Goal: Information Seeking & Learning: Learn about a topic

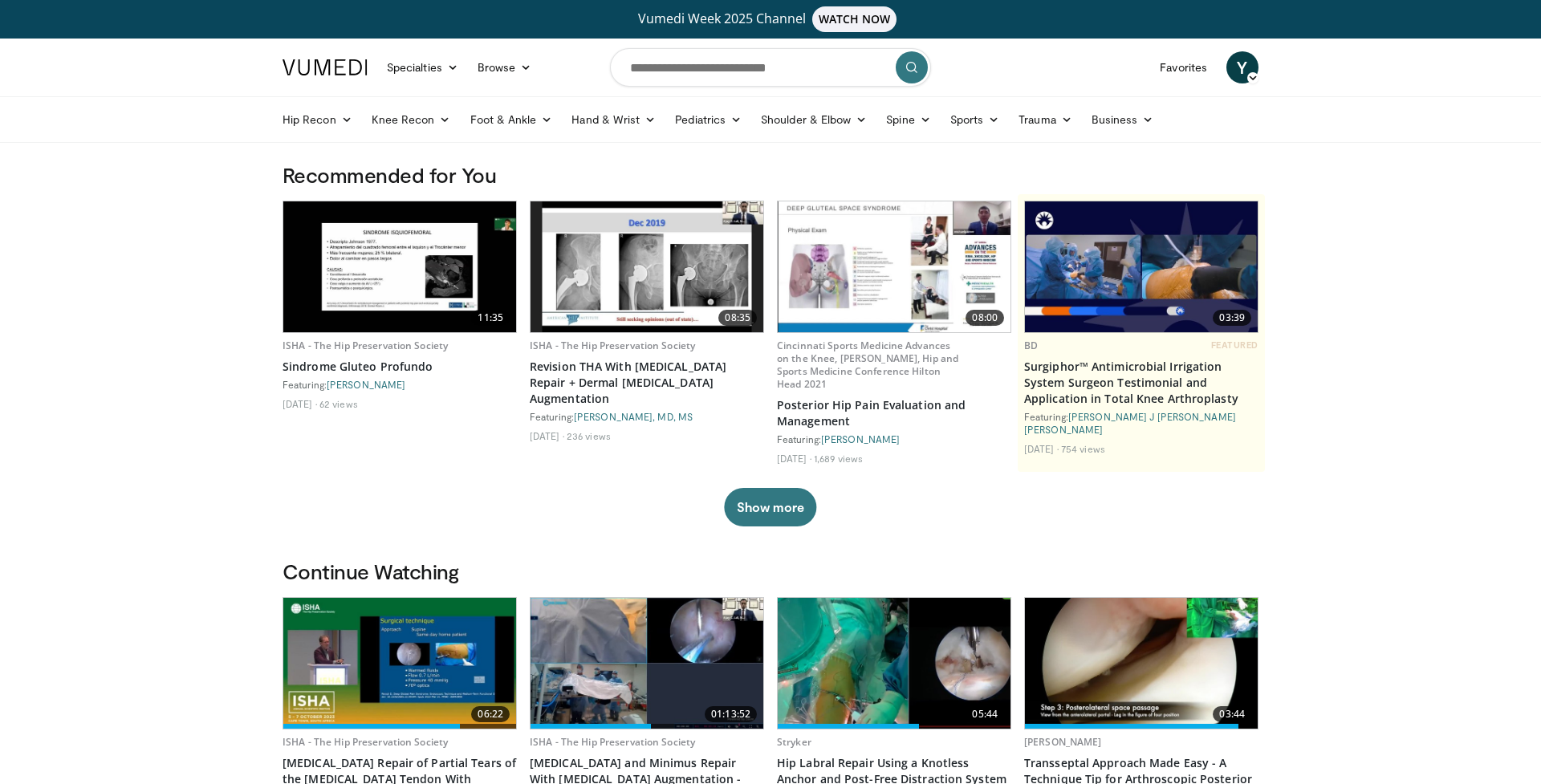
click at [679, 252] on img at bounding box center [648, 266] width 233 height 131
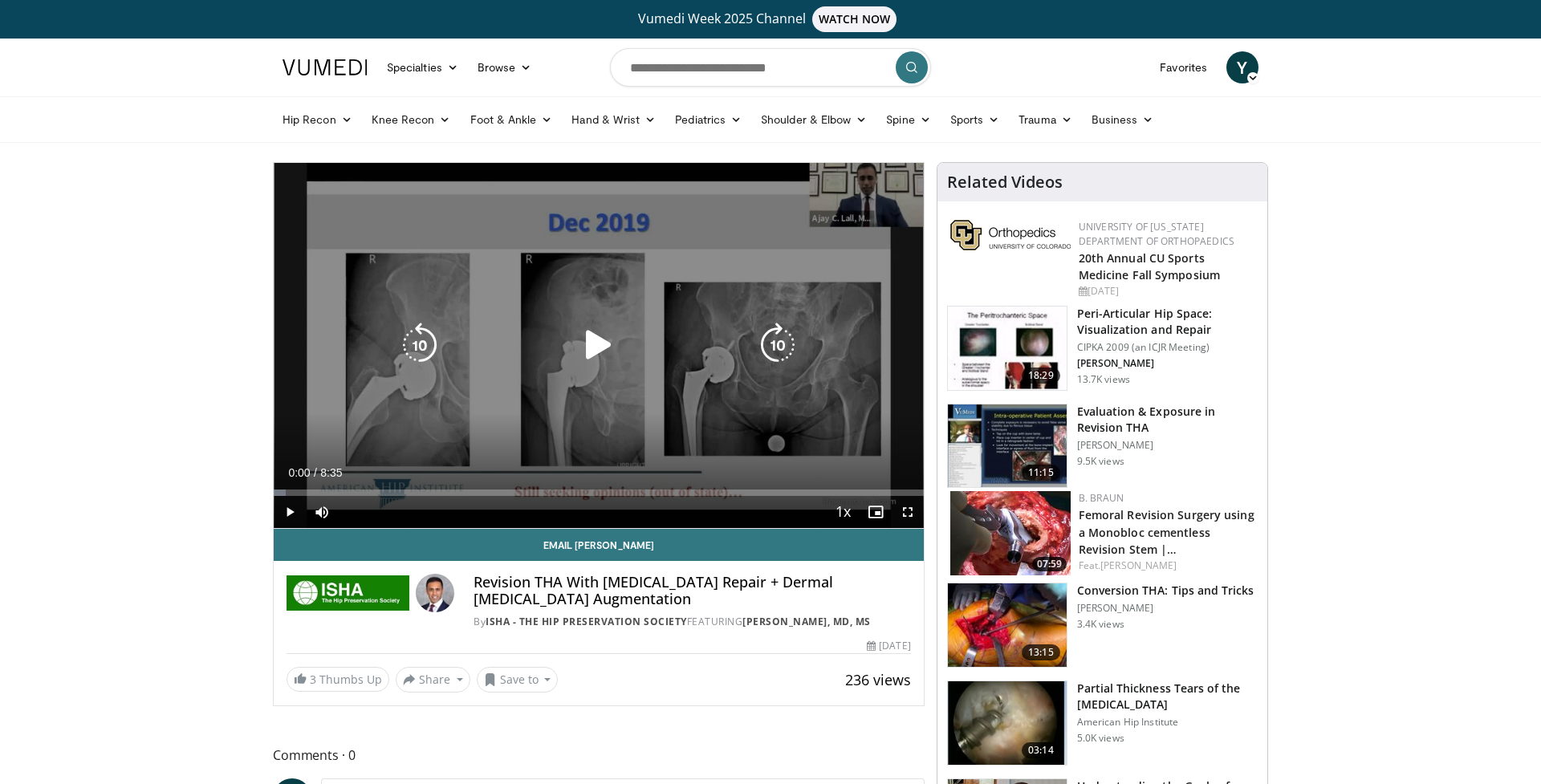
click at [595, 333] on icon "Video Player" at bounding box center [598, 344] width 45 height 45
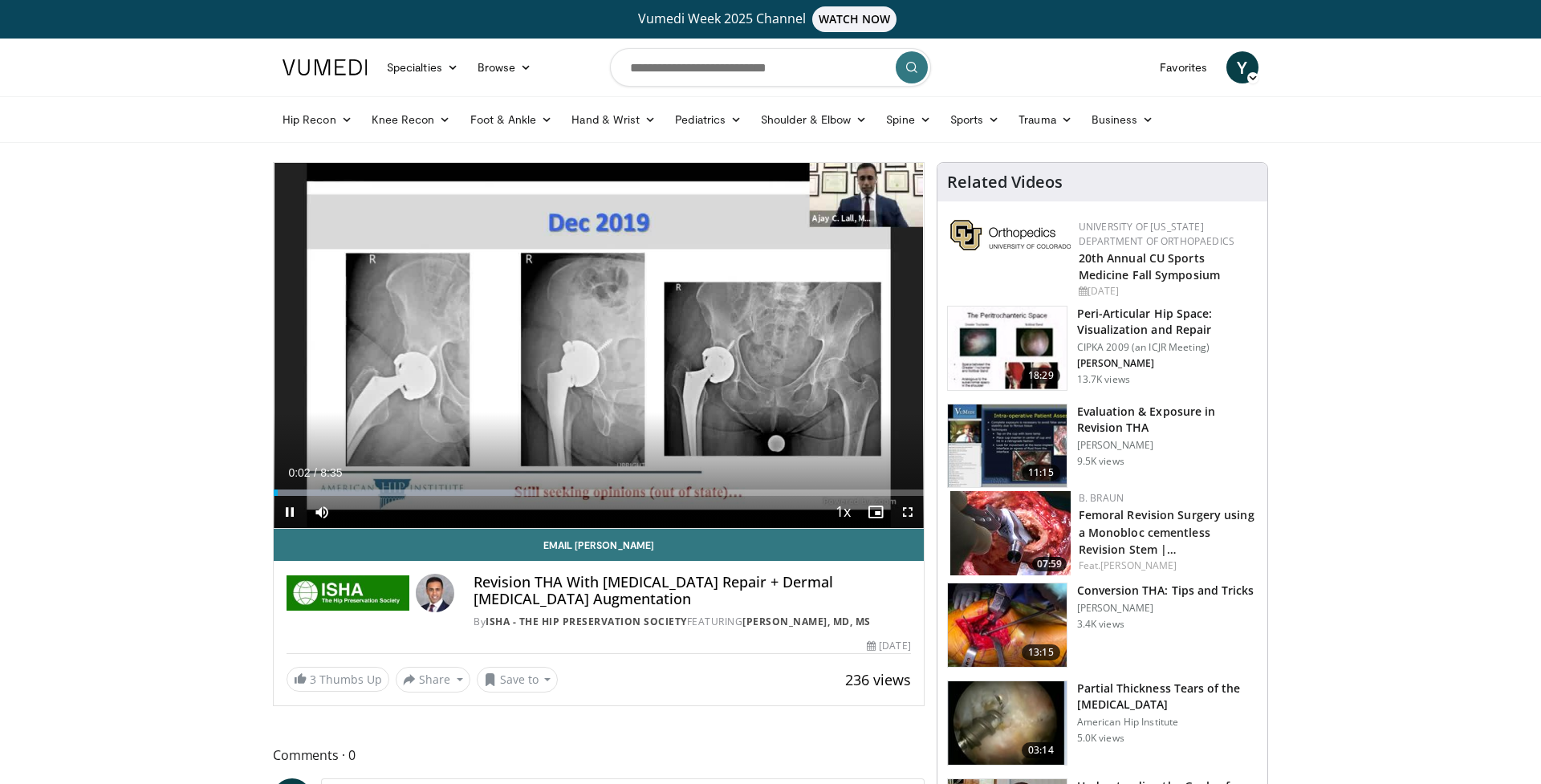
click at [342, 497] on div "Current Time 0:02 / Duration 8:35 Pause Skip Backward Skip Forward Mute Loaded …" at bounding box center [599, 512] width 651 height 32
click at [339, 492] on div "Progress Bar" at bounding box center [488, 492] width 429 height 7
click at [386, 493] on div "Progress Bar" at bounding box center [387, 492] width 2 height 7
click at [424, 492] on div "Progress Bar" at bounding box center [425, 492] width 2 height 7
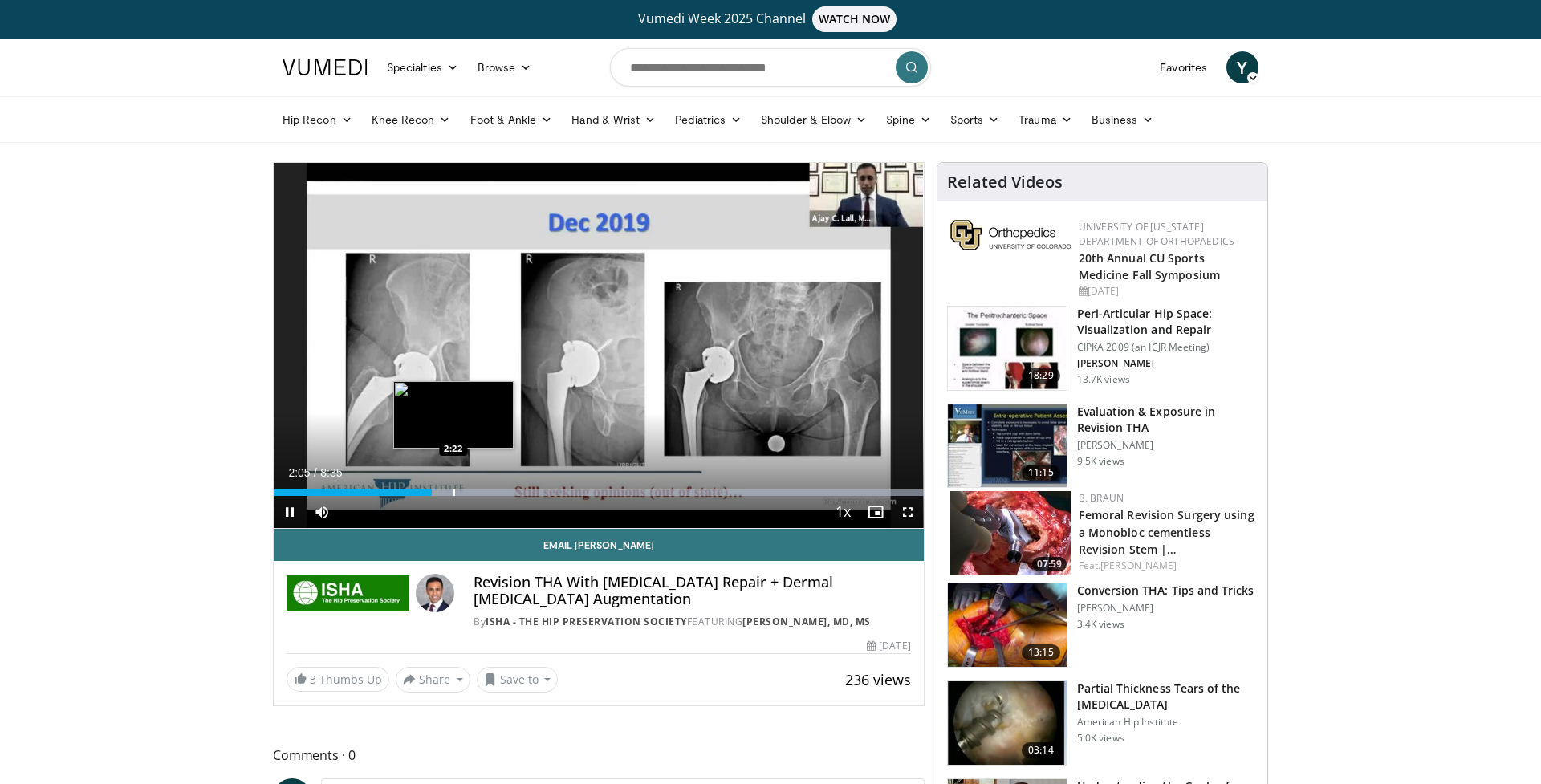
click at [453, 492] on div "Progress Bar" at bounding box center [454, 492] width 2 height 7
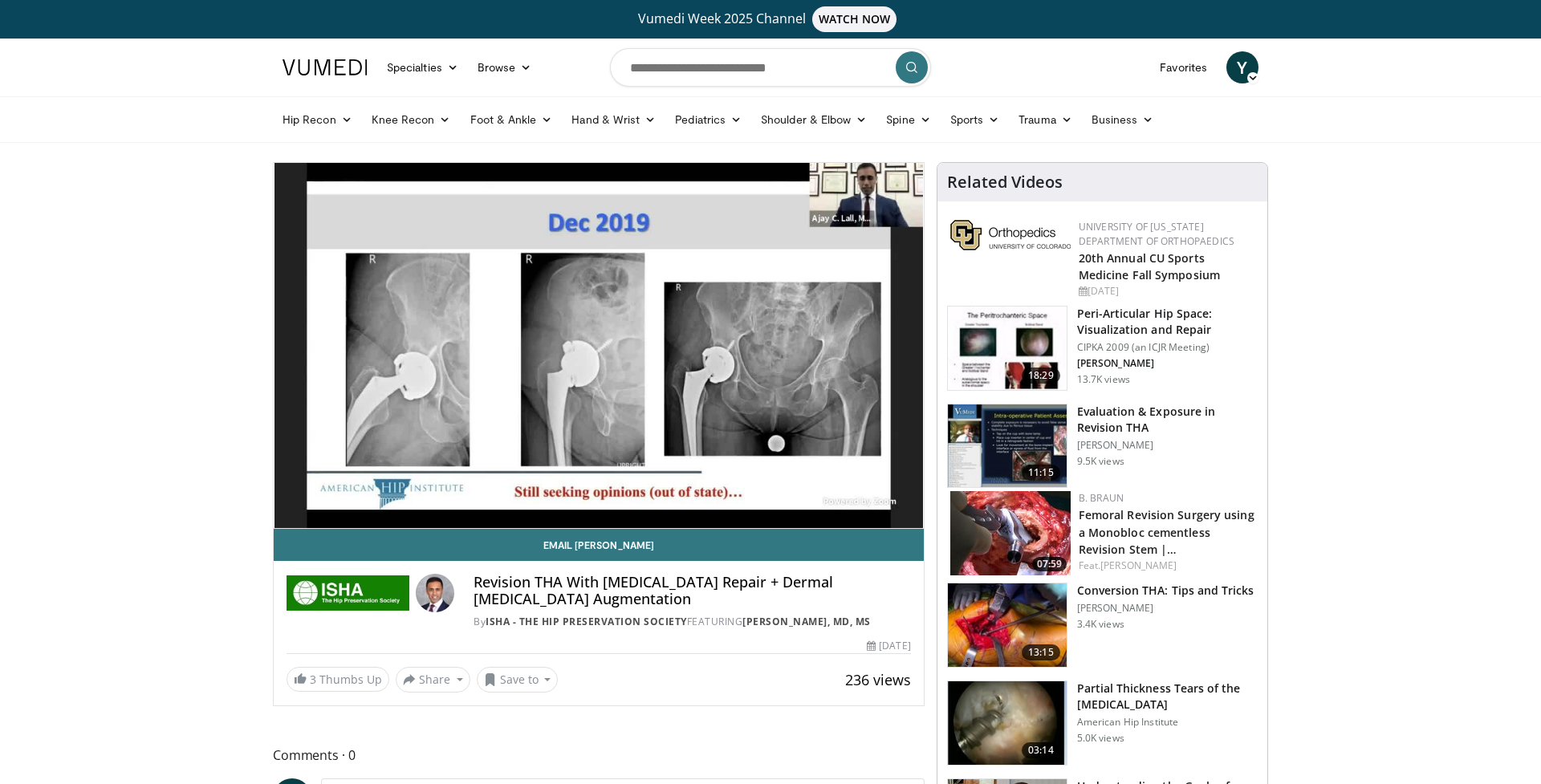
click at [473, 494] on div "10 seconds Tap to unmute" at bounding box center [599, 345] width 651 height 365
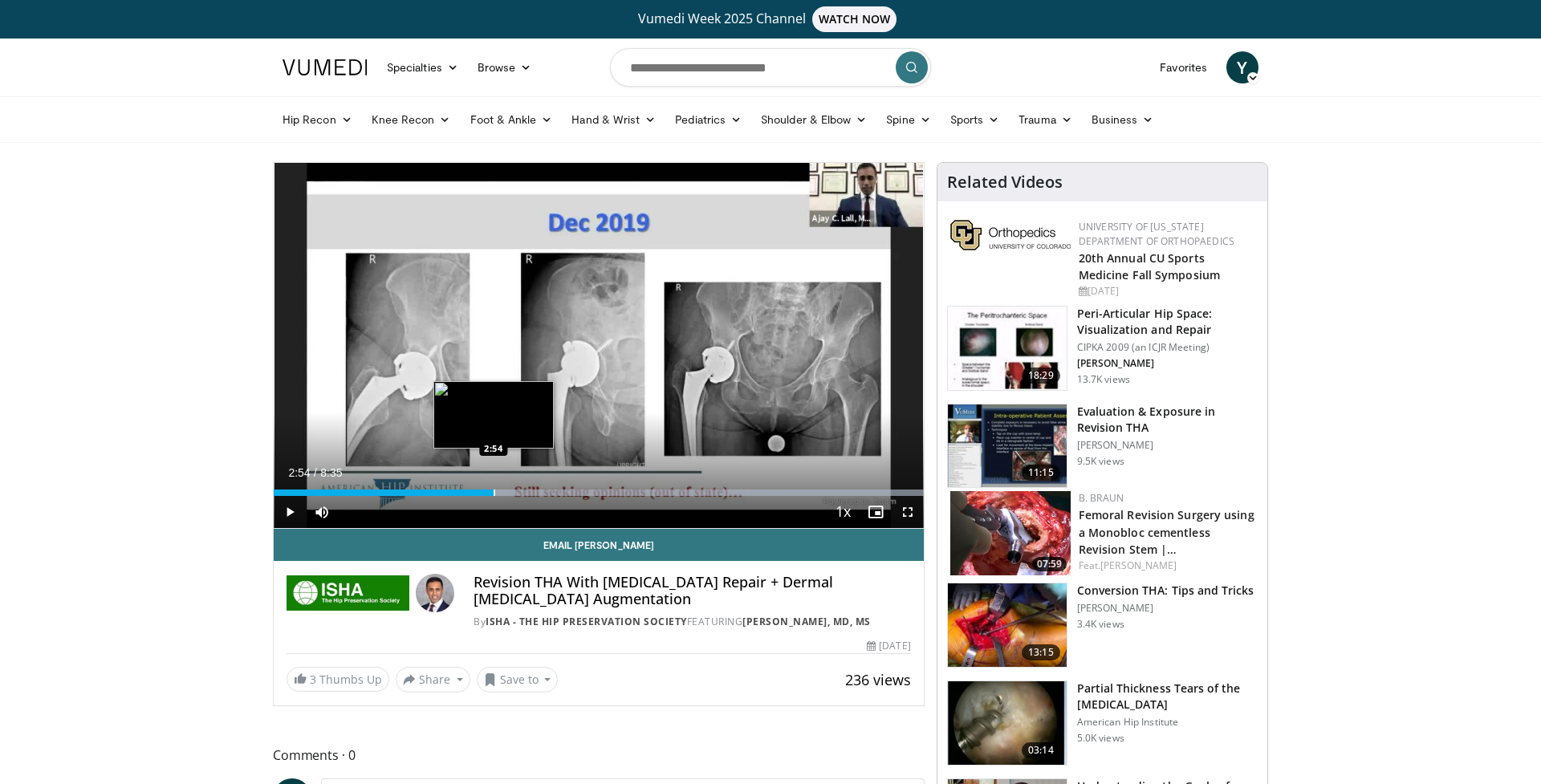
click at [494, 494] on div "Progress Bar" at bounding box center [495, 492] width 2 height 7
click at [526, 493] on div "Progress Bar" at bounding box center [526, 492] width 2 height 7
click at [551, 493] on div "Progress Bar" at bounding box center [552, 492] width 2 height 7
click at [291, 517] on span "Video Player" at bounding box center [290, 512] width 32 height 32
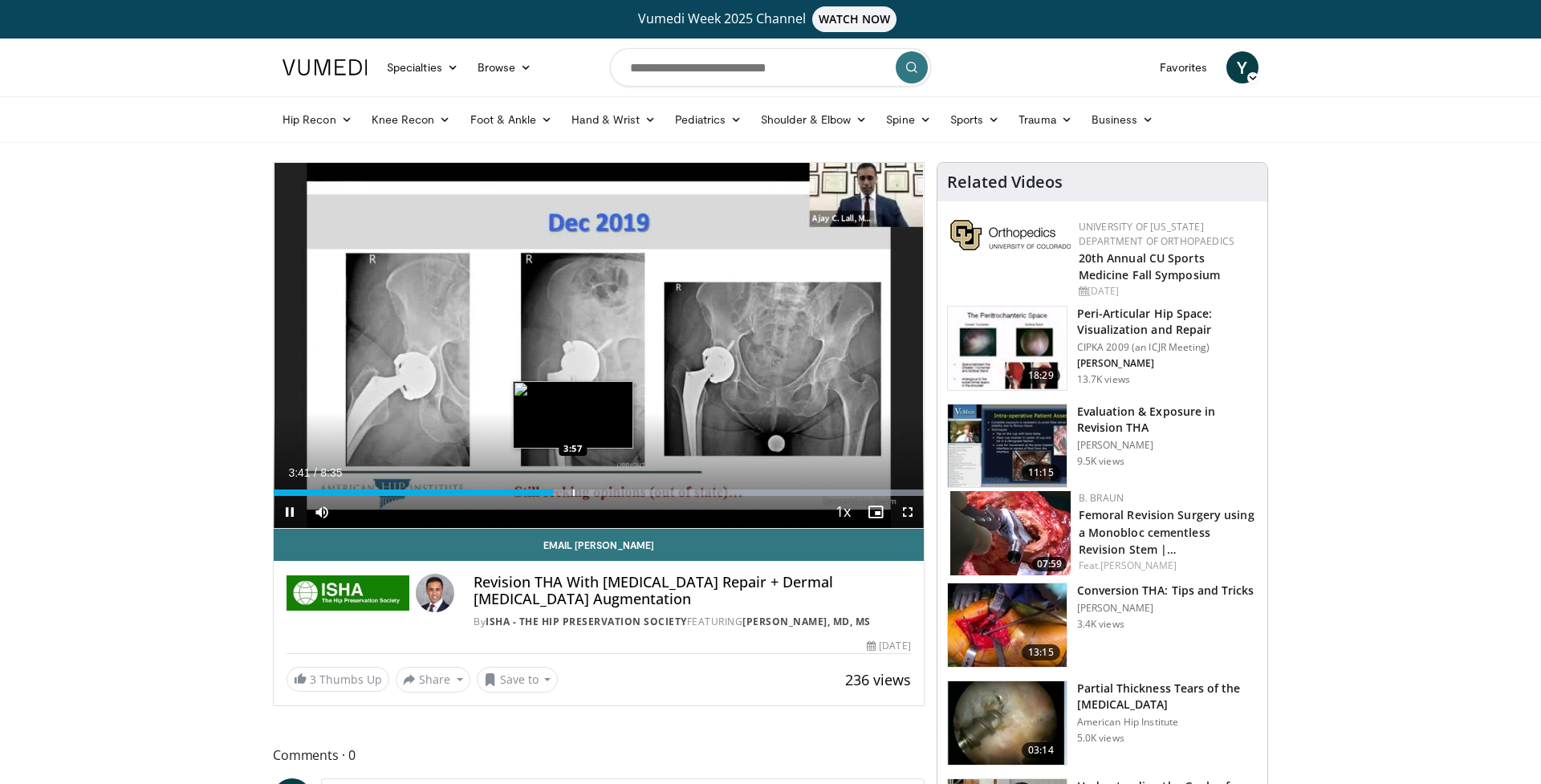
click at [573, 493] on div "Progress Bar" at bounding box center [574, 492] width 2 height 7
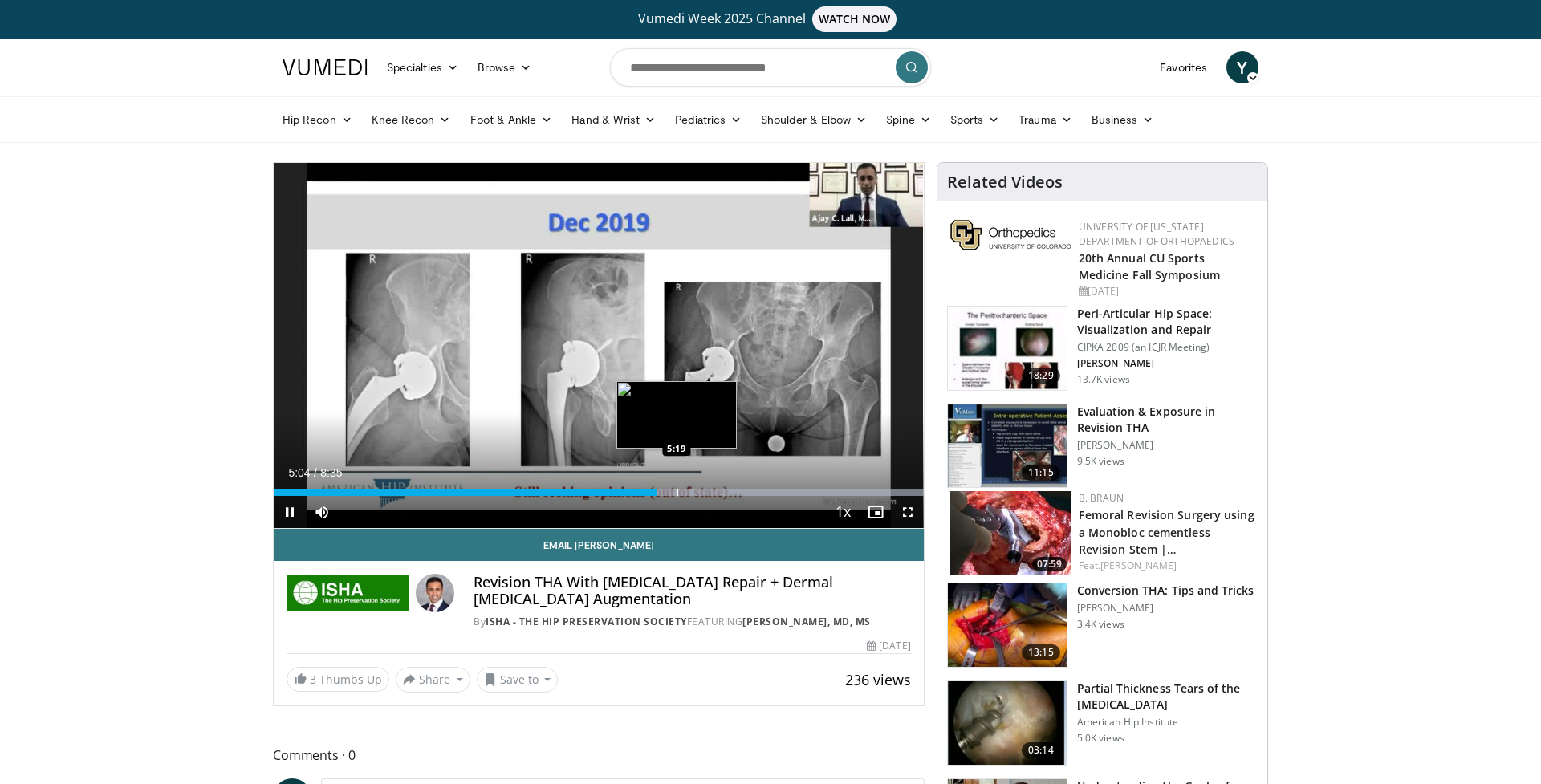
click at [677, 490] on div "Progress Bar" at bounding box center [678, 492] width 2 height 7
click at [700, 497] on div "Current Time 5:19 / Duration 8:35 Pause Skip Backward Skip Forward Mute 0% Load…" at bounding box center [599, 512] width 651 height 32
click at [709, 486] on div "Loaded : 99.97% 5:44 5:44" at bounding box center [599, 488] width 651 height 15
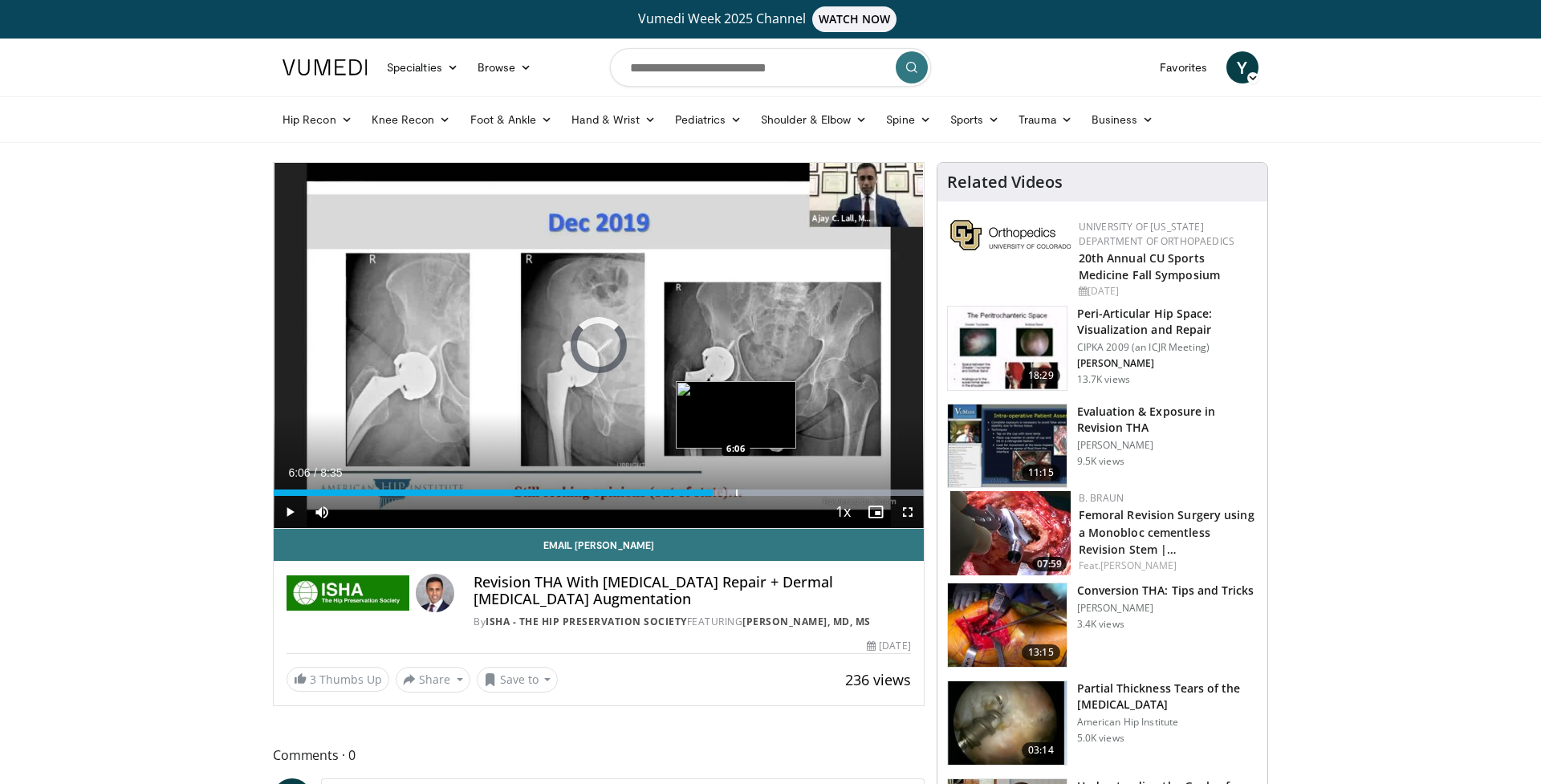
click at [736, 494] on div "Progress Bar" at bounding box center [737, 492] width 2 height 7
click at [751, 493] on div "Progress Bar" at bounding box center [752, 492] width 2 height 7
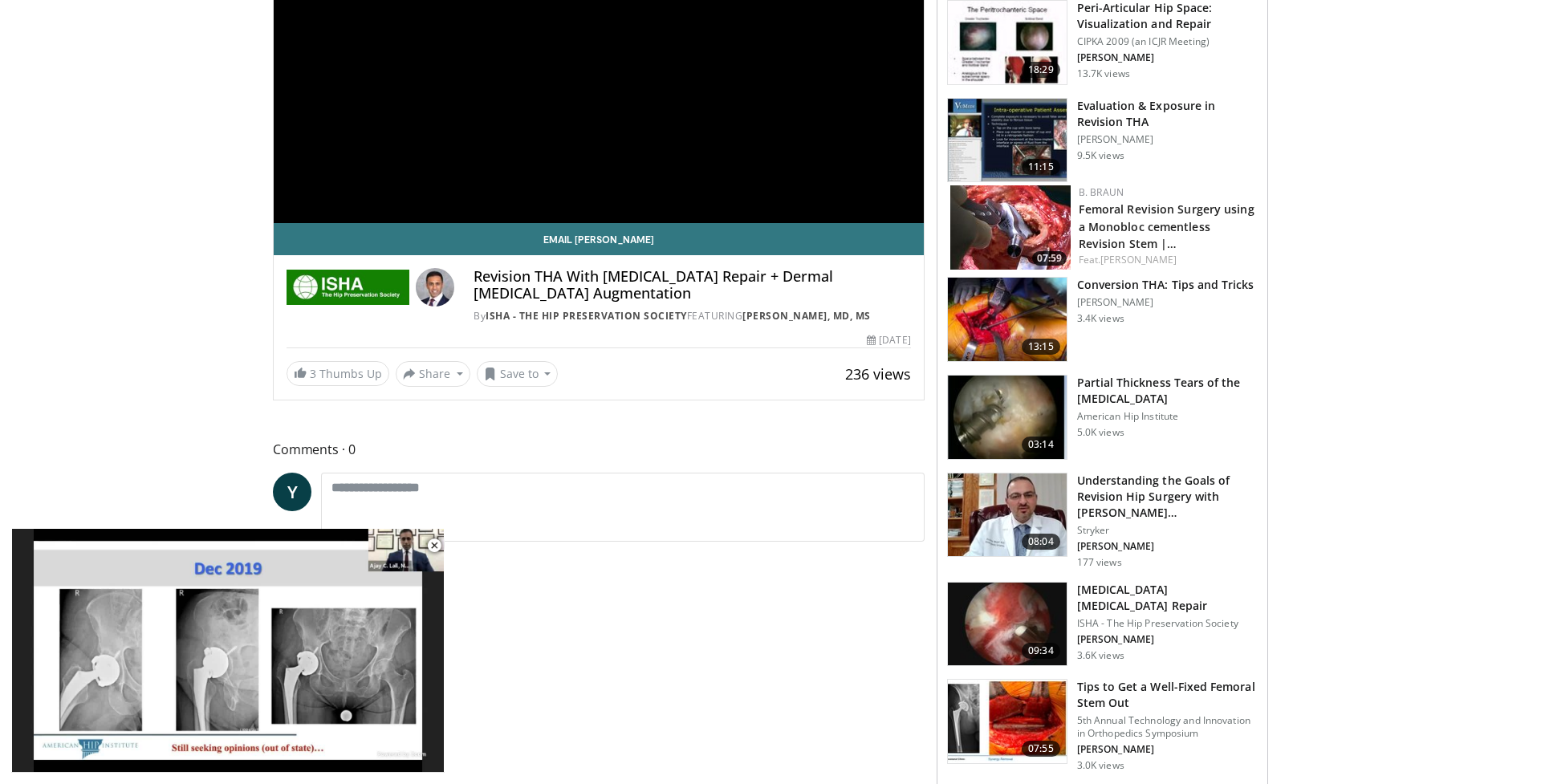
scroll to position [385, 0]
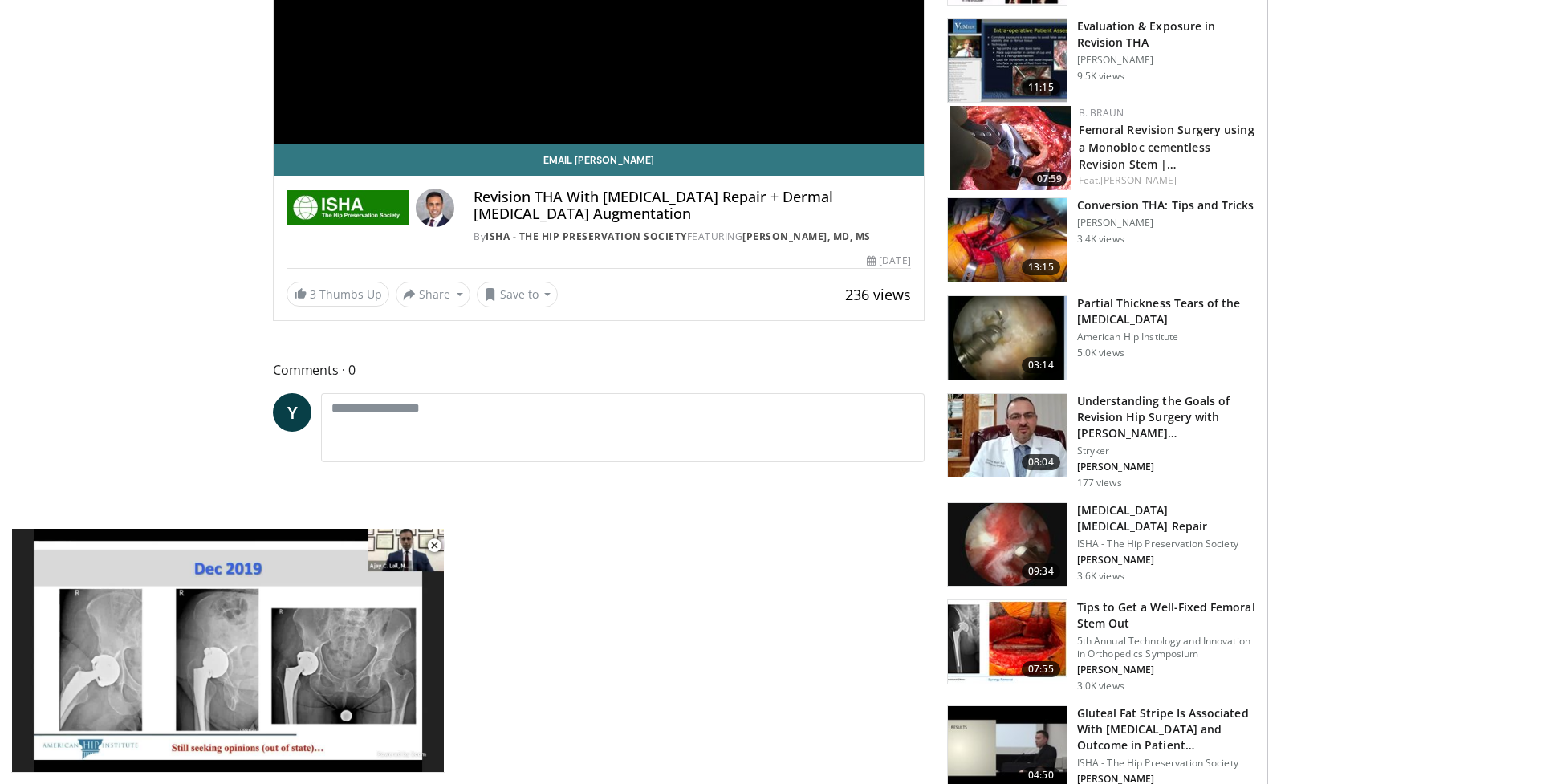
click at [1002, 537] on img at bounding box center [1007, 545] width 119 height 83
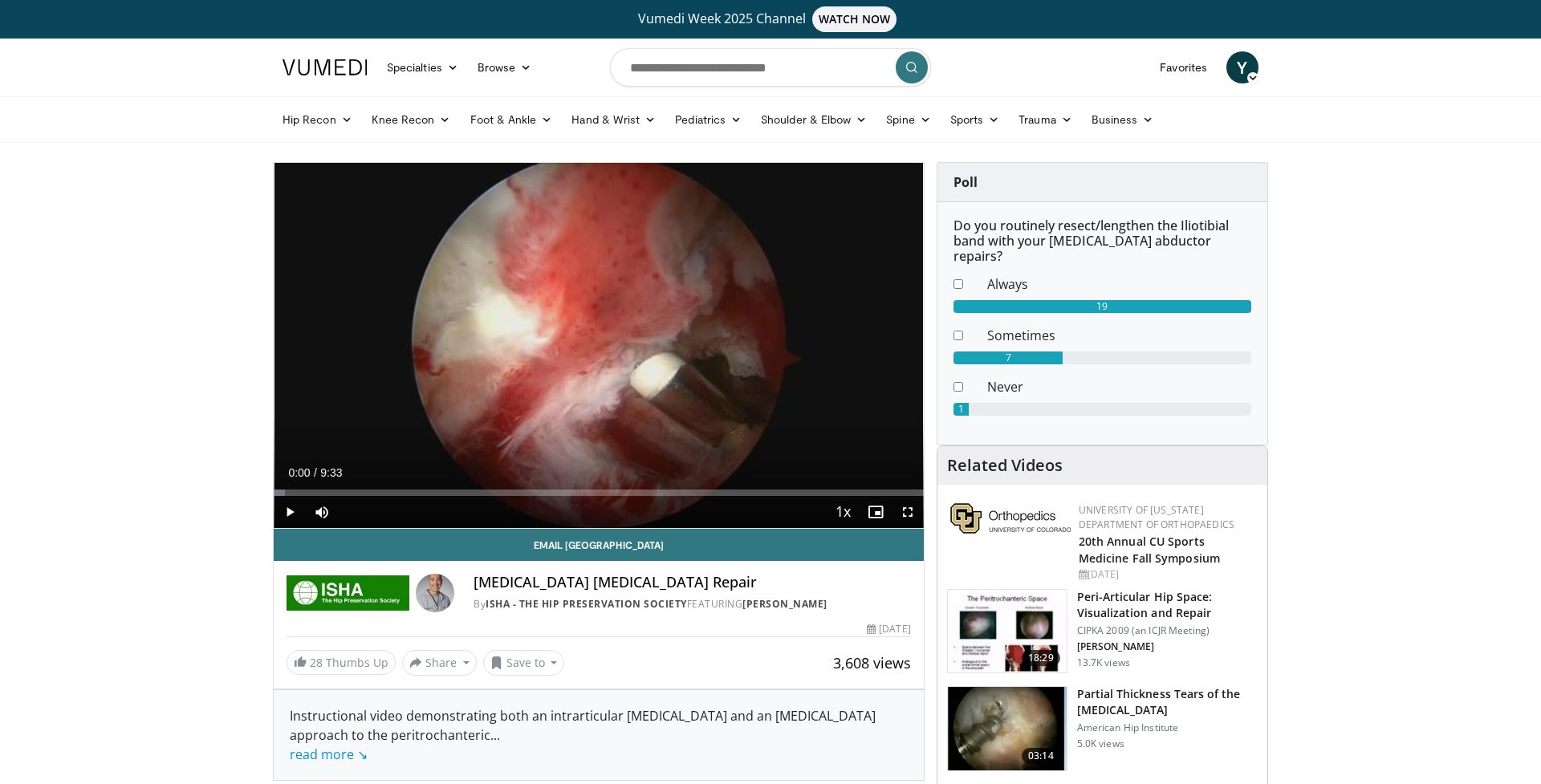
scroll to position [124, 0]
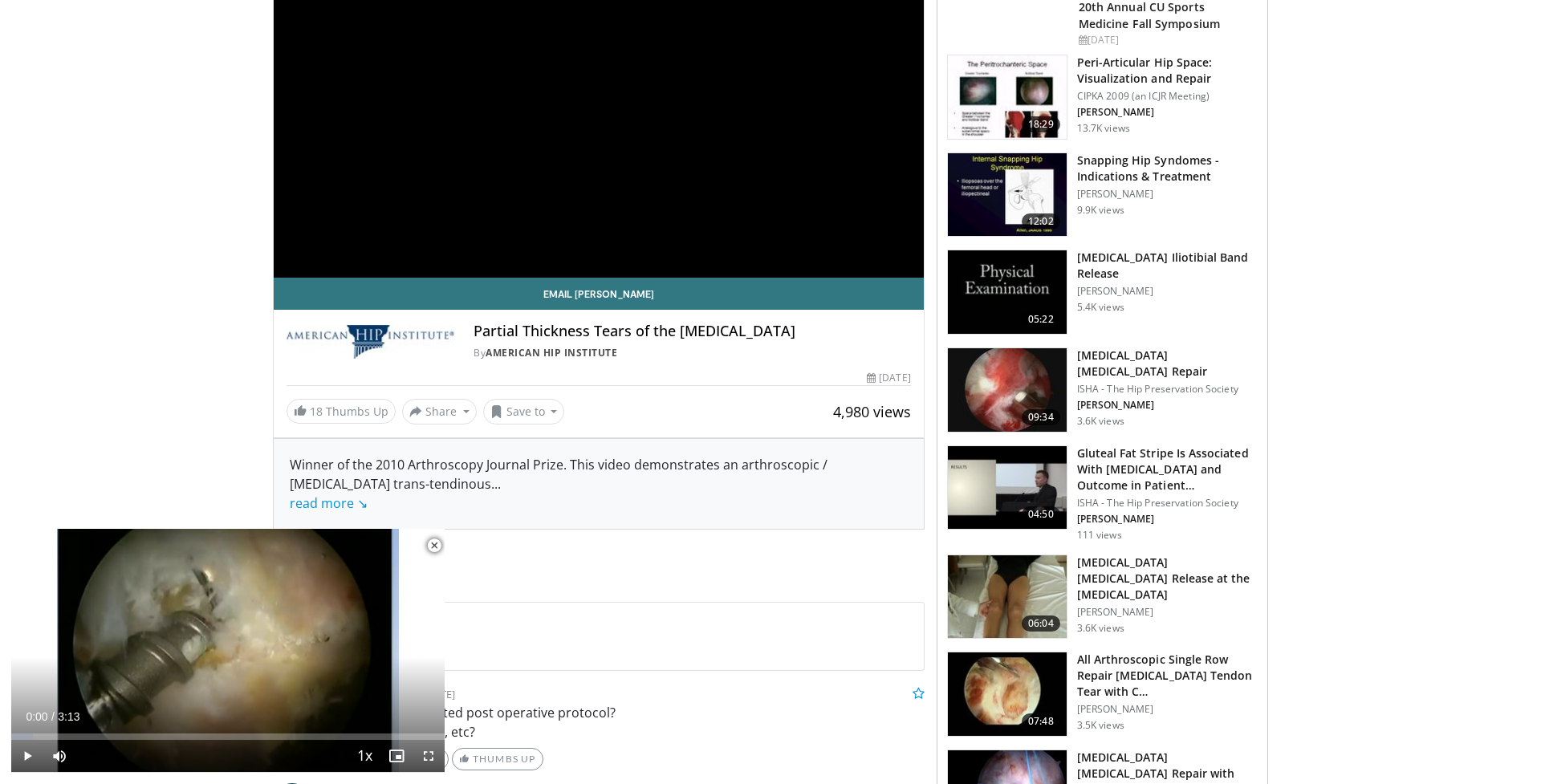
scroll to position [279, 0]
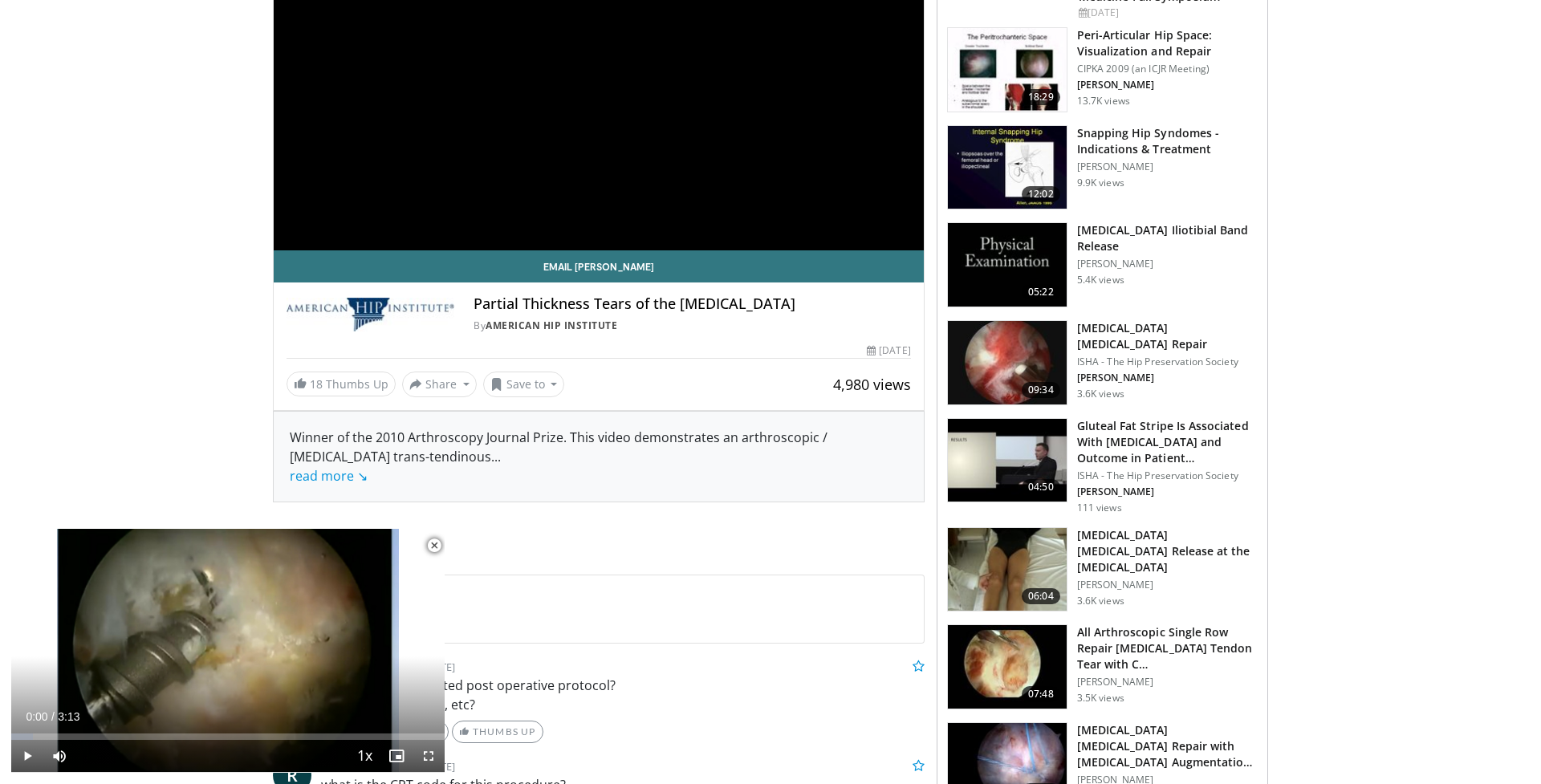
click at [1019, 683] on img at bounding box center [1007, 666] width 119 height 83
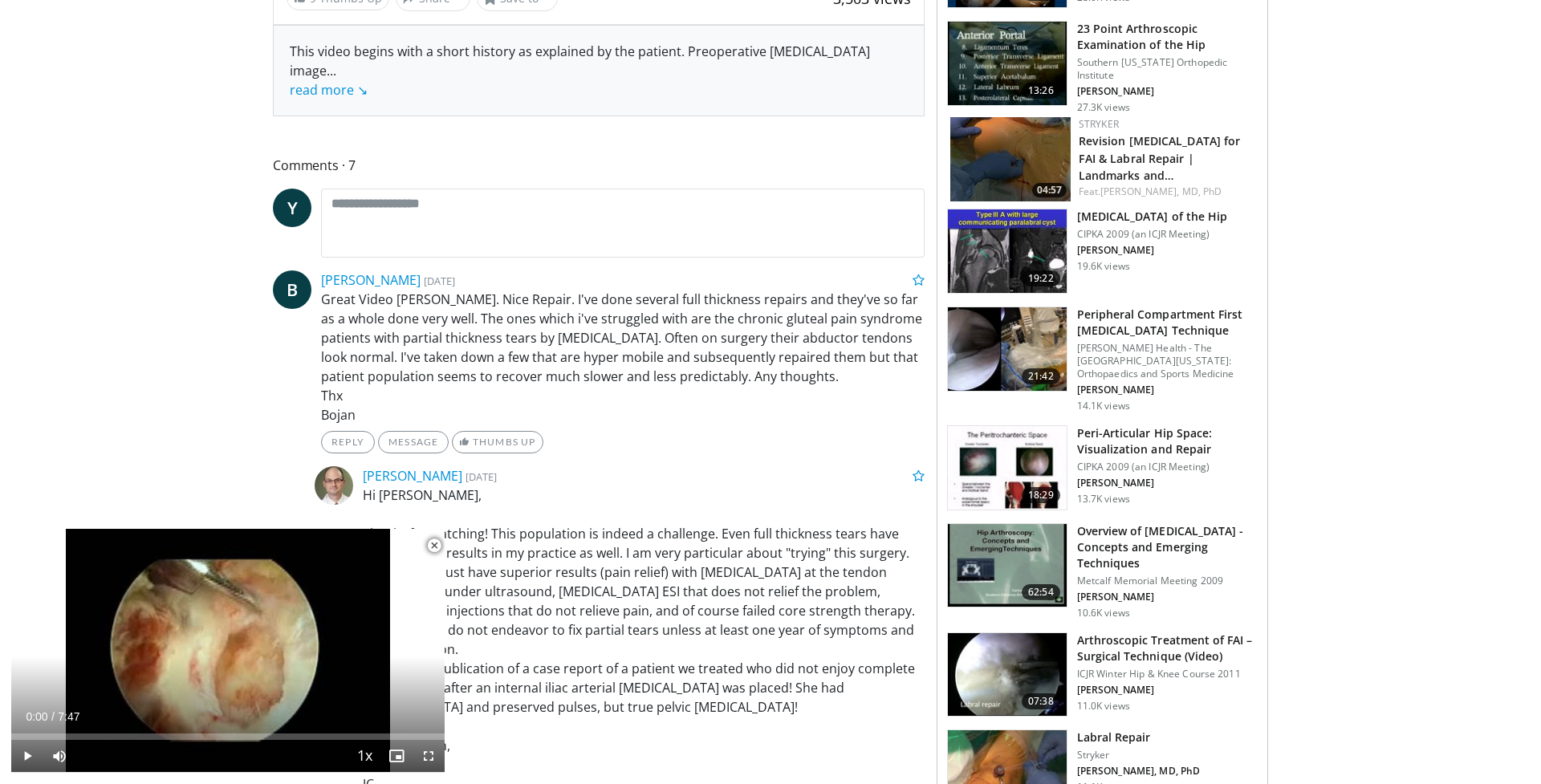
scroll to position [837, 0]
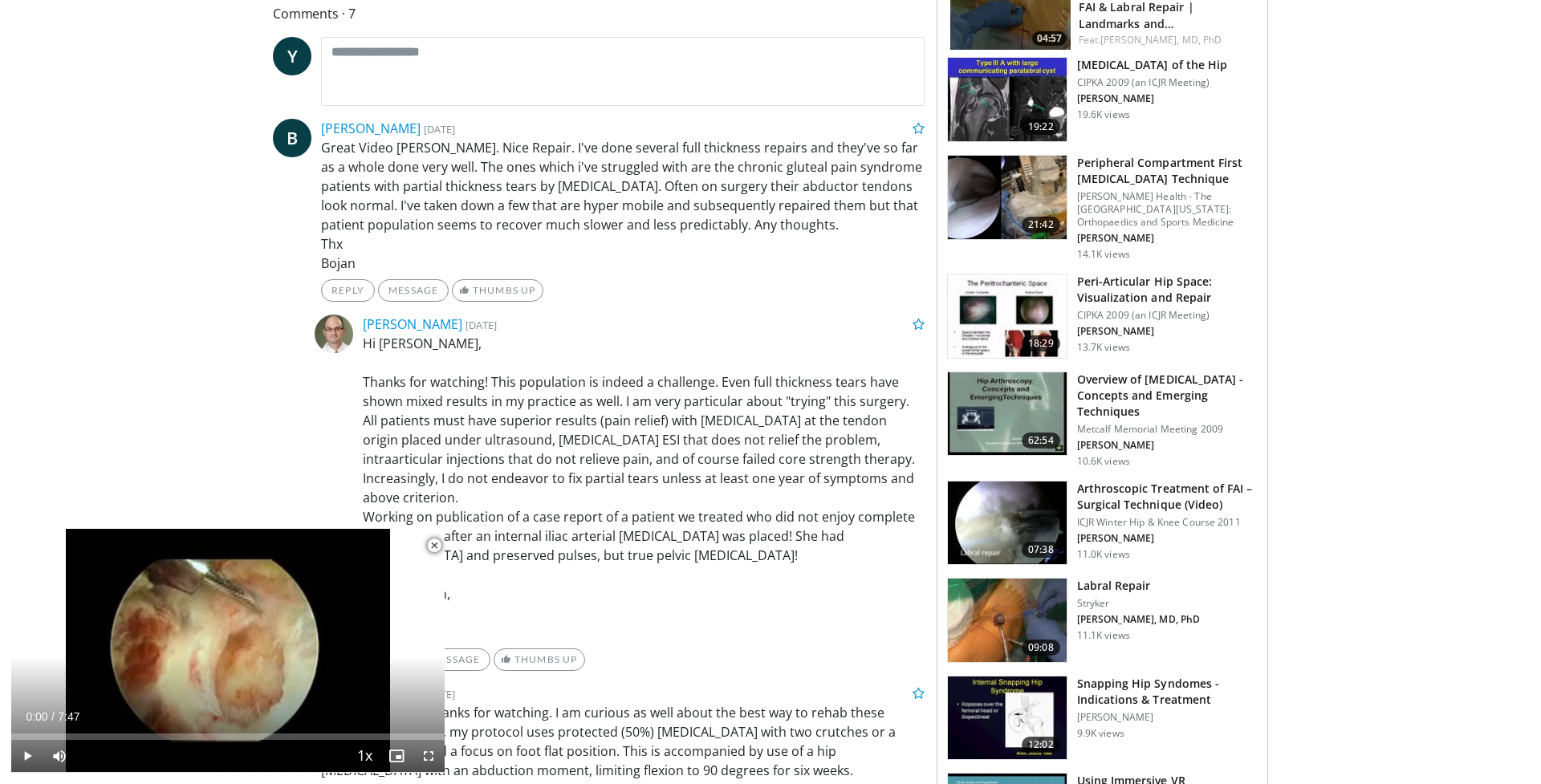
click at [992, 207] on img at bounding box center [1007, 197] width 119 height 83
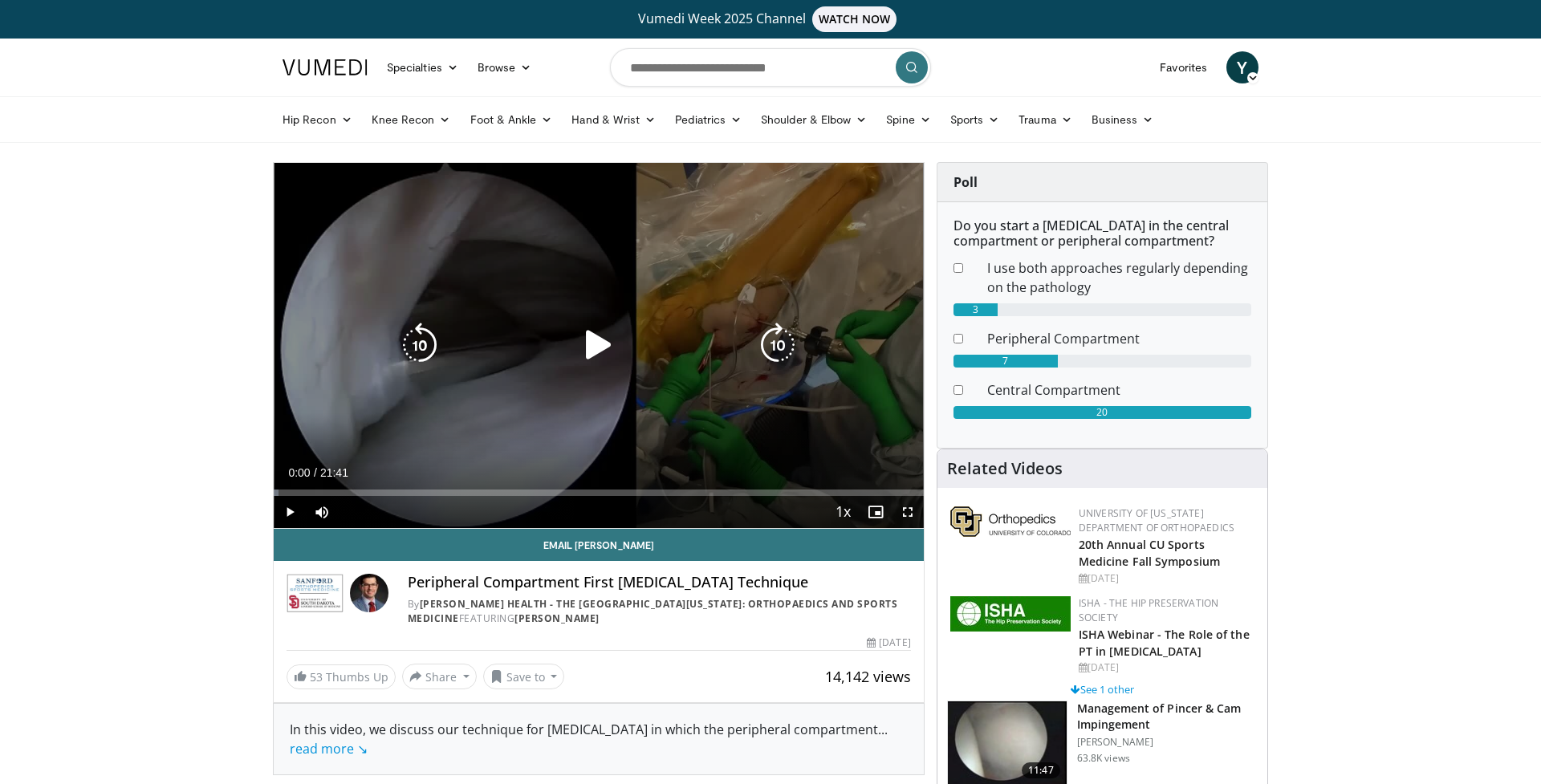
click at [589, 349] on icon "Video Player" at bounding box center [598, 344] width 45 height 45
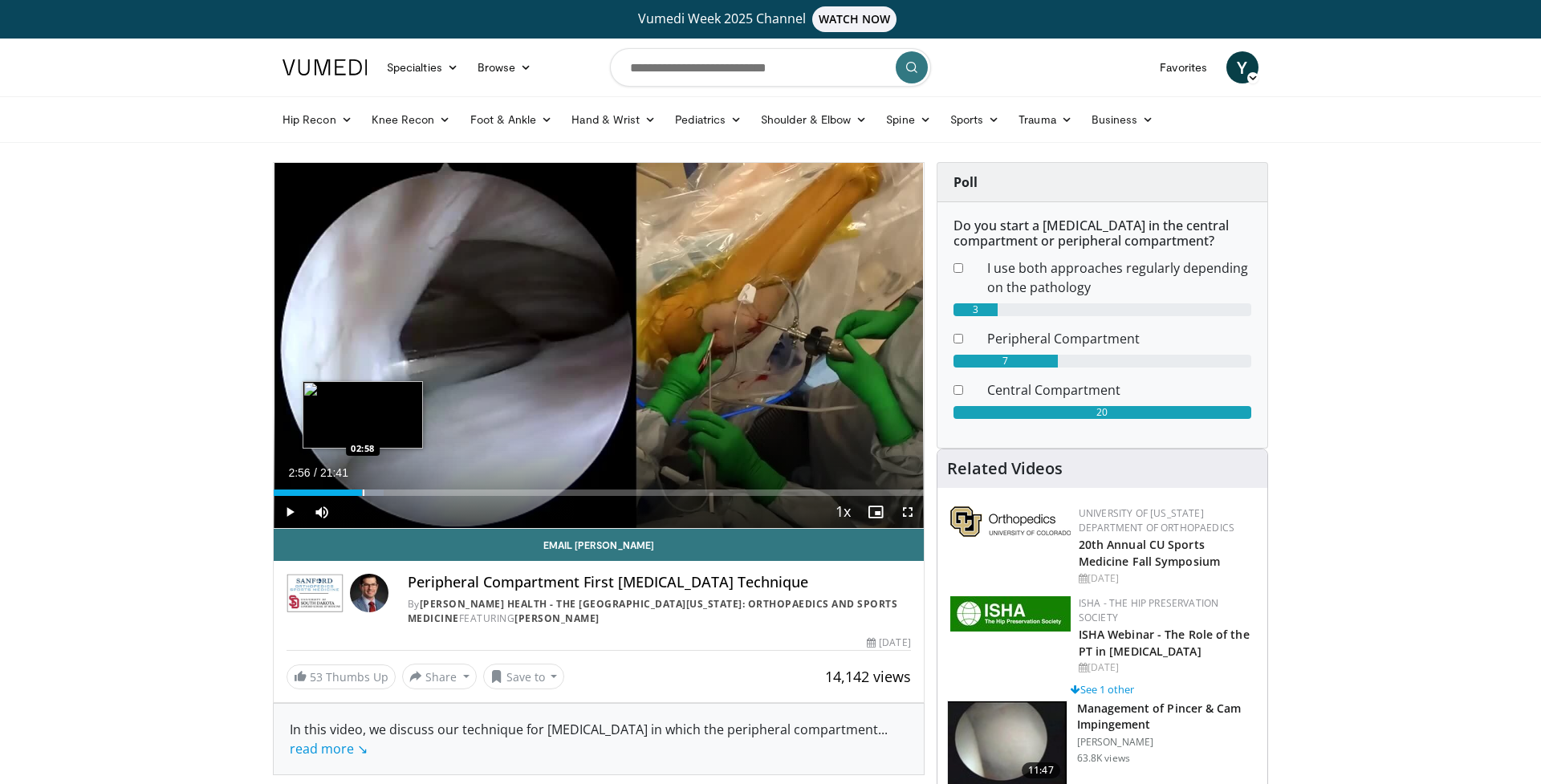
click at [362, 491] on div "Progress Bar" at bounding box center [329, 492] width 110 height 7
click at [911, 510] on span "Video Player" at bounding box center [908, 512] width 32 height 32
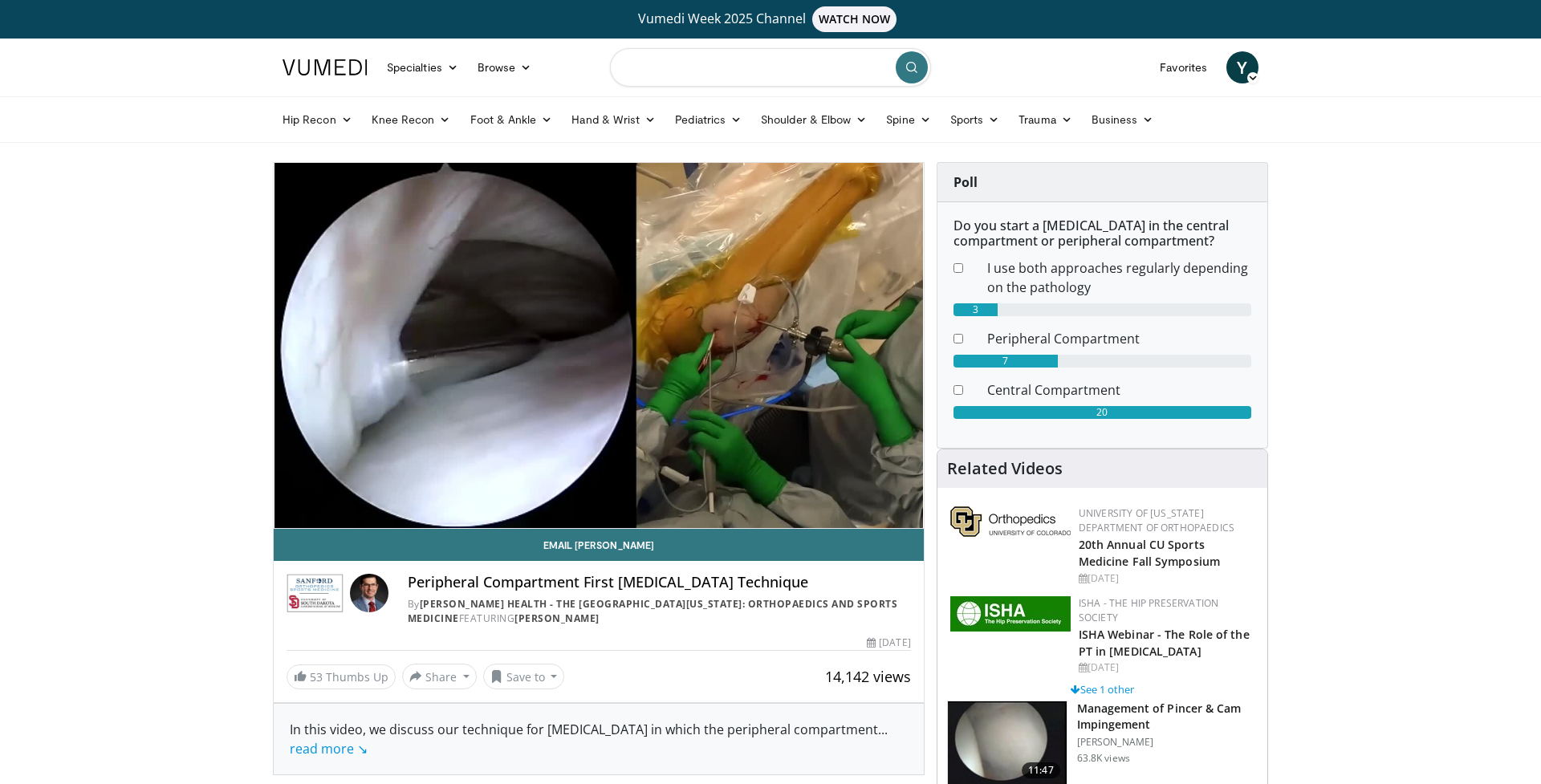
click at [696, 71] on input "Search topics, interventions" at bounding box center [770, 67] width 321 height 39
type input "**********"
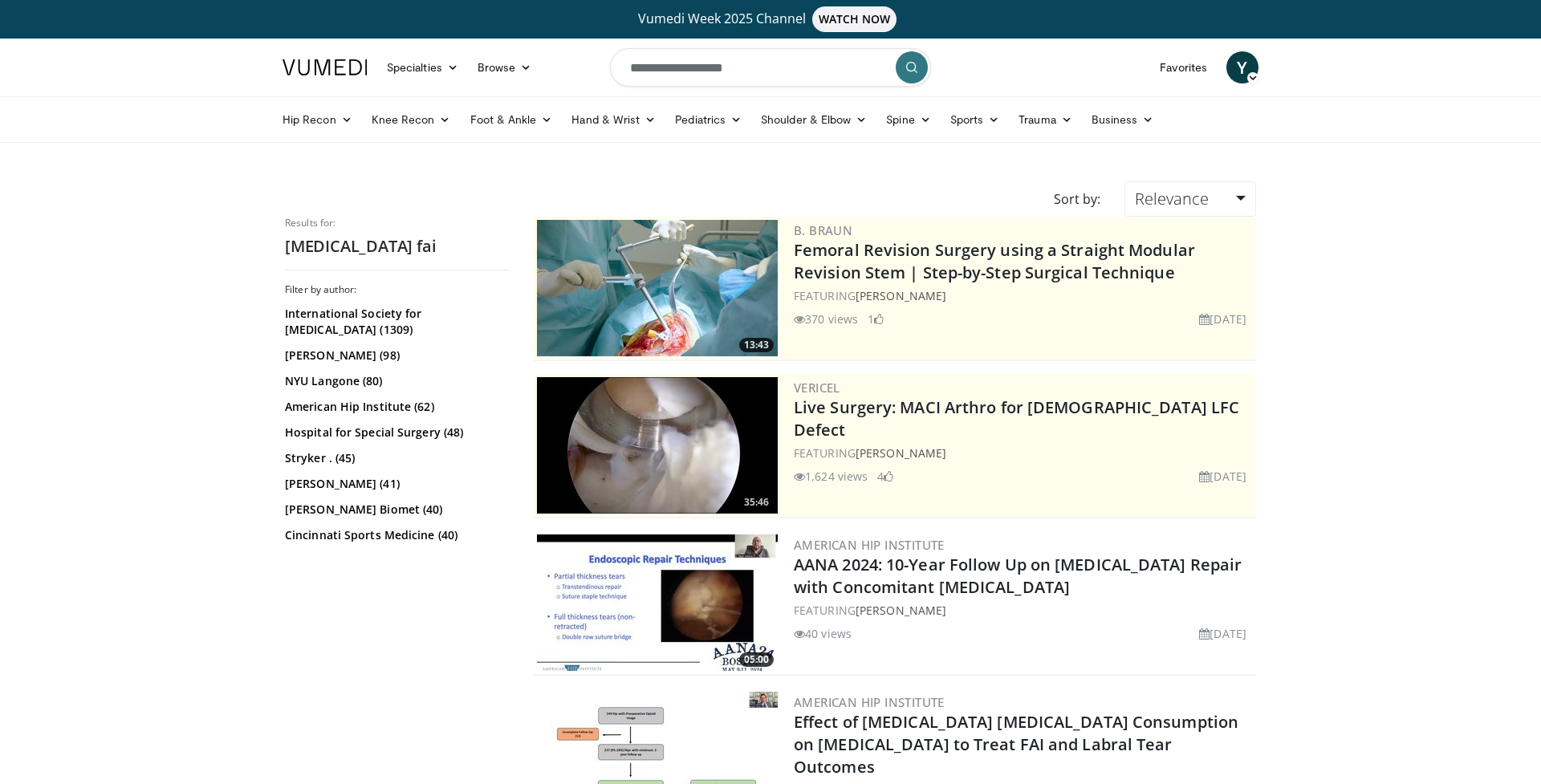
scroll to position [122, 0]
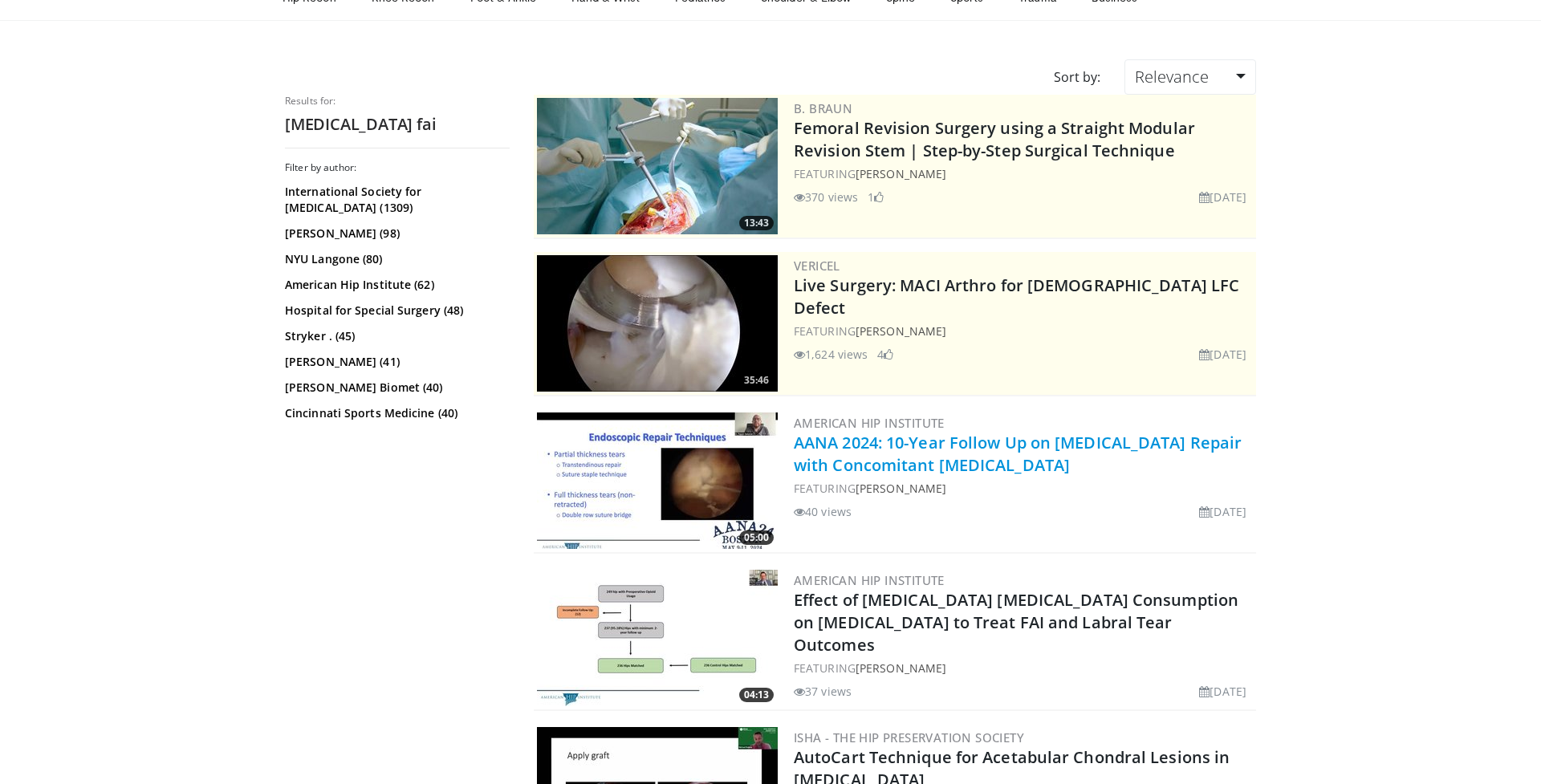
click at [915, 447] on link "AANA 2024: 10-Year Follow Up on [MEDICAL_DATA] Repair with Concomitant [MEDICAL…" at bounding box center [1018, 453] width 448 height 45
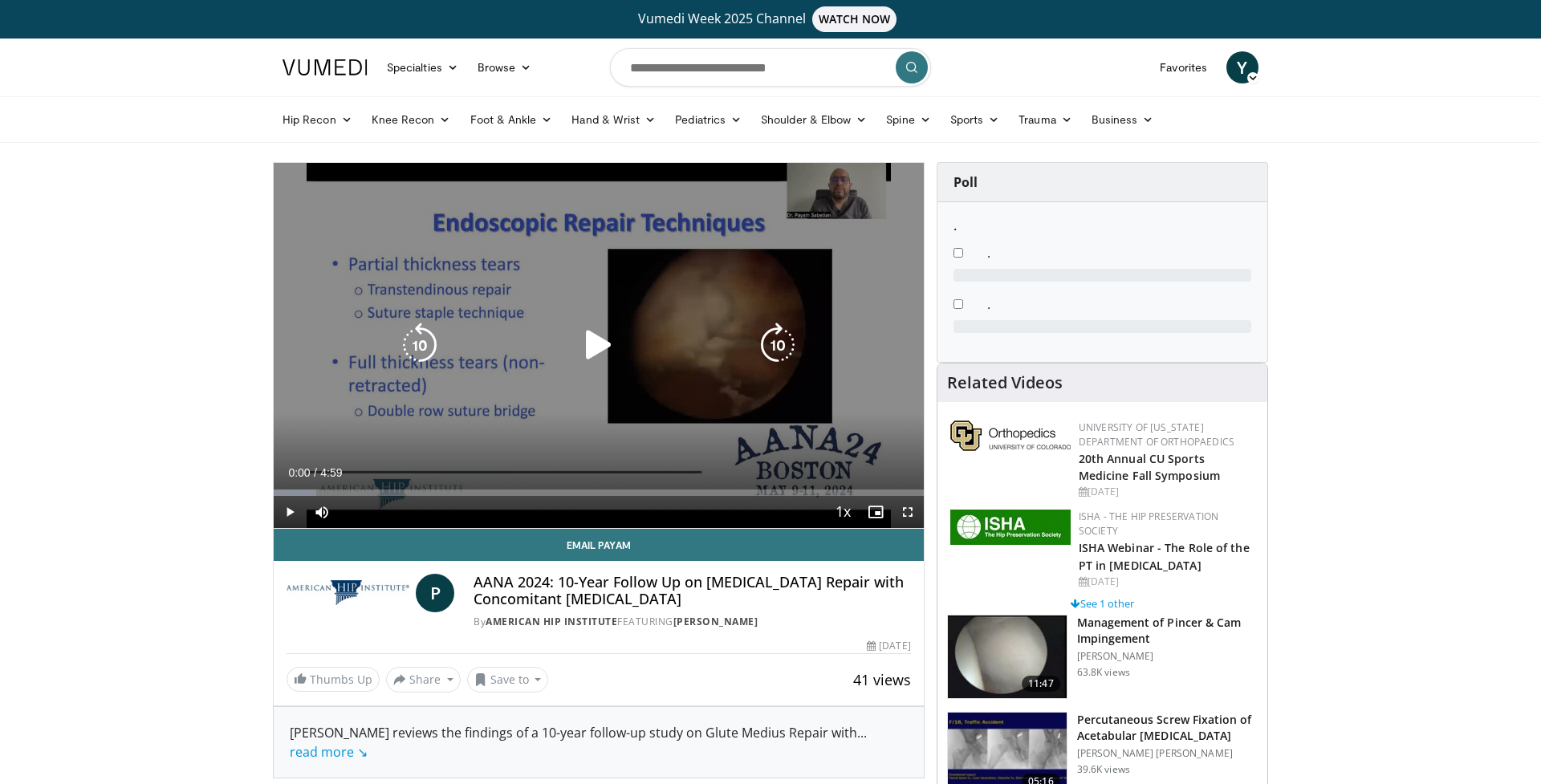
click at [605, 345] on icon "Video Player" at bounding box center [598, 344] width 45 height 45
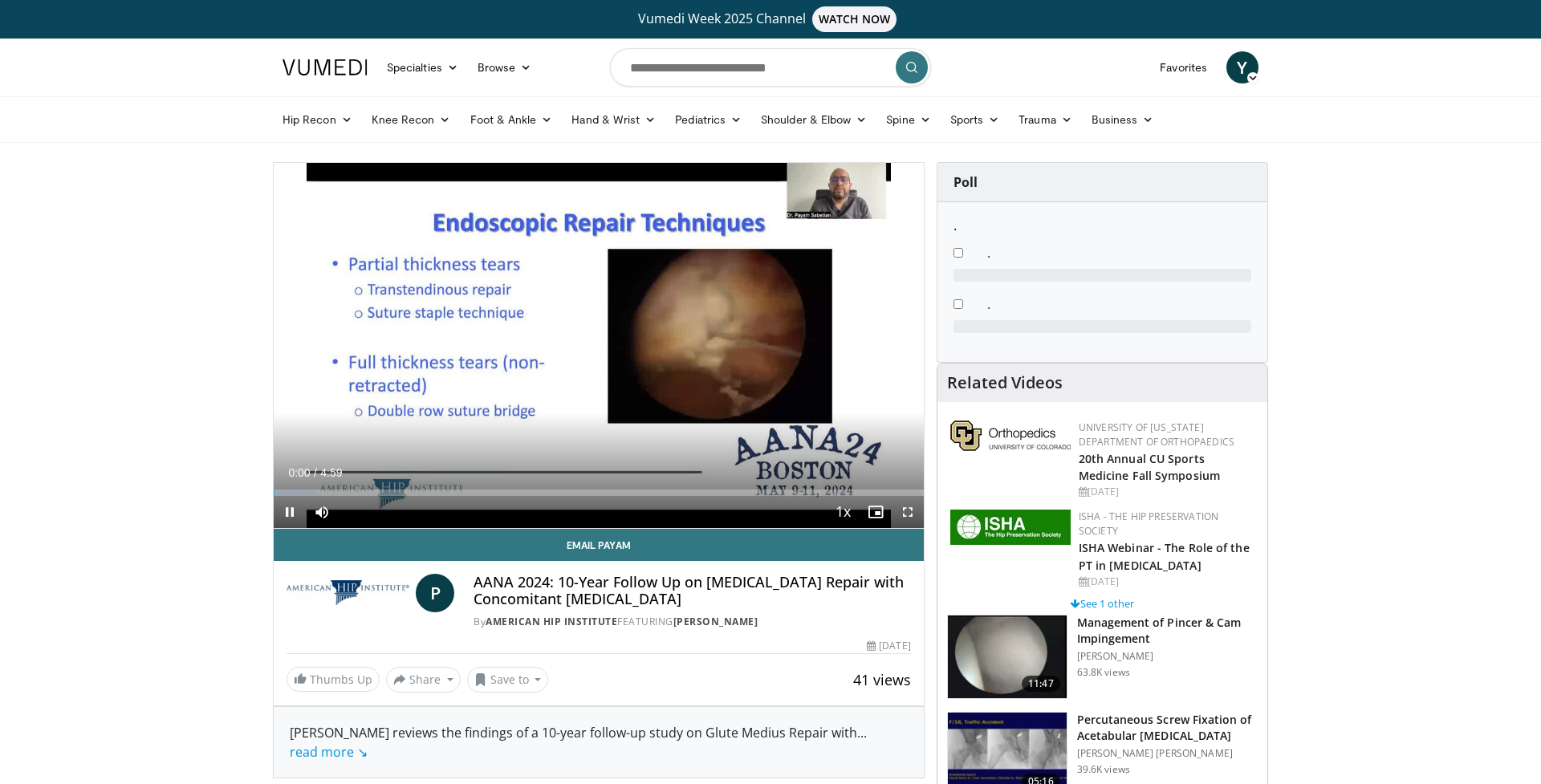
click at [907, 512] on span "Video Player" at bounding box center [908, 512] width 32 height 32
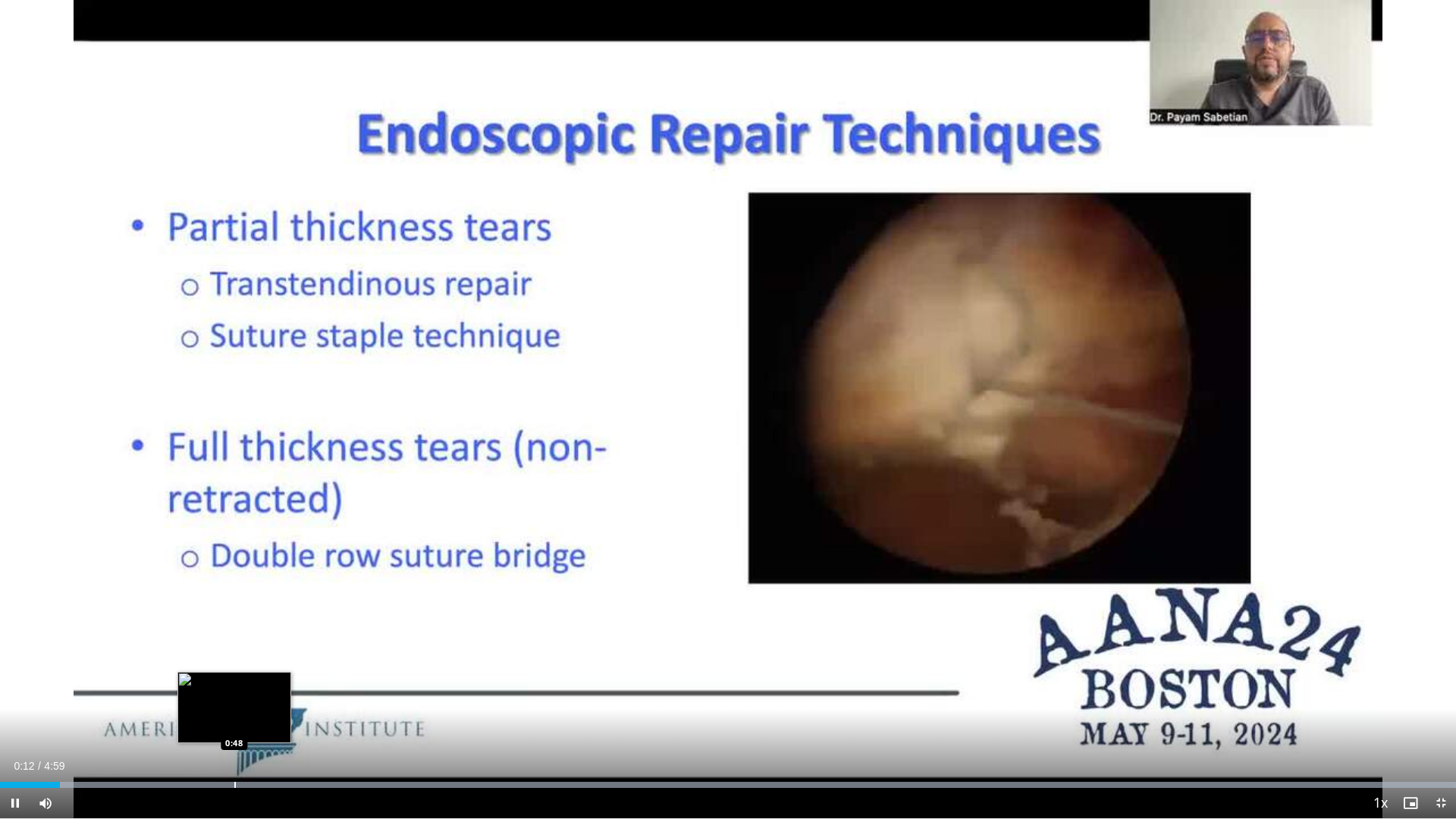
click at [235, 740] on div "Progress Bar" at bounding box center [236, 785] width 2 height 6
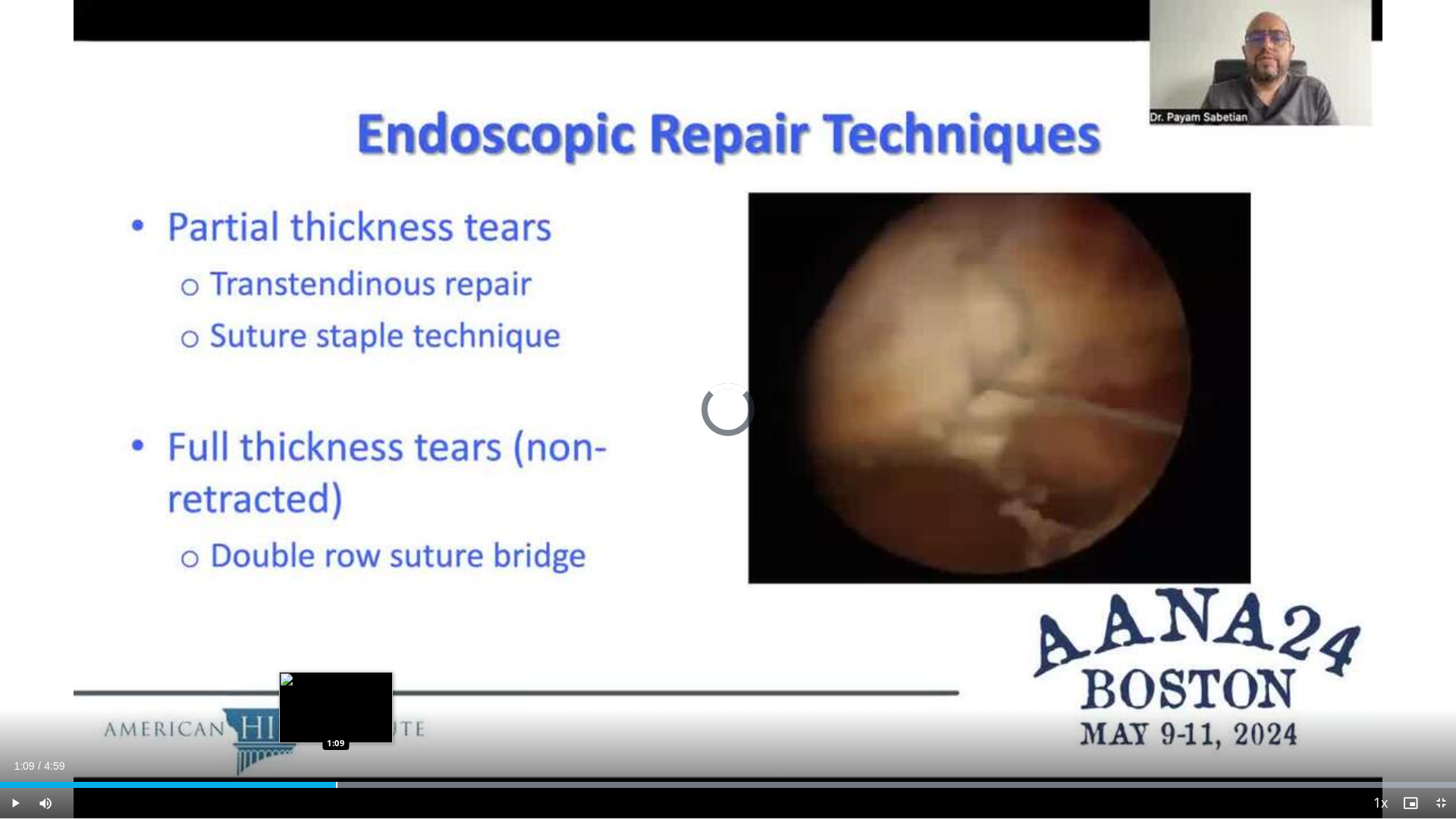
click at [336, 740] on div "Progress Bar" at bounding box center [337, 785] width 2 height 6
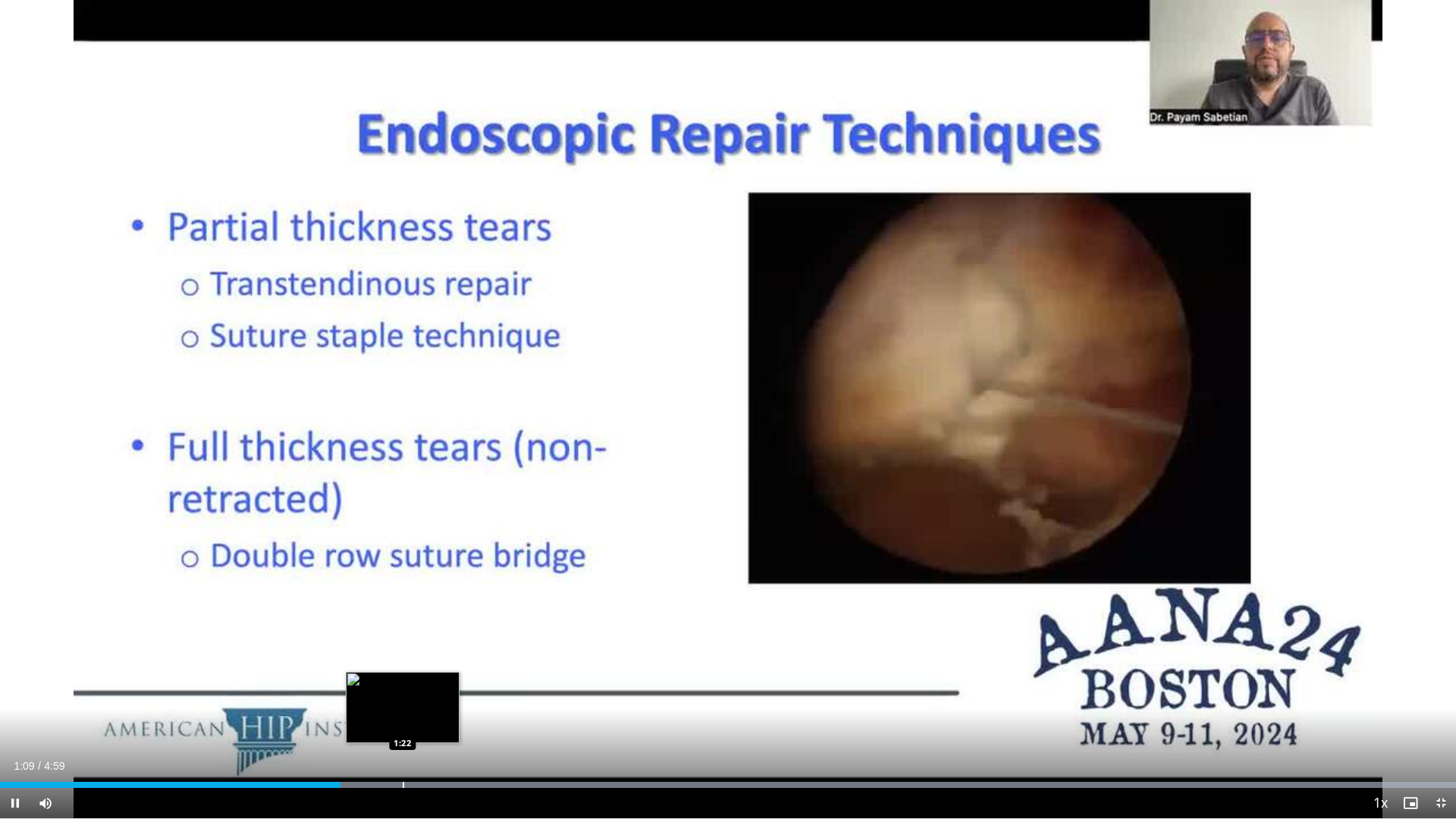
click at [403, 740] on div "Progress Bar" at bounding box center [404, 785] width 2 height 6
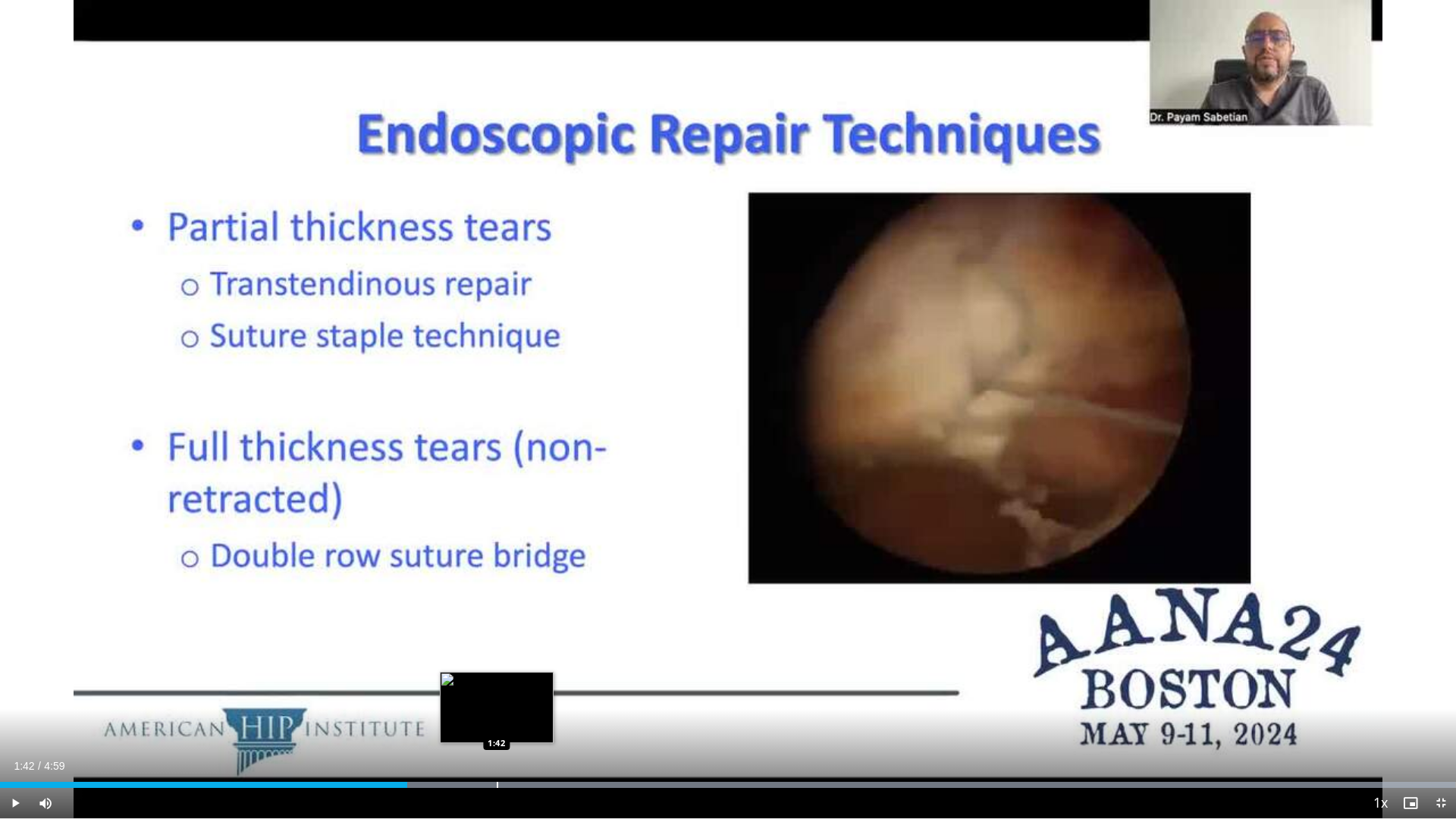
click at [497, 740] on div "Progress Bar" at bounding box center [498, 785] width 2 height 6
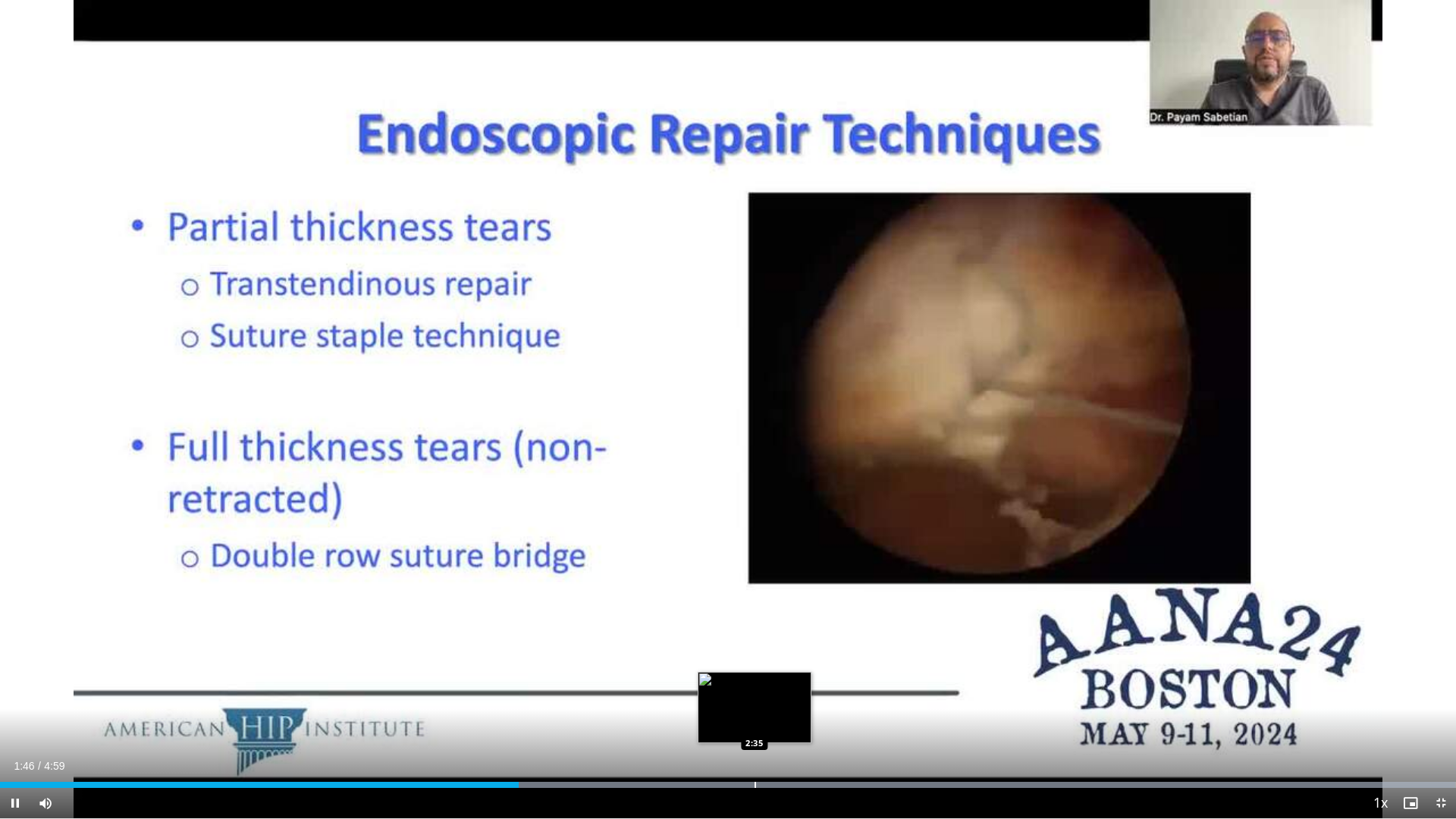
click at [754, 740] on div "Loaded : 99.97% 1:46 2:35" at bounding box center [728, 781] width 1456 height 14
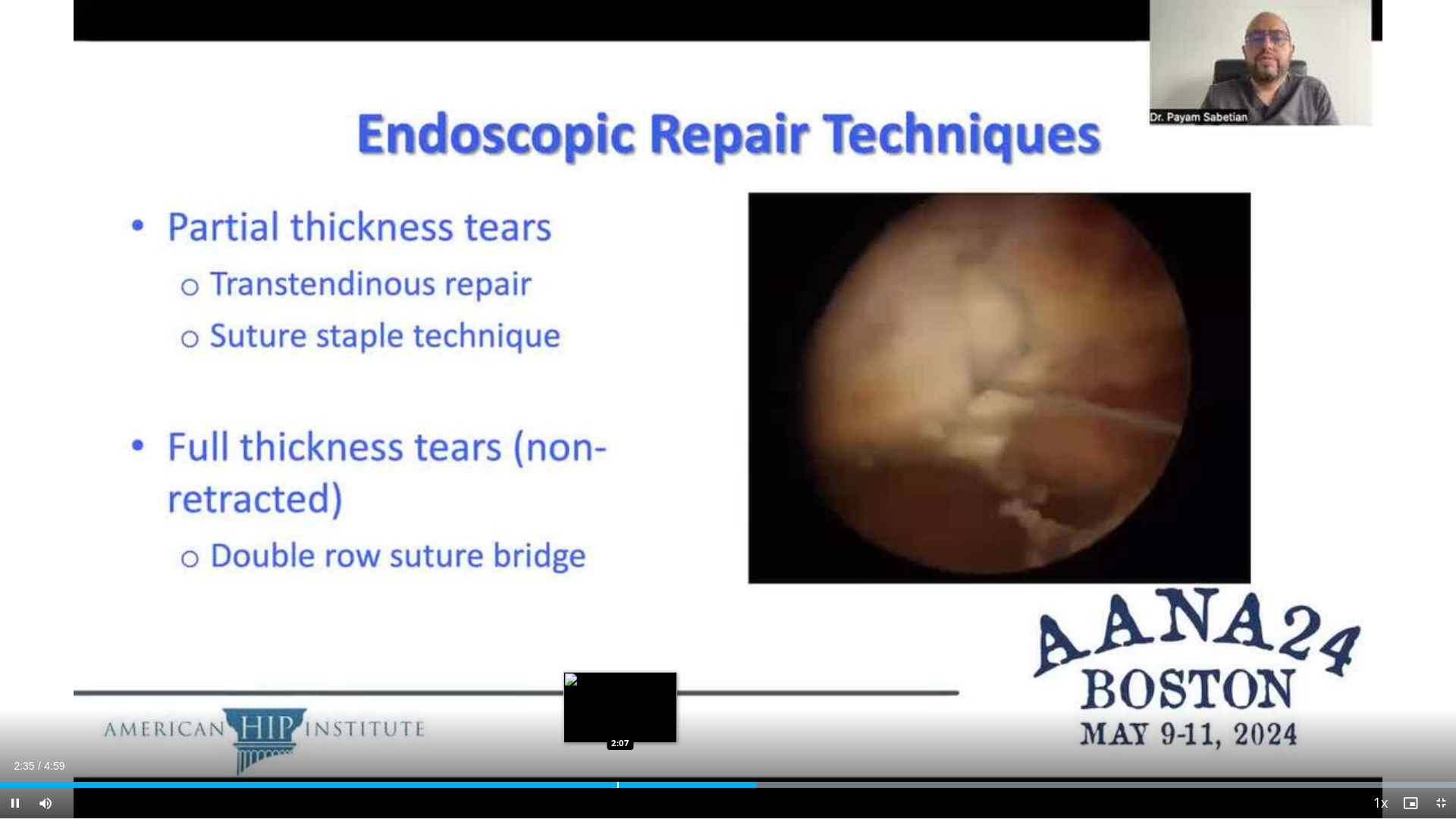
click at [619, 740] on div "Progress Bar" at bounding box center [618, 785] width 2 height 6
click at [656, 740] on div "Current Time 2:08 / Duration 4:59 Pause Skip Backward Skip Forward Mute Loaded …" at bounding box center [728, 804] width 1456 height 30
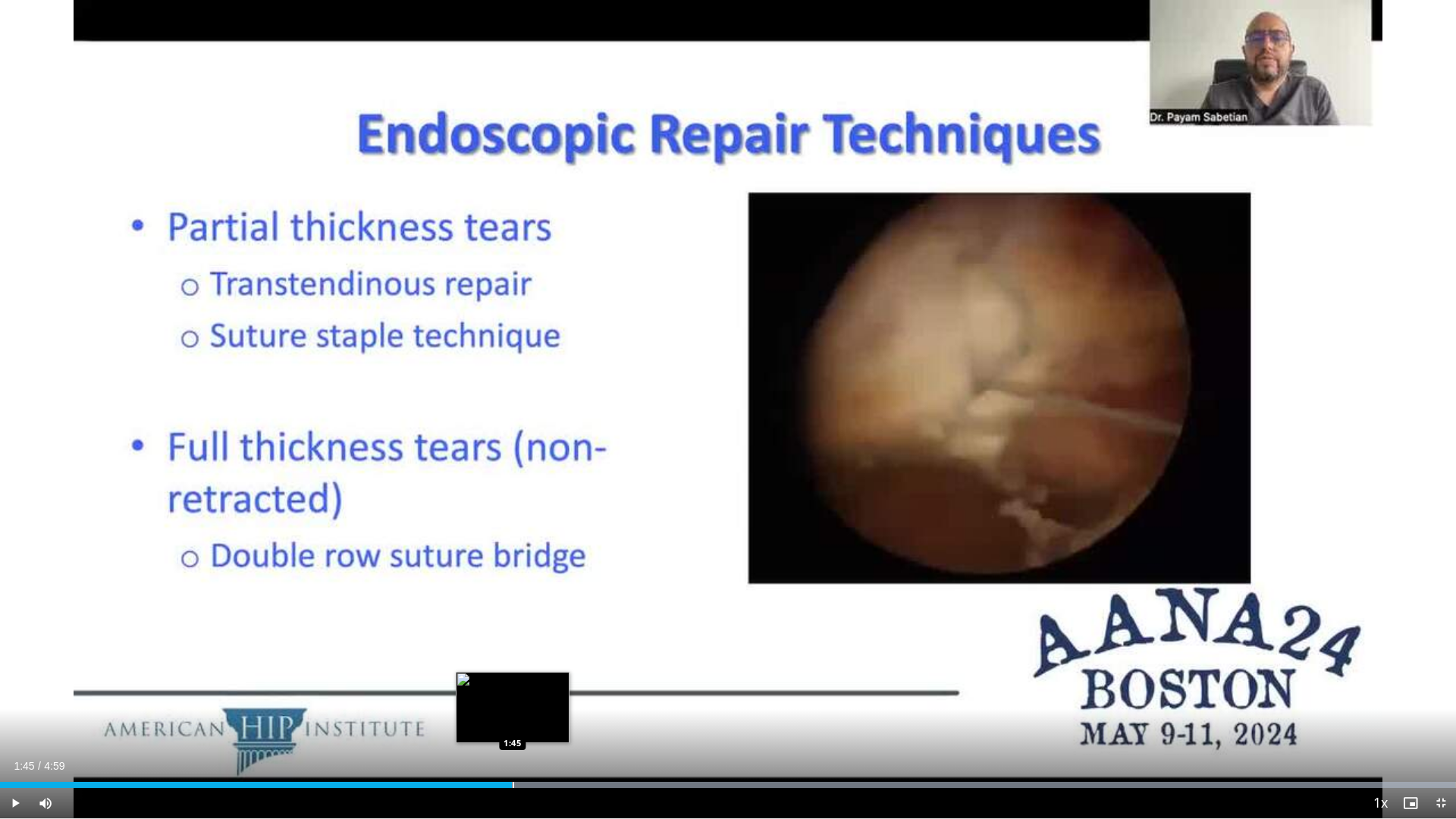
click at [512, 740] on div "1:45" at bounding box center [255, 785] width 512 height 6
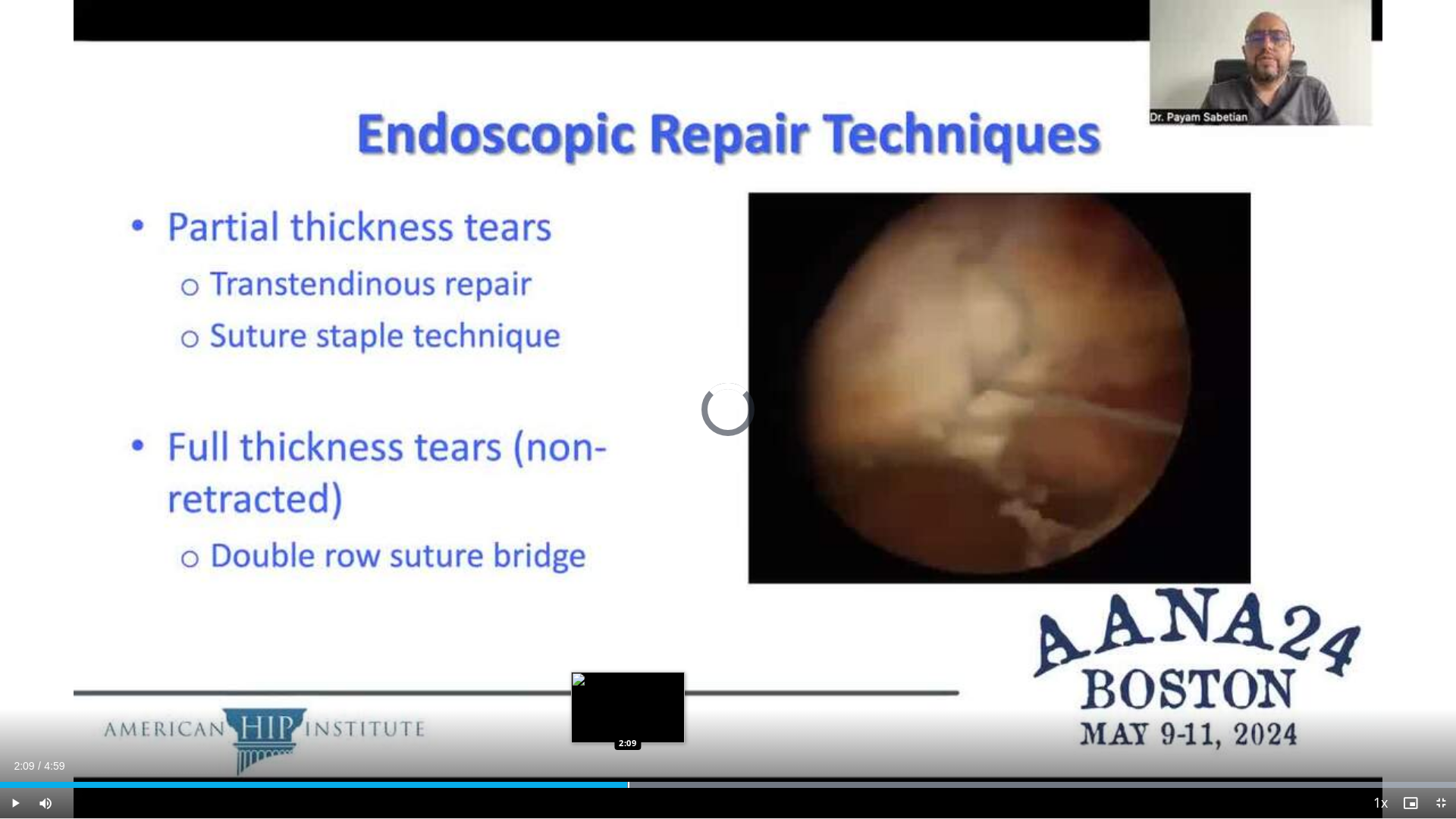
click at [627, 740] on div "Progress Bar" at bounding box center [728, 785] width 1456 height 6
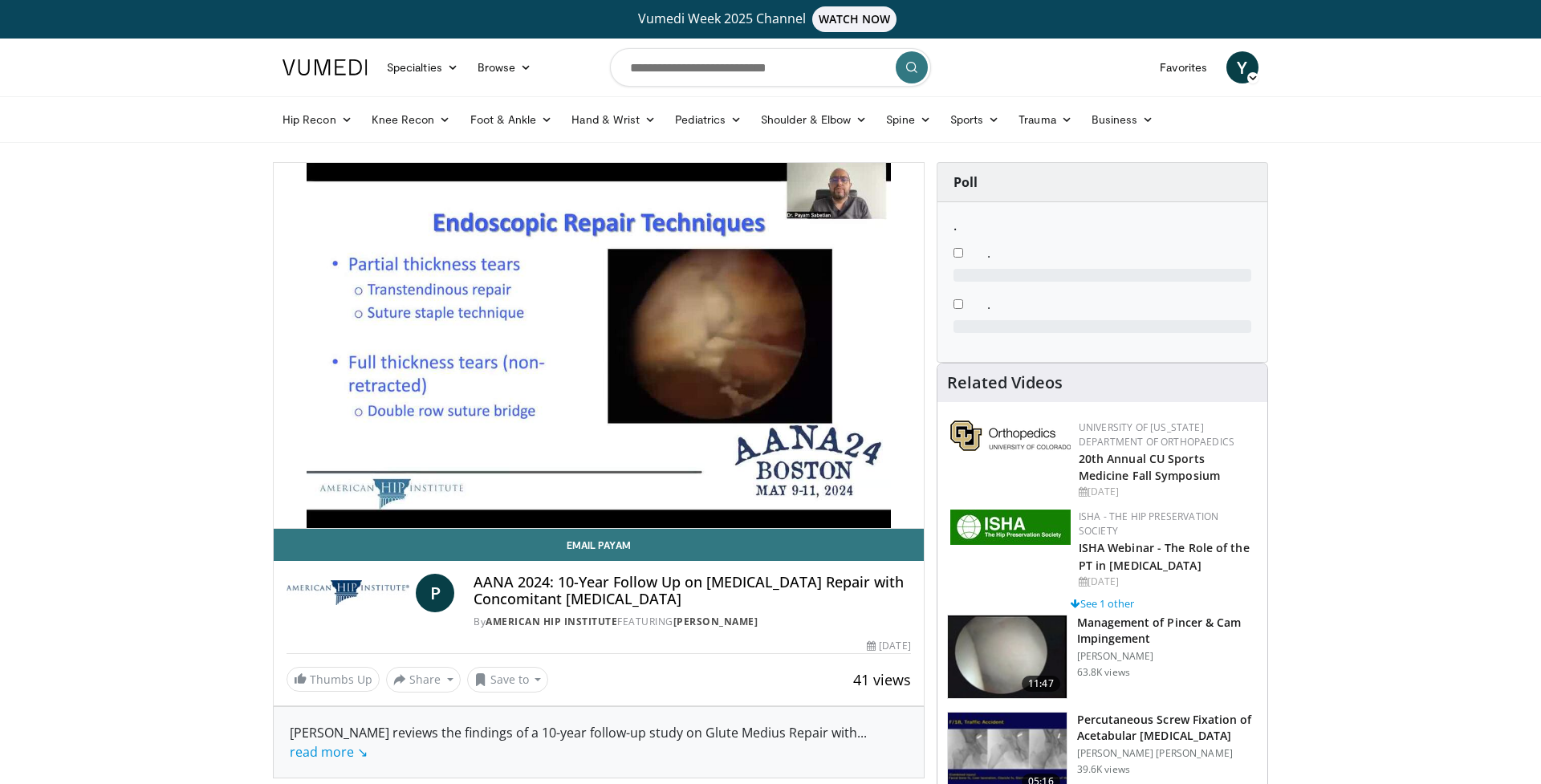
click at [1120, 618] on h3 "Management of Pincer & Cam Impingement" at bounding box center [1167, 630] width 180 height 32
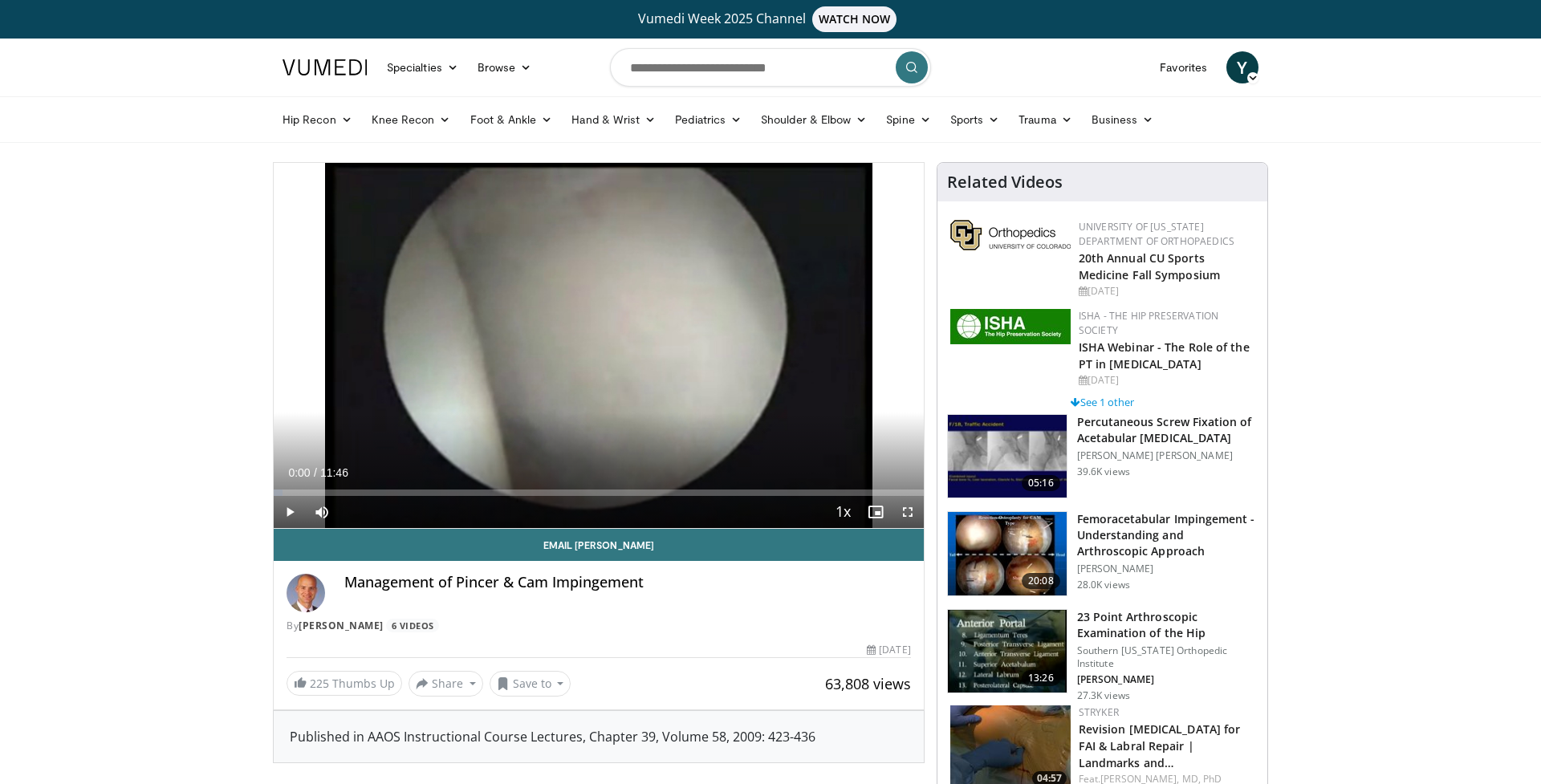
click at [286, 518] on span "Video Player" at bounding box center [290, 512] width 32 height 32
click at [912, 516] on span "Video Player" at bounding box center [908, 512] width 32 height 32
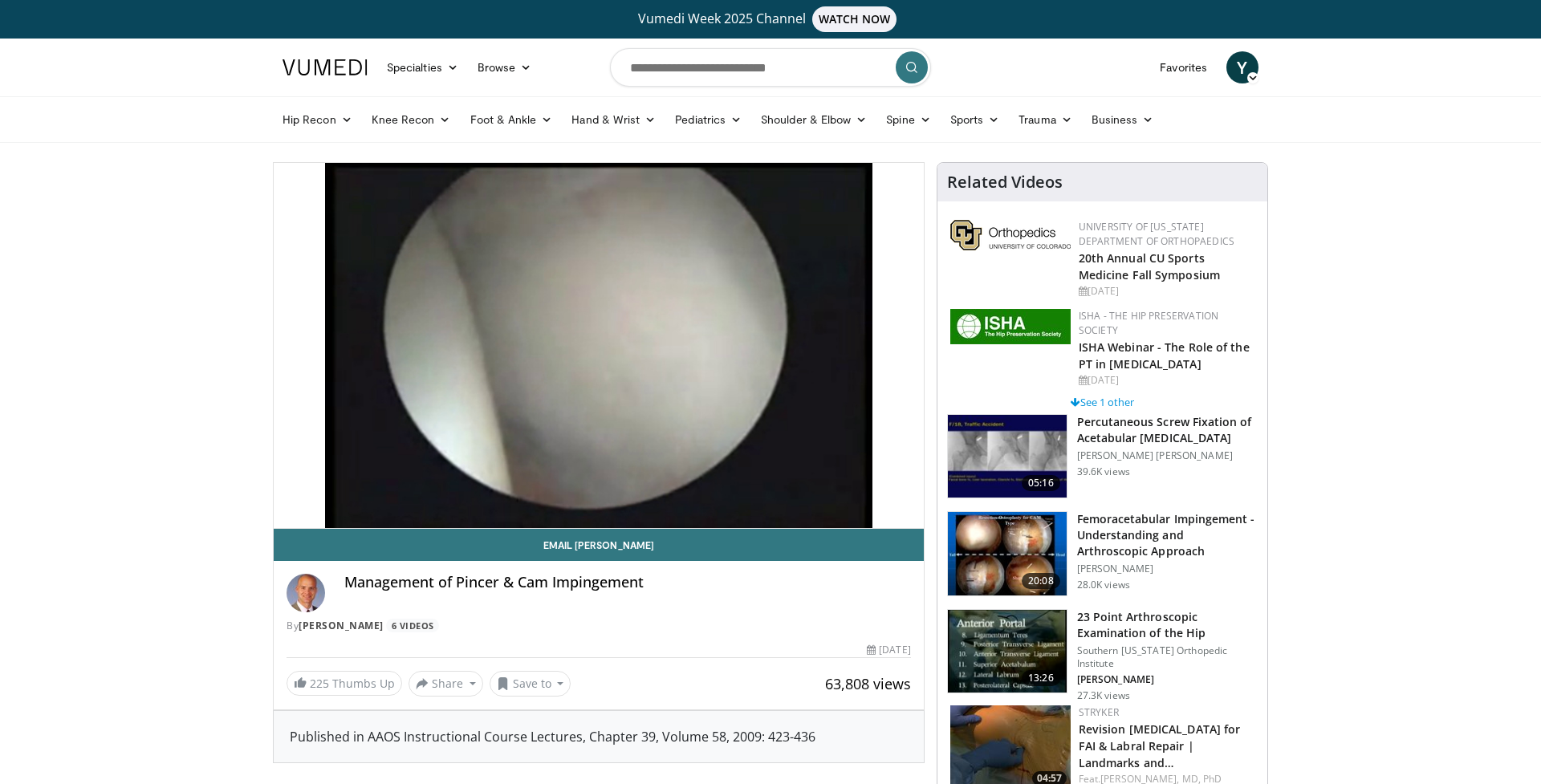
click at [986, 556] on img at bounding box center [1007, 554] width 119 height 83
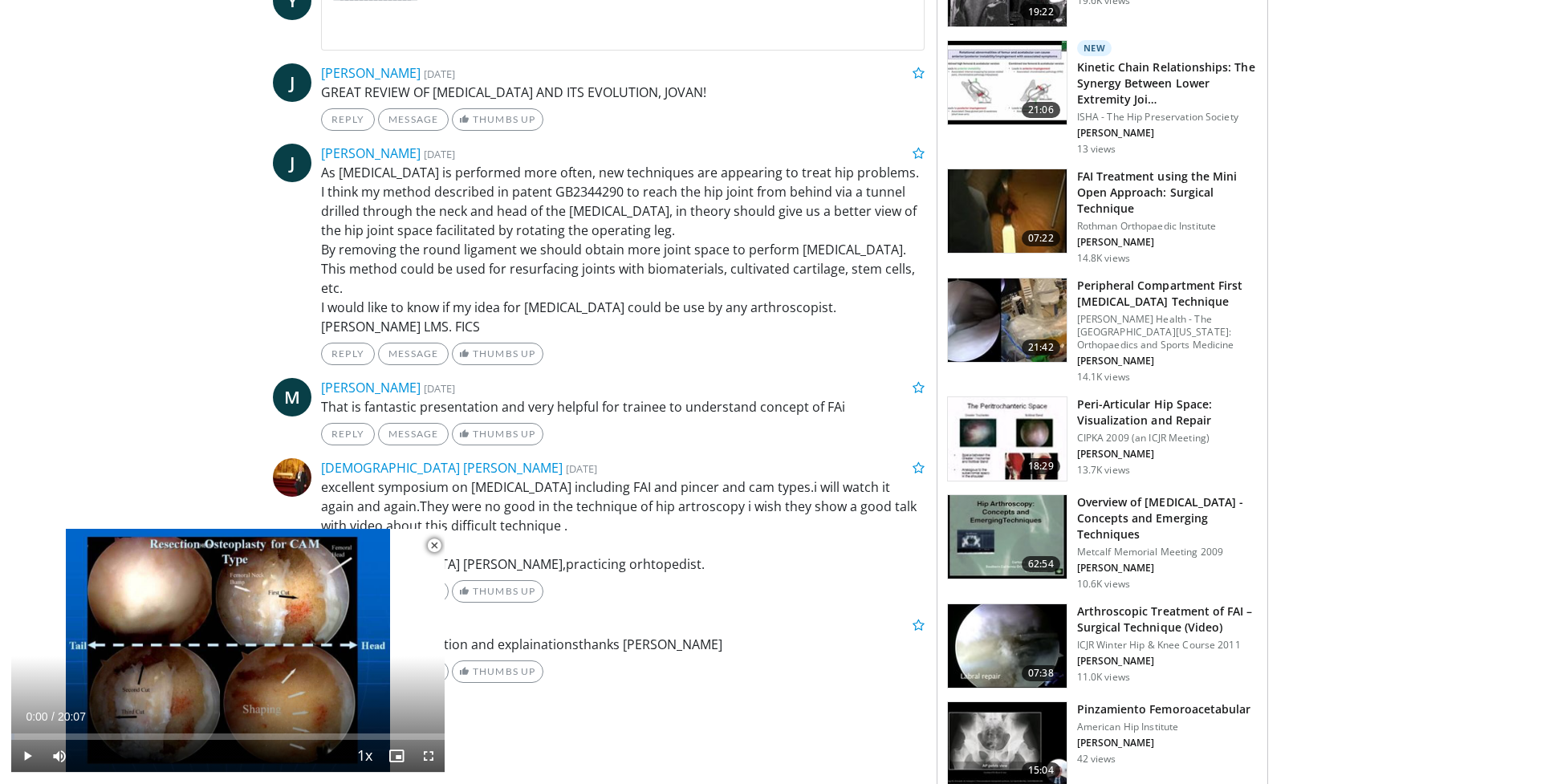
scroll to position [1067, 0]
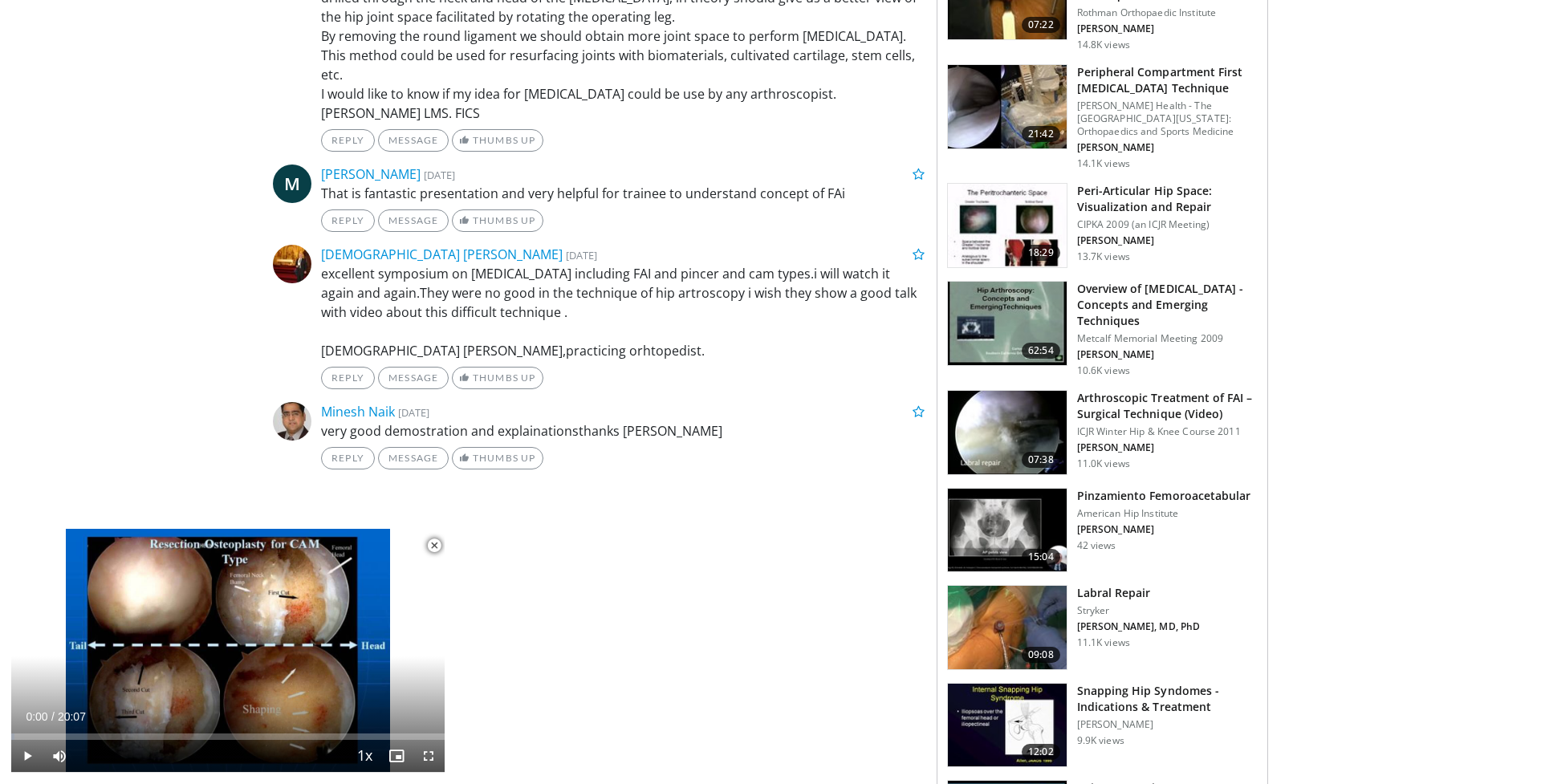
click at [1019, 613] on img at bounding box center [1007, 628] width 119 height 83
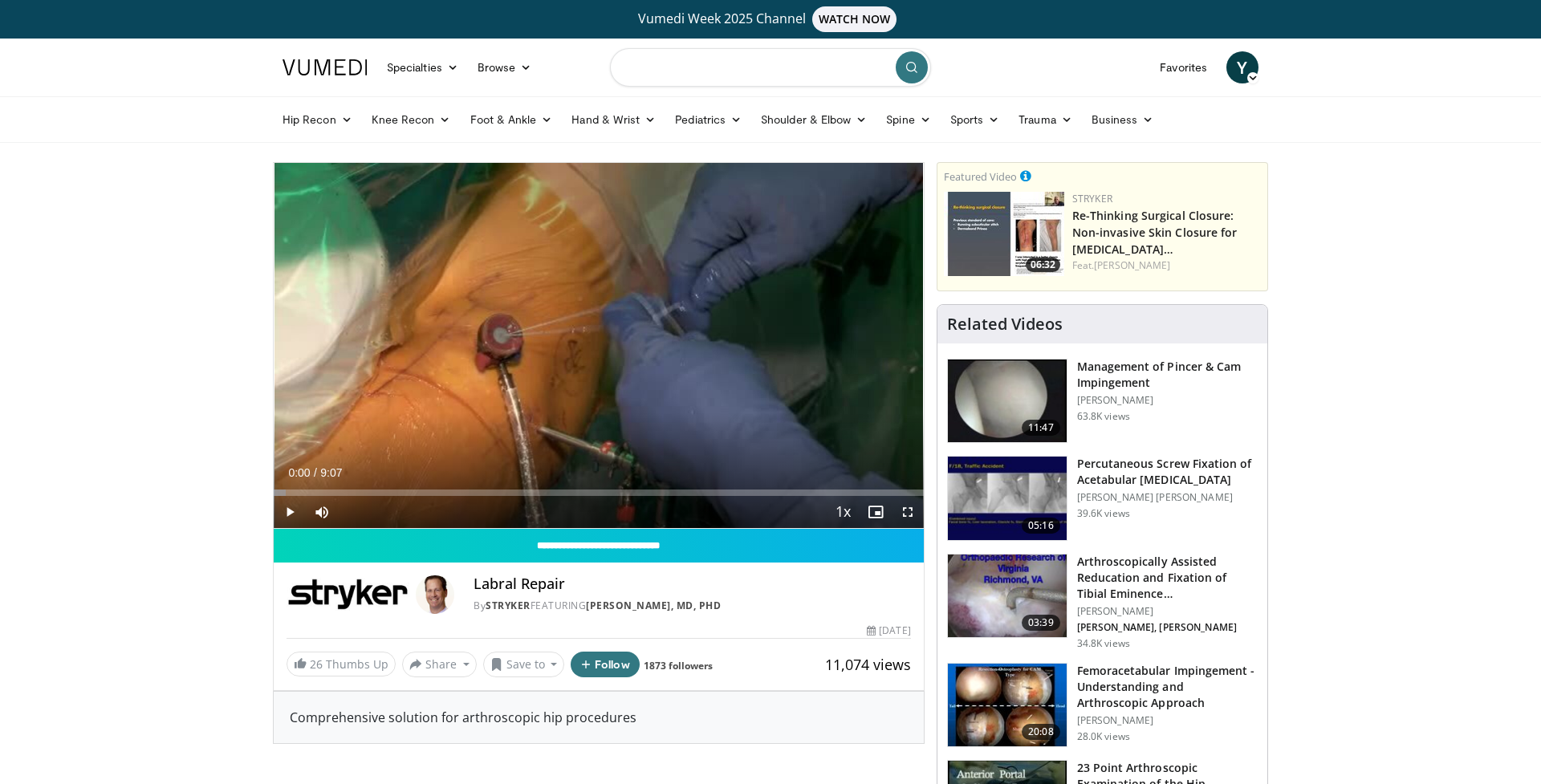
click at [741, 62] on input "Search topics, interventions" at bounding box center [770, 67] width 321 height 39
type input "**********"
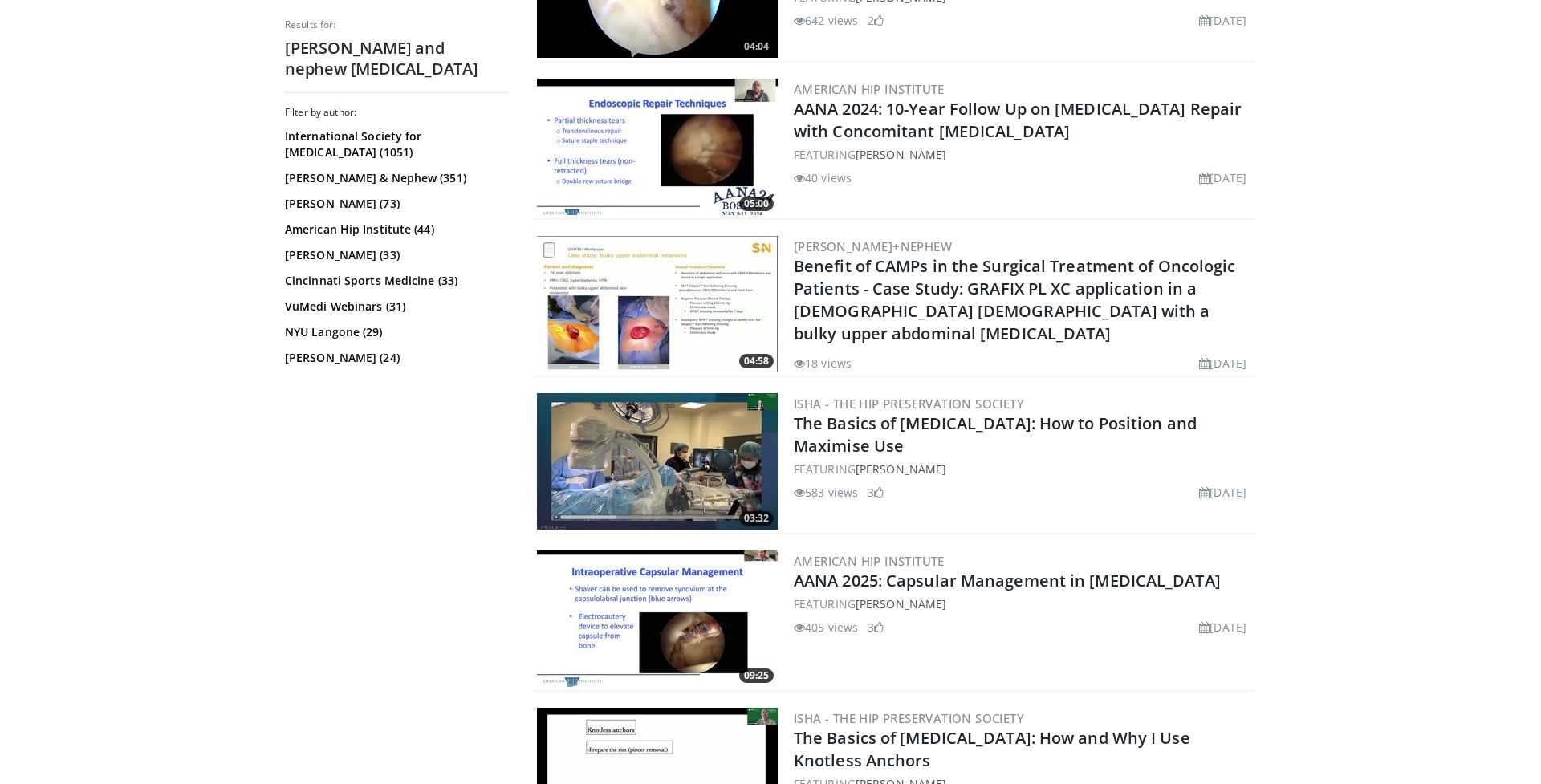
scroll to position [2986, 0]
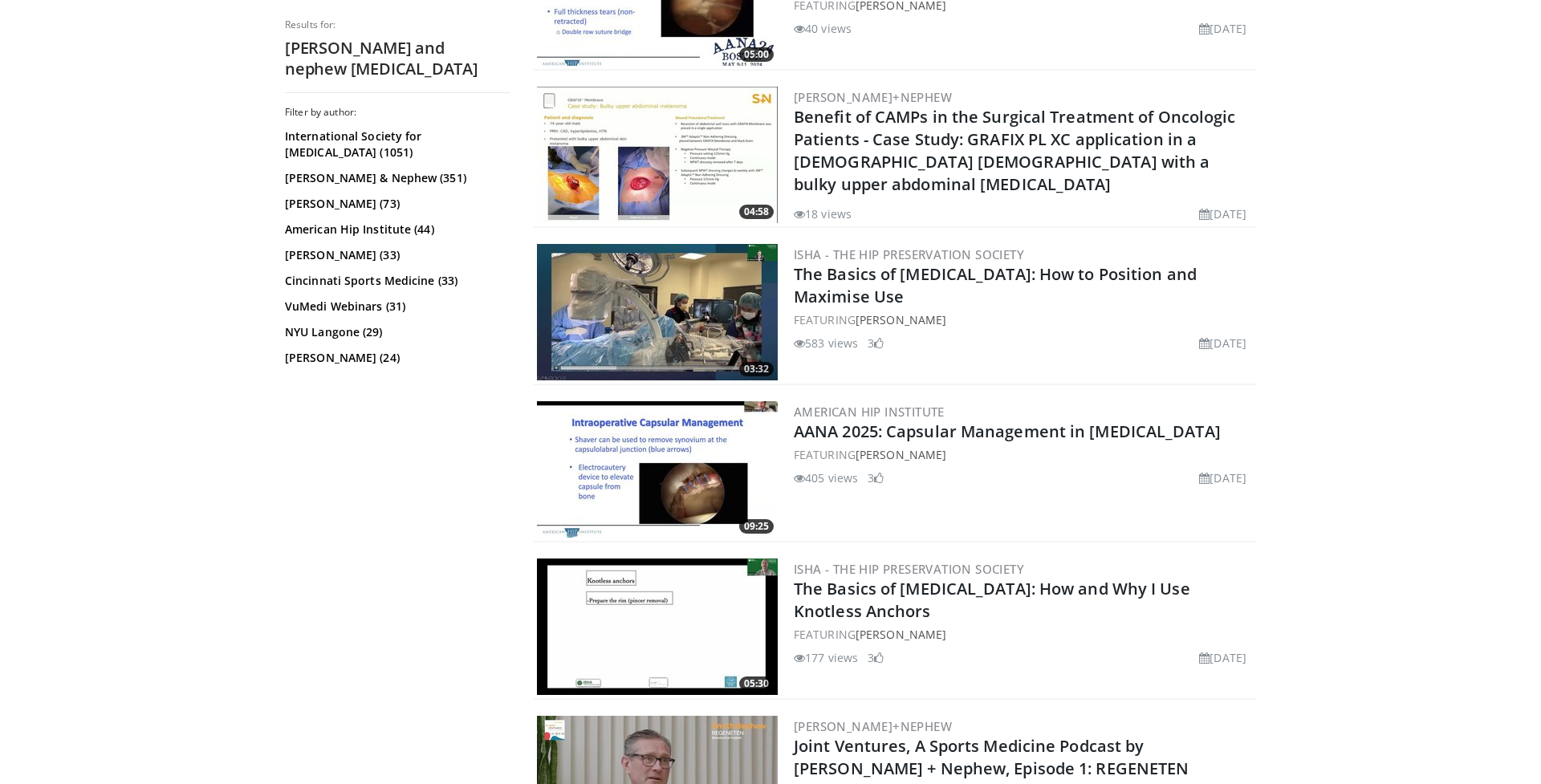
click at [678, 296] on img at bounding box center [657, 312] width 241 height 137
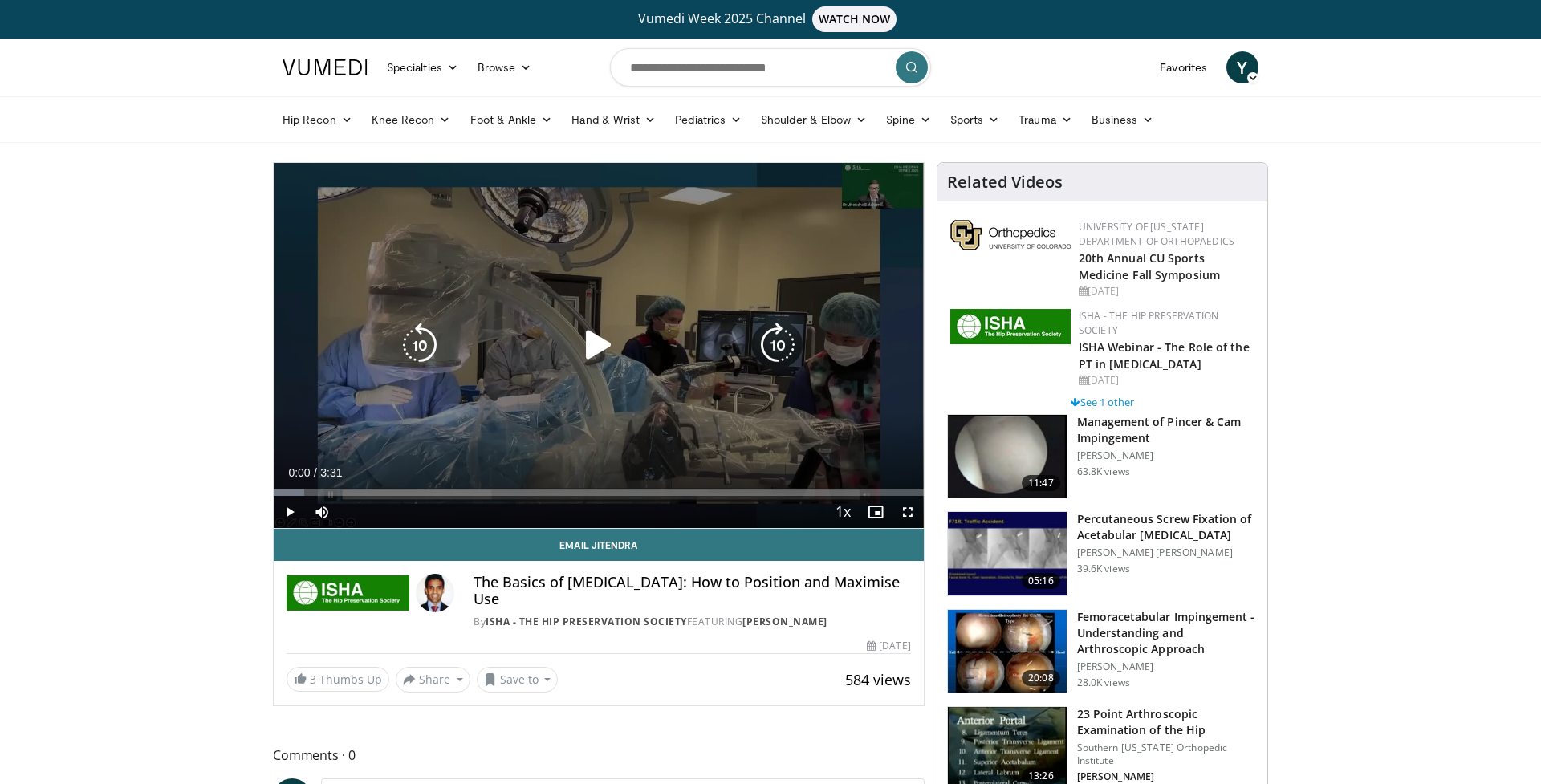
click at [586, 356] on icon "Video Player" at bounding box center [598, 344] width 45 height 45
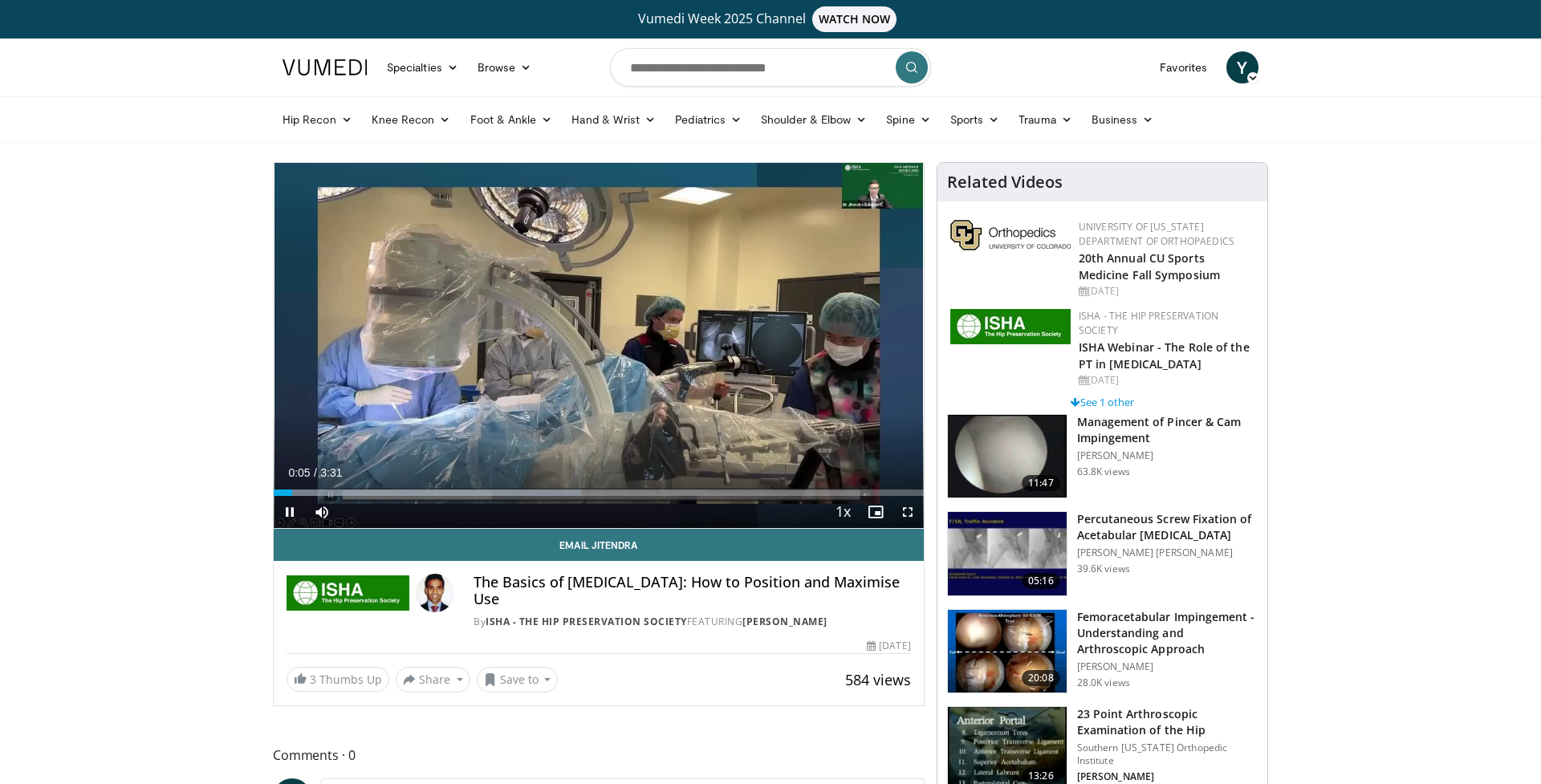
click at [908, 510] on span "Video Player" at bounding box center [908, 512] width 32 height 32
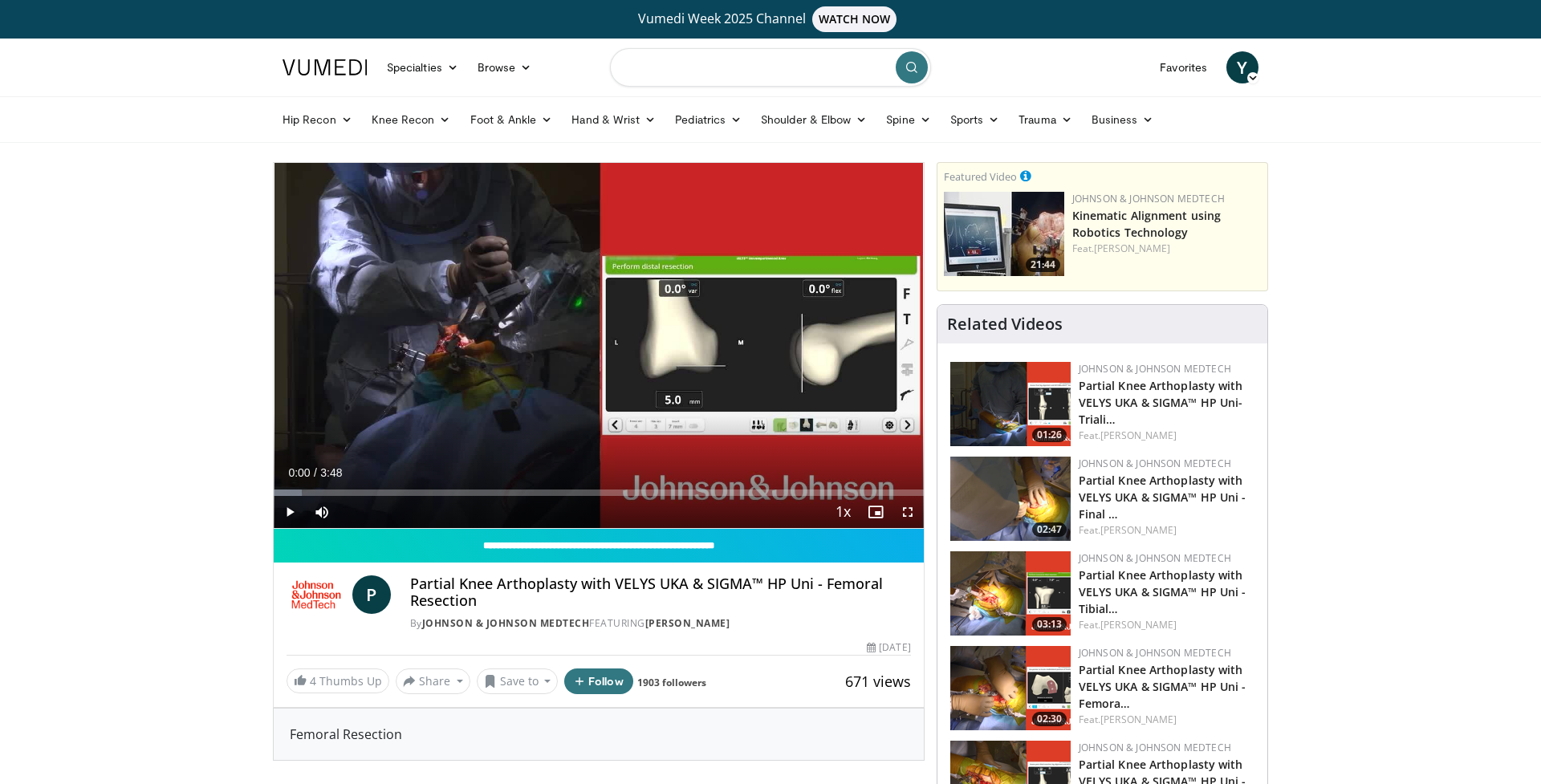
click at [780, 78] on input "Search topics, interventions" at bounding box center [770, 67] width 321 height 39
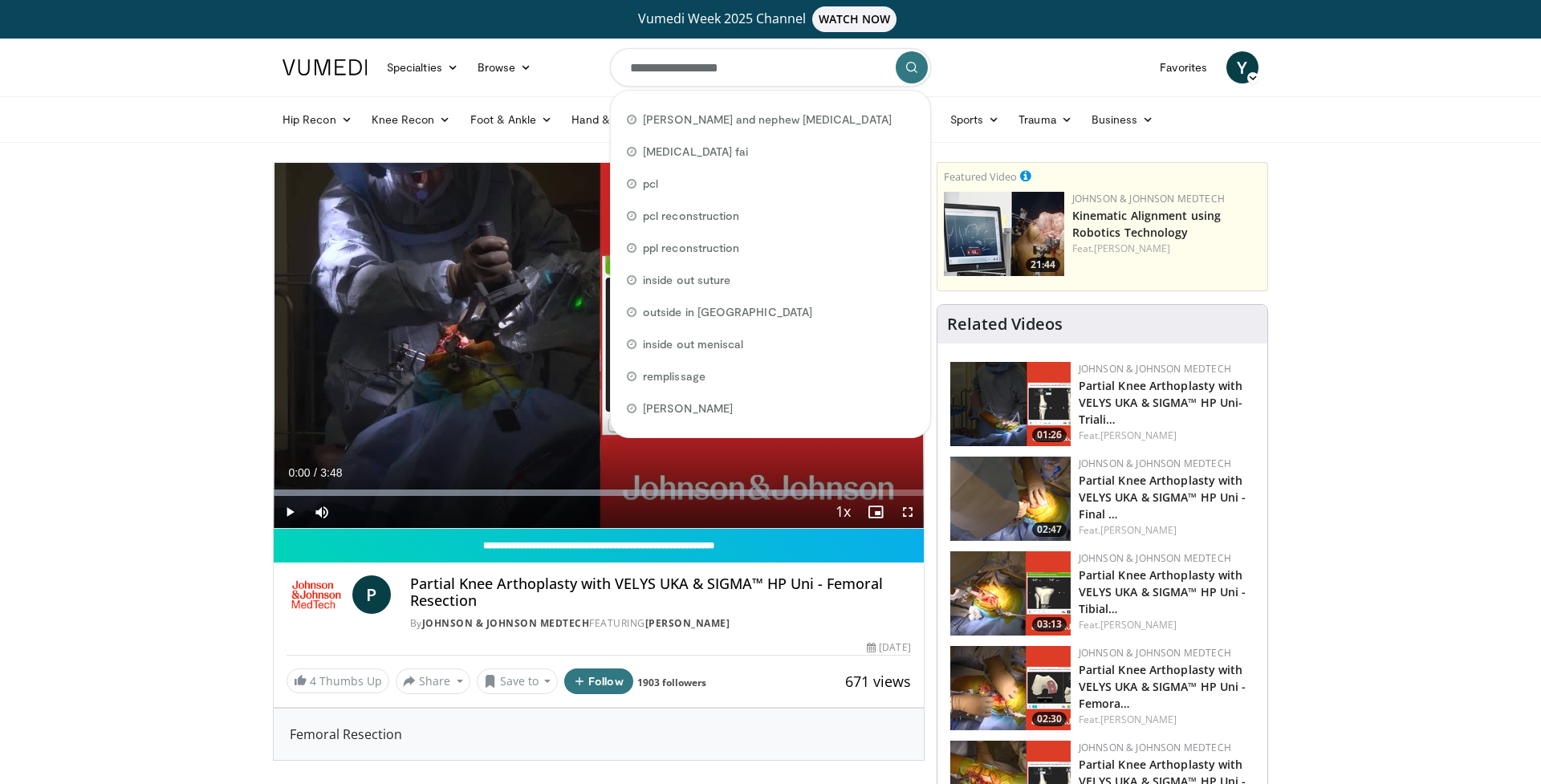
type input "**********"
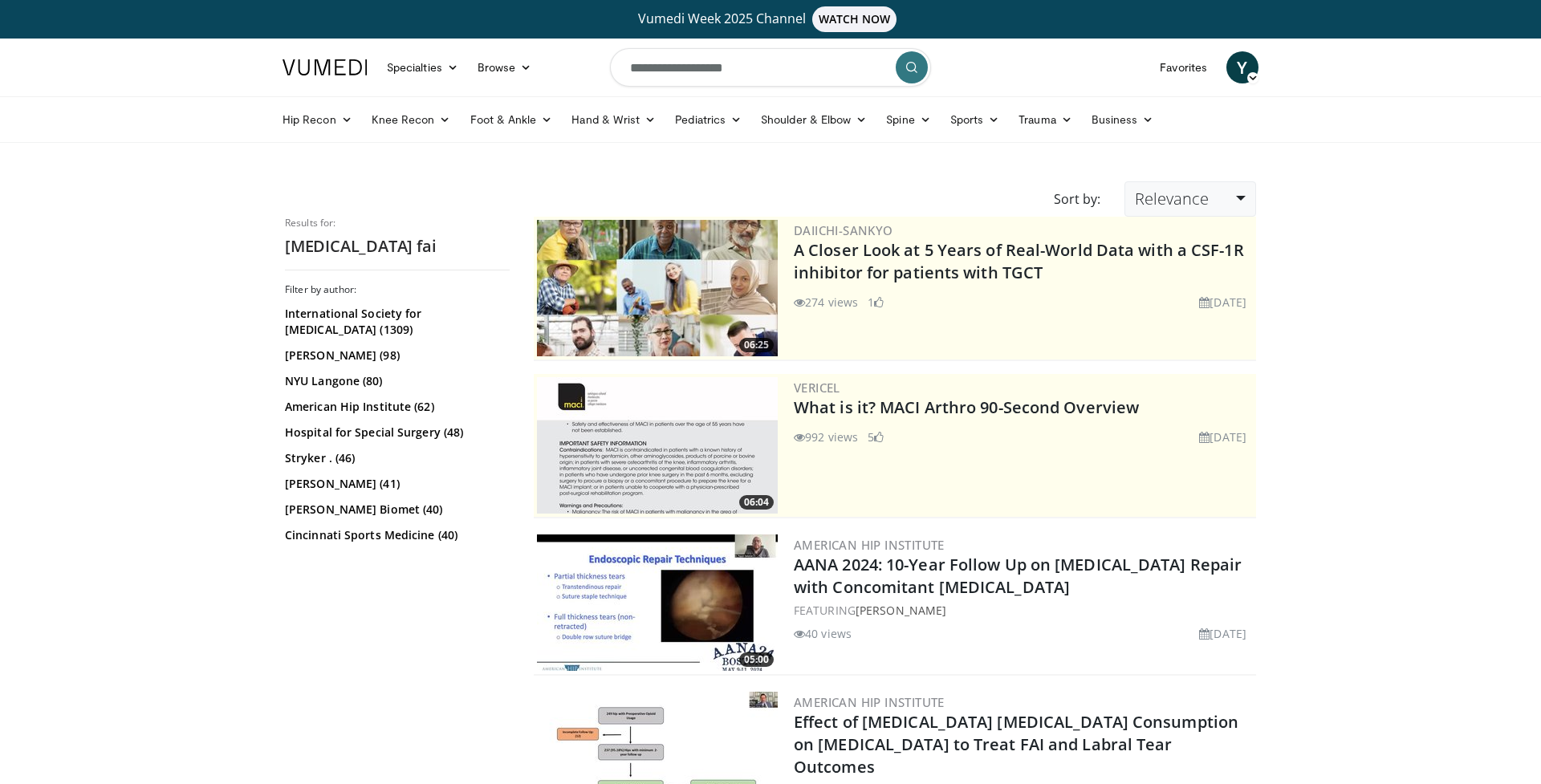
click at [1204, 187] on link "Relevance" at bounding box center [1190, 198] width 132 height 35
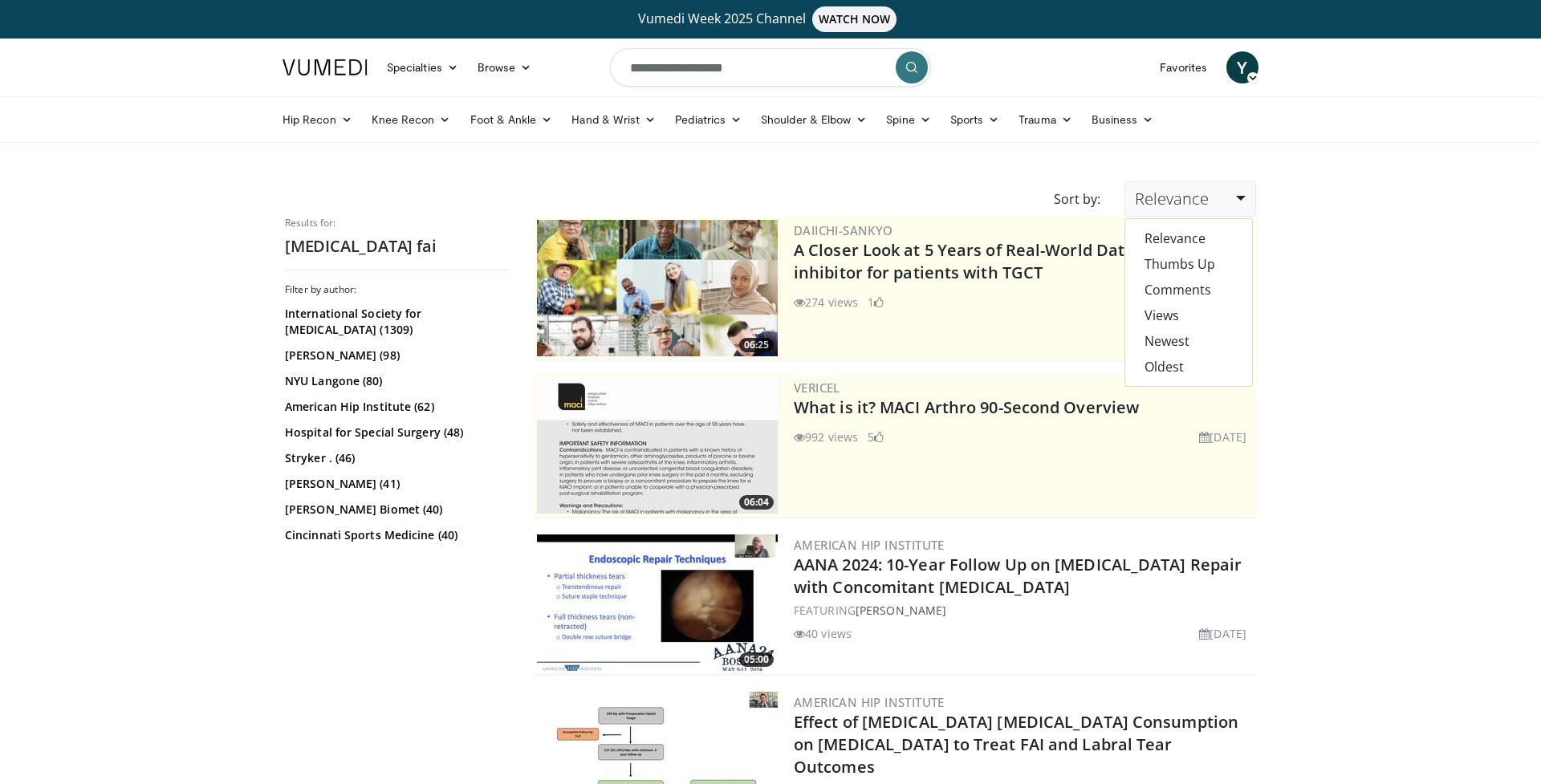
drag, startPoint x: 1439, startPoint y: 244, endPoint x: 1437, endPoint y: 272, distance: 28.1
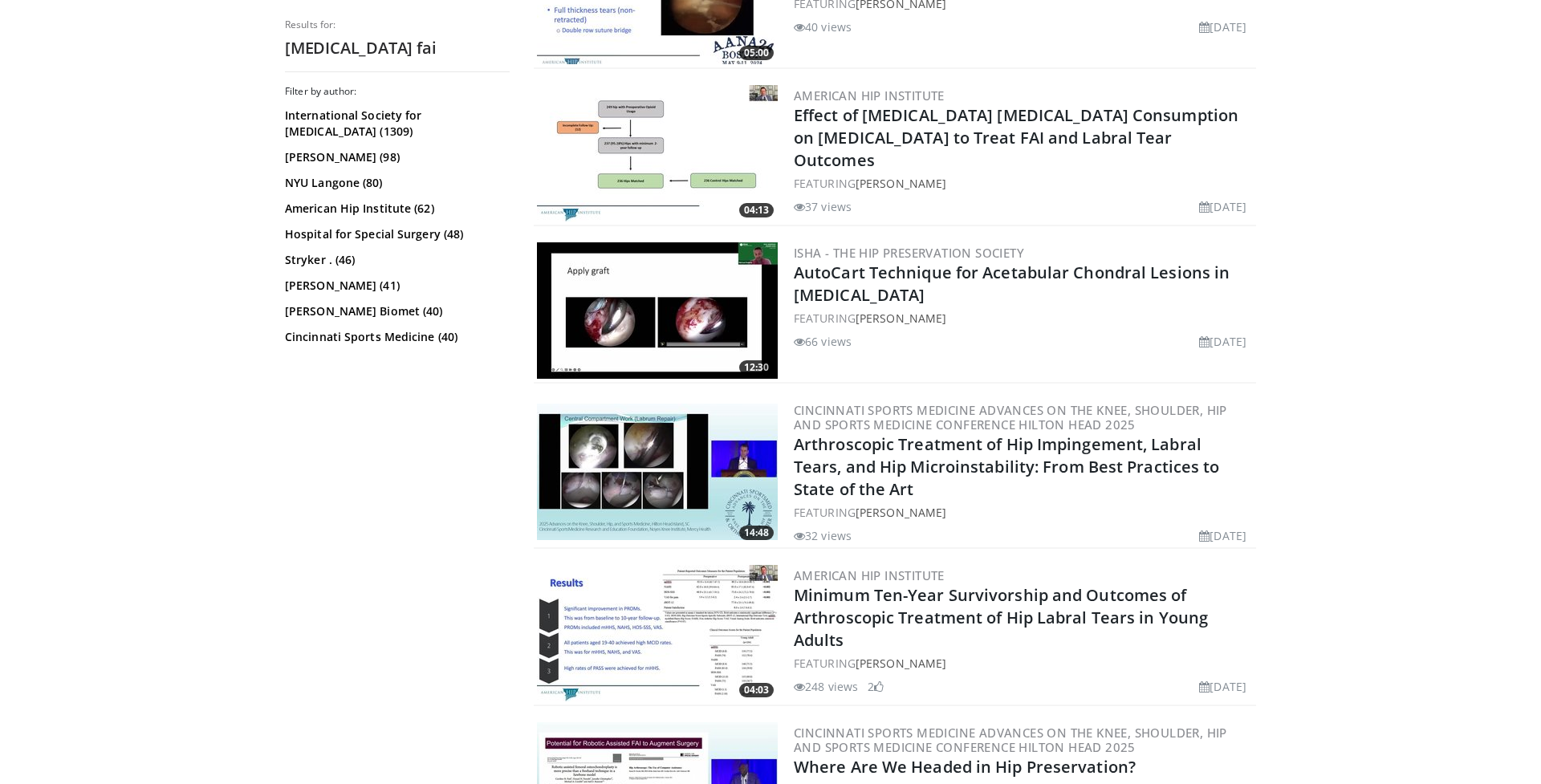
scroll to position [680, 0]
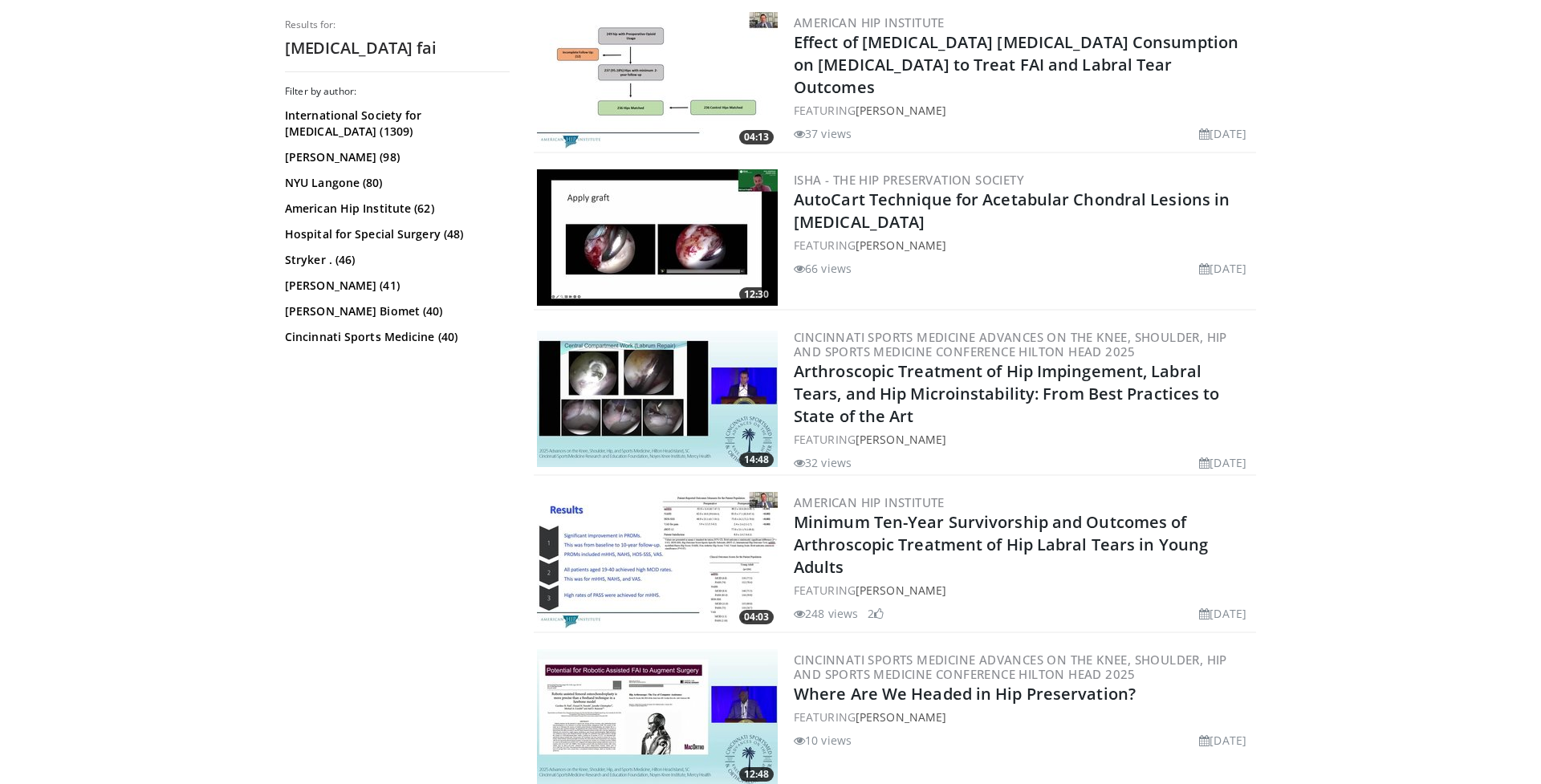
click at [618, 425] on img at bounding box center [657, 399] width 241 height 137
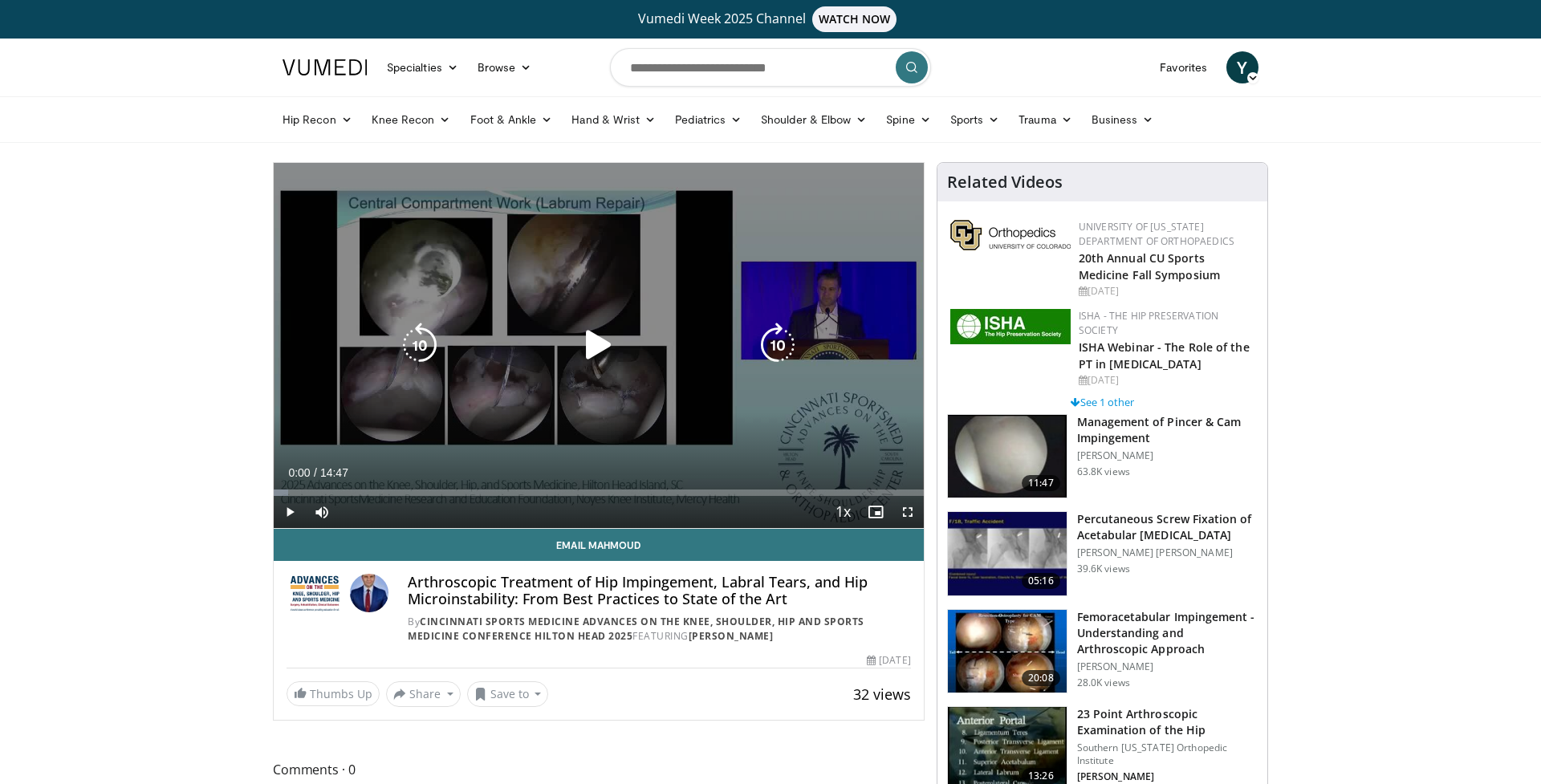
click at [573, 336] on div "Video Player" at bounding box center [598, 345] width 390 height 32
click at [596, 341] on icon "Video Player" at bounding box center [598, 344] width 45 height 45
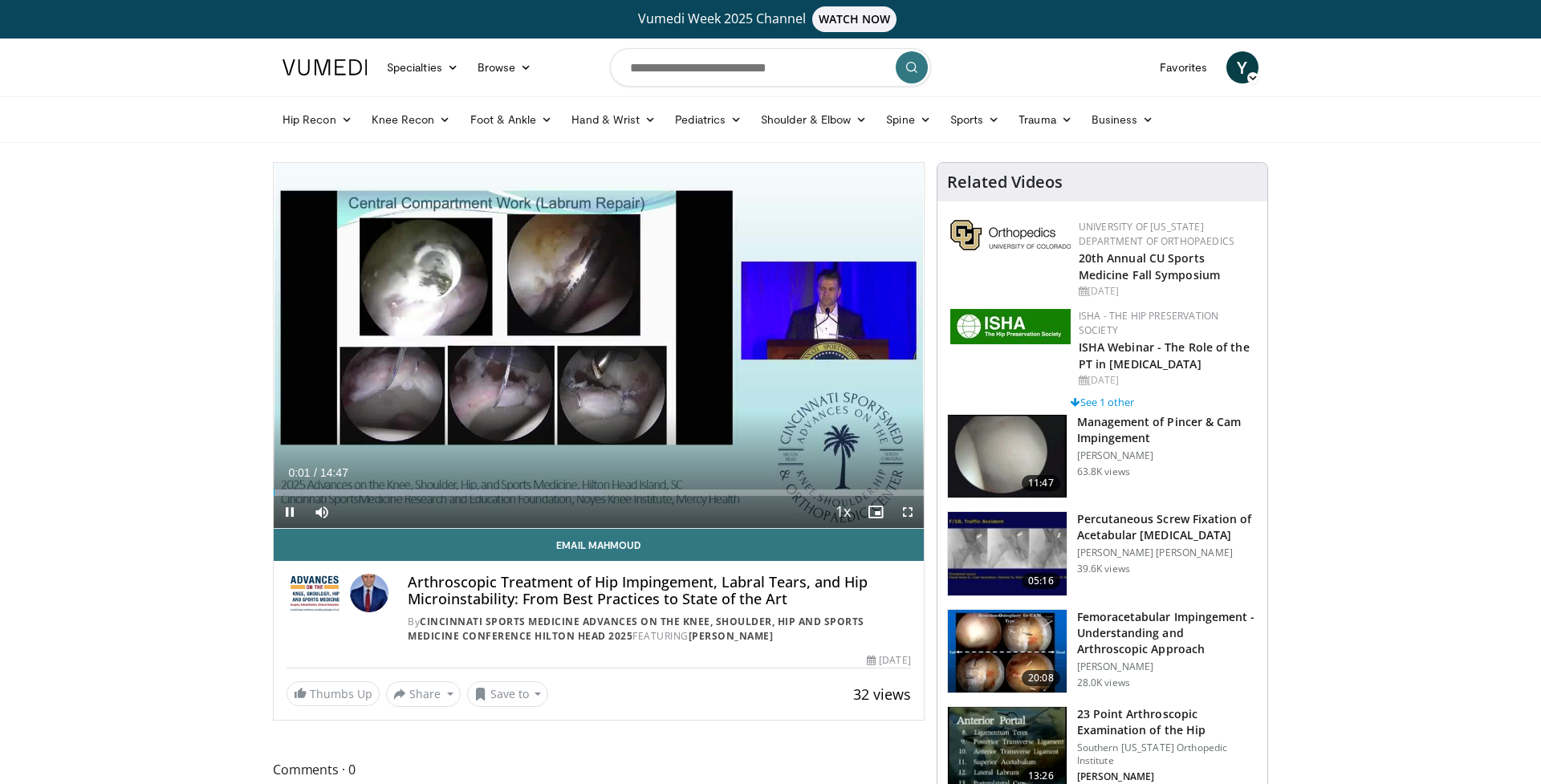
click at [906, 510] on span "Video Player" at bounding box center [908, 512] width 32 height 32
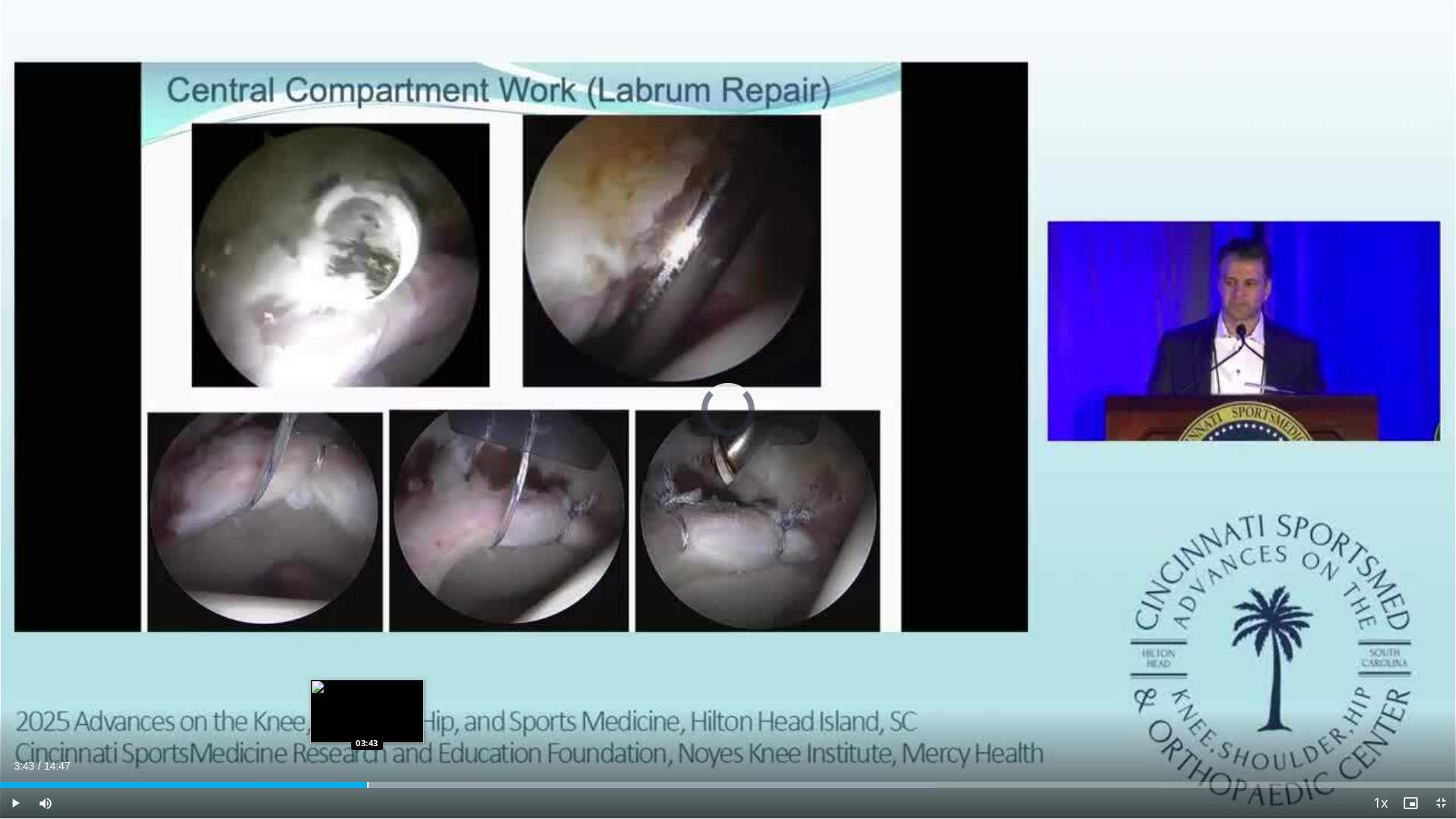
click at [367, 740] on div "Progress Bar" at bounding box center [368, 785] width 2 height 6
click at [418, 740] on div "Loaded : 94.67% 03:48 04:15" at bounding box center [728, 785] width 1456 height 6
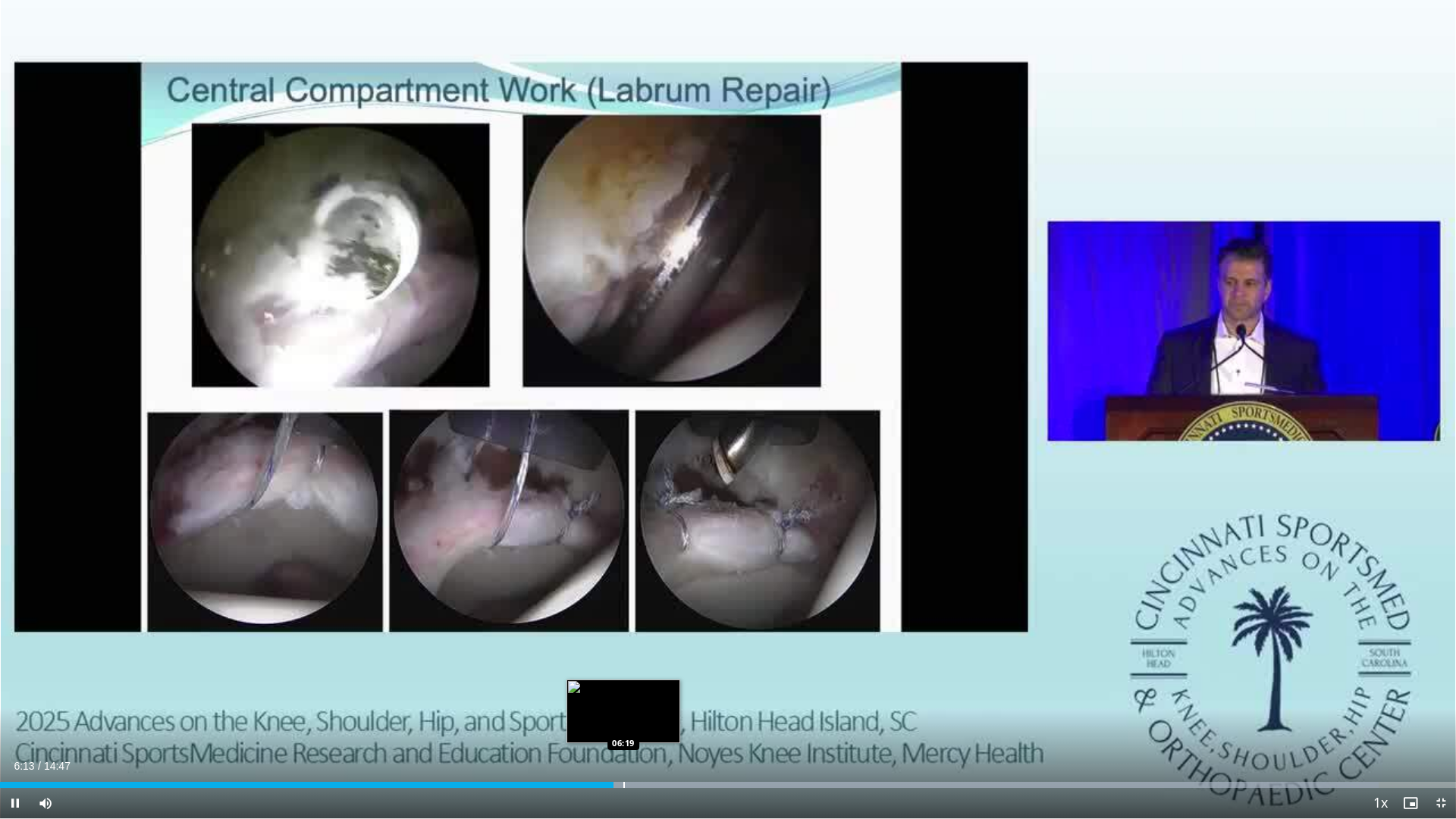
click at [625, 740] on div "Progress Bar" at bounding box center [625, 785] width 2 height 6
click at [637, 740] on div "Progress Bar" at bounding box center [636, 785] width 2 height 6
click at [654, 740] on div "Progress Bar" at bounding box center [655, 785] width 2 height 6
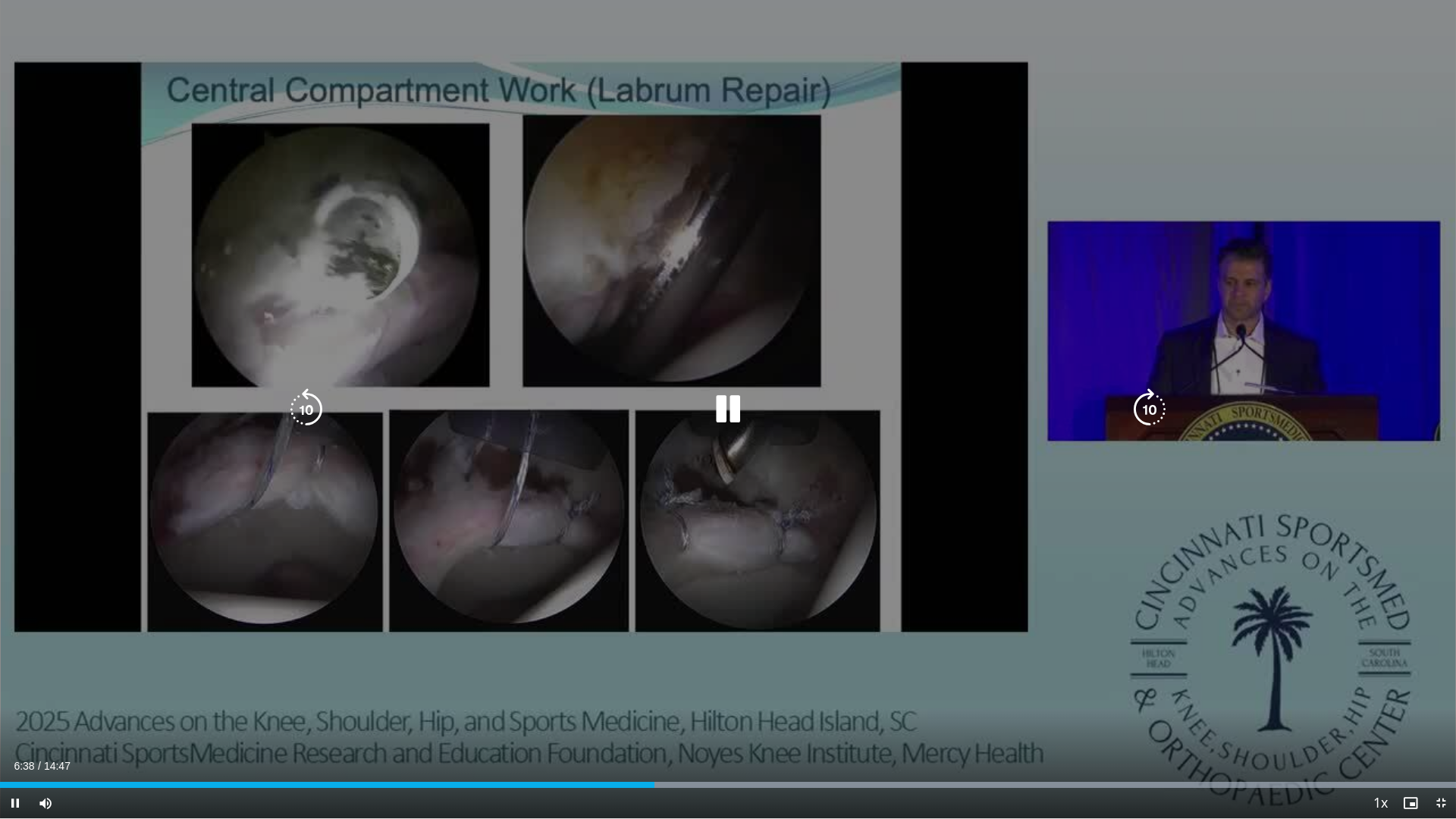
click at [654, 740] on div "Current Time 6:38 / Duration 14:47 Pause Skip Backward Skip Forward Mute 9% Loa…" at bounding box center [728, 804] width 1456 height 30
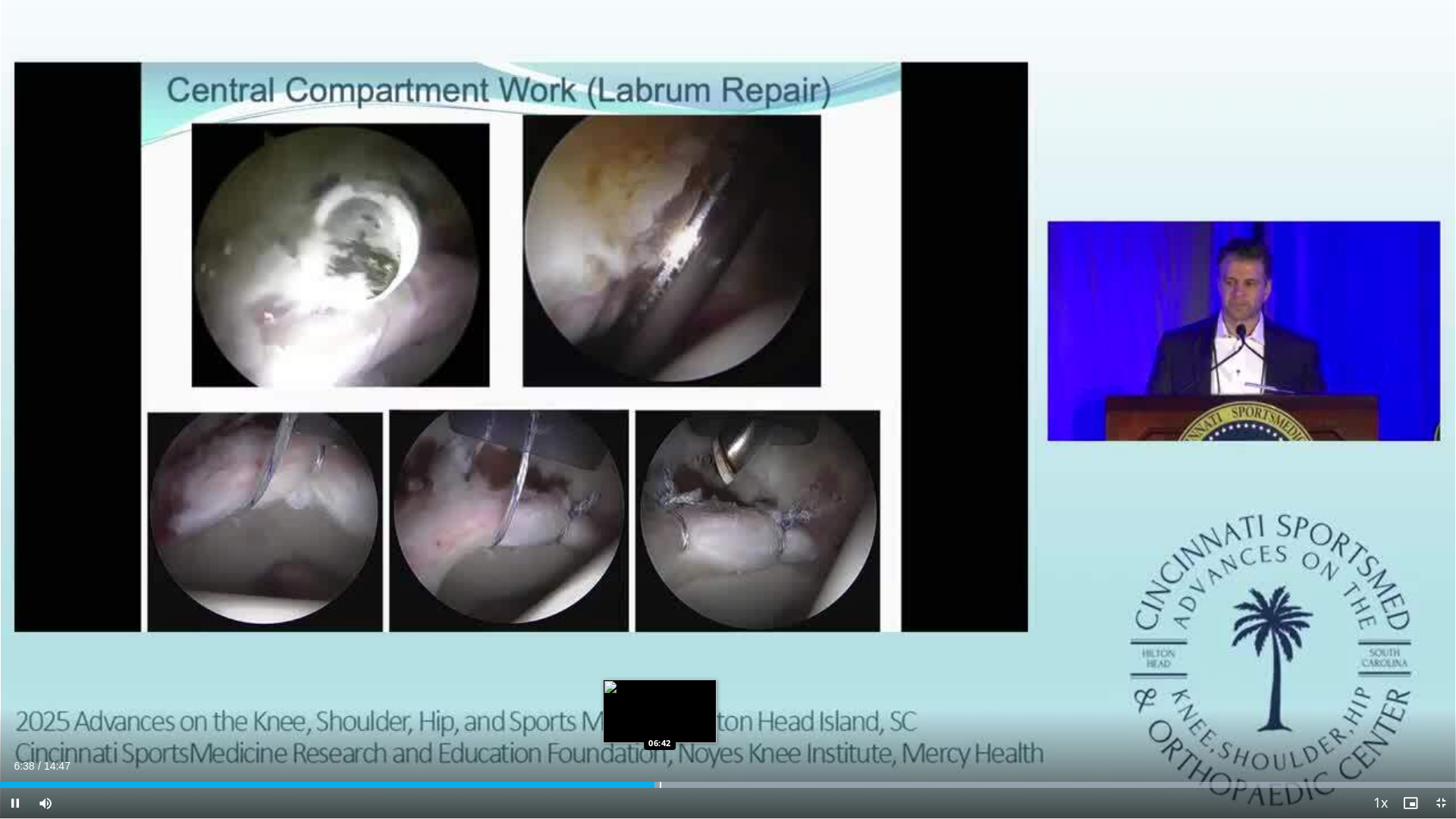
click at [660, 740] on div "Progress Bar" at bounding box center [661, 785] width 2 height 6
click at [672, 740] on div "Current Time 6:43 / Duration 14:47 Pause Skip Backward Skip Forward Mute 9% Loa…" at bounding box center [728, 804] width 1456 height 30
click at [672, 740] on div "Progress Bar" at bounding box center [672, 785] width 2 height 6
click at [709, 740] on div "Progress Bar" at bounding box center [710, 785] width 2 height 6
click at [813, 740] on div "Current Time 8:00 / Duration 14:47 Pause Skip Backward Skip Forward Mute 9% Loa…" at bounding box center [728, 804] width 1456 height 30
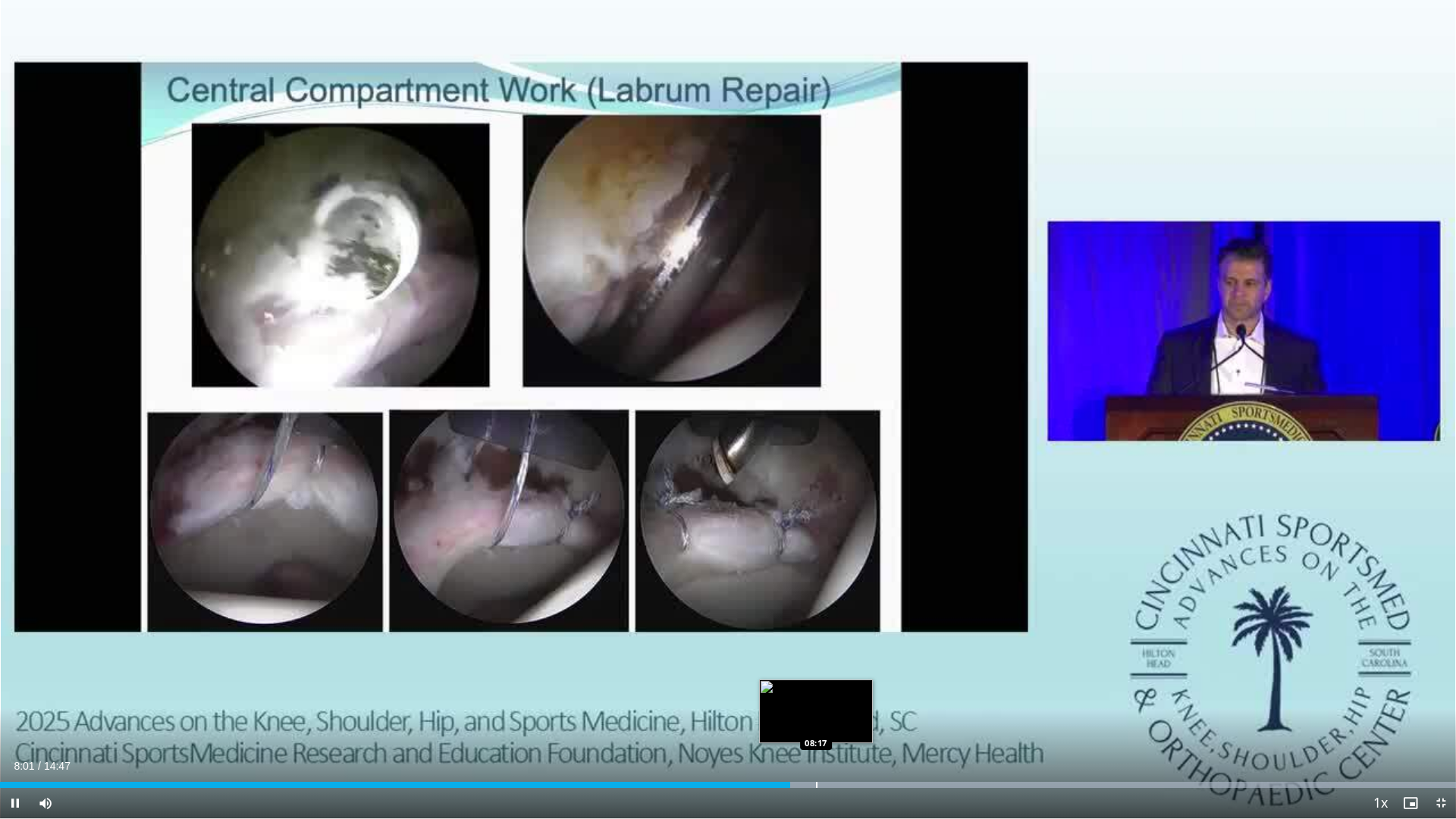
click at [817, 740] on div "Progress Bar" at bounding box center [817, 785] width 2 height 6
click at [828, 740] on div "Progress Bar" at bounding box center [829, 785] width 2 height 6
click at [815, 740] on div "Current Time 8:26 / Duration 14:47 Pause Skip Backward Skip Forward Mute 9% Loa…" at bounding box center [728, 804] width 1456 height 30
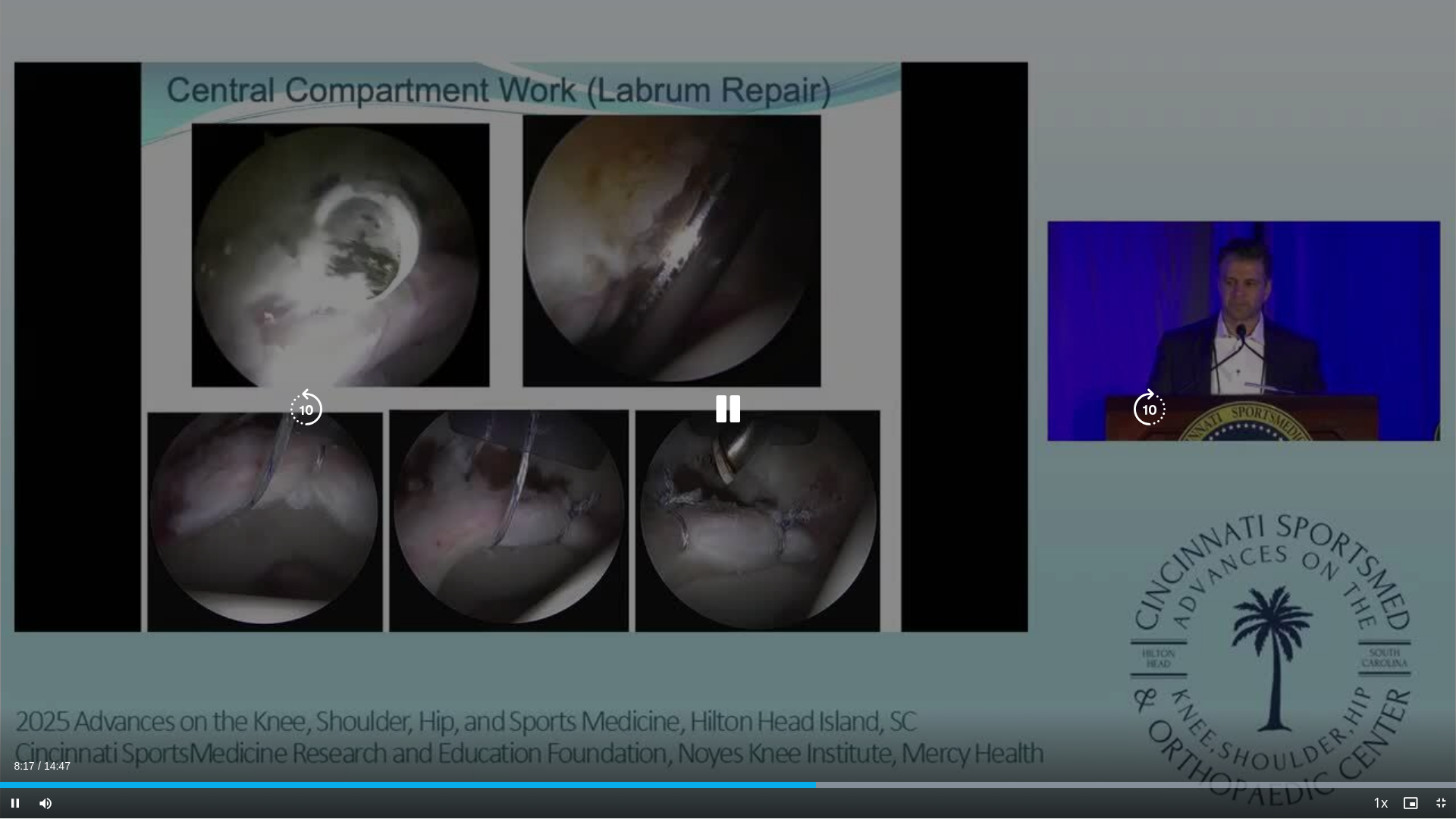
click at [613, 565] on div "10 seconds Tap to unmute" at bounding box center [728, 409] width 1456 height 818
click at [725, 404] on icon "Video Player" at bounding box center [728, 409] width 42 height 42
click at [1203, 740] on div "Loaded : 99.99% 11:38 12:12" at bounding box center [728, 781] width 1456 height 14
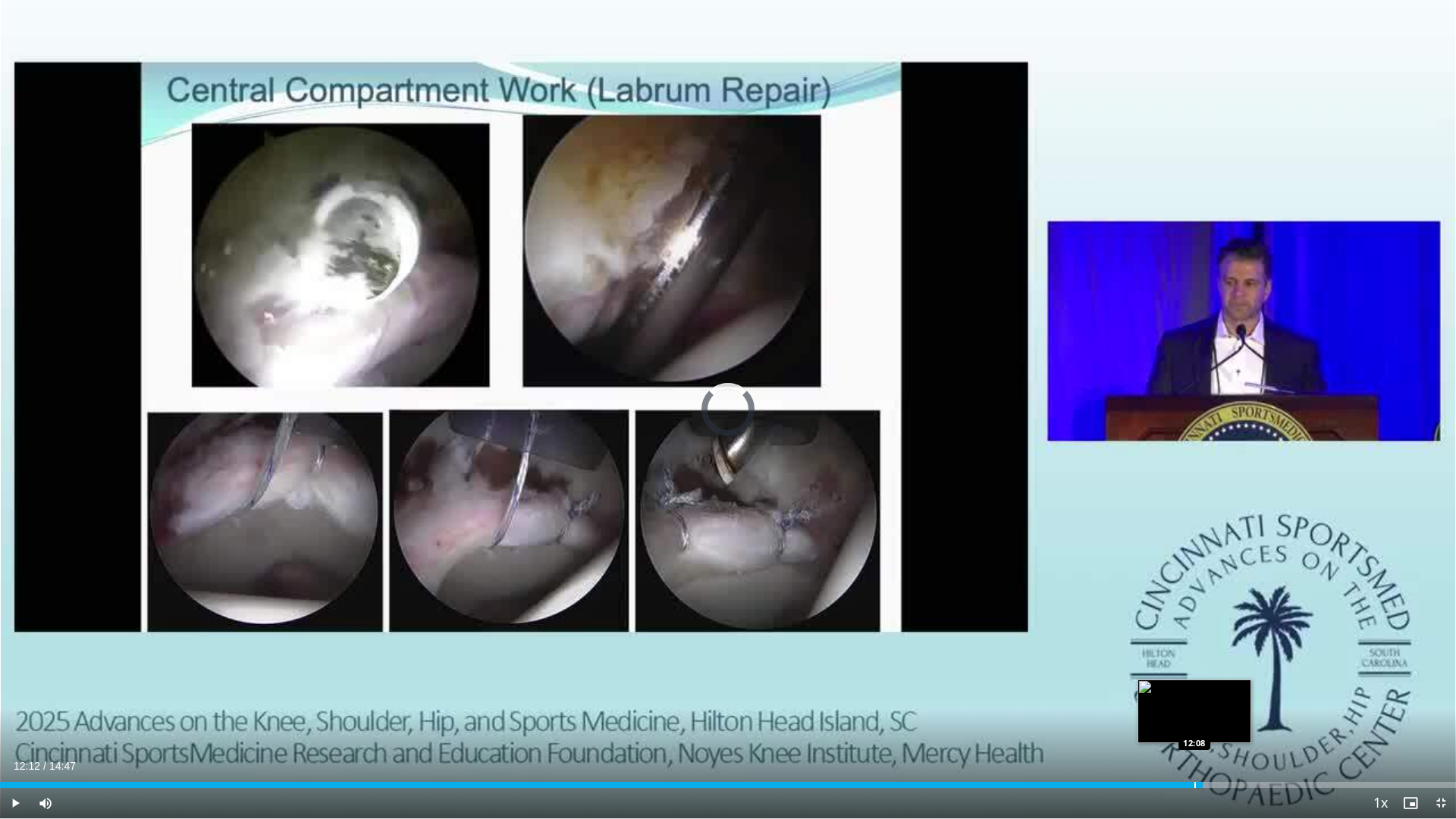
click at [1194, 740] on div "Progress Bar" at bounding box center [1195, 785] width 2 height 6
click at [1199, 740] on div "Current Time 12:10 / Duration 14:47 Play Skip Backward Skip Forward Mute 9% Loa…" at bounding box center [728, 804] width 1456 height 30
click at [1205, 740] on div "Progress Bar" at bounding box center [1206, 785] width 2 height 6
click at [1208, 740] on div "Progress Bar" at bounding box center [1209, 785] width 2 height 6
click at [1210, 740] on div "Progress Bar" at bounding box center [1210, 785] width 2 height 6
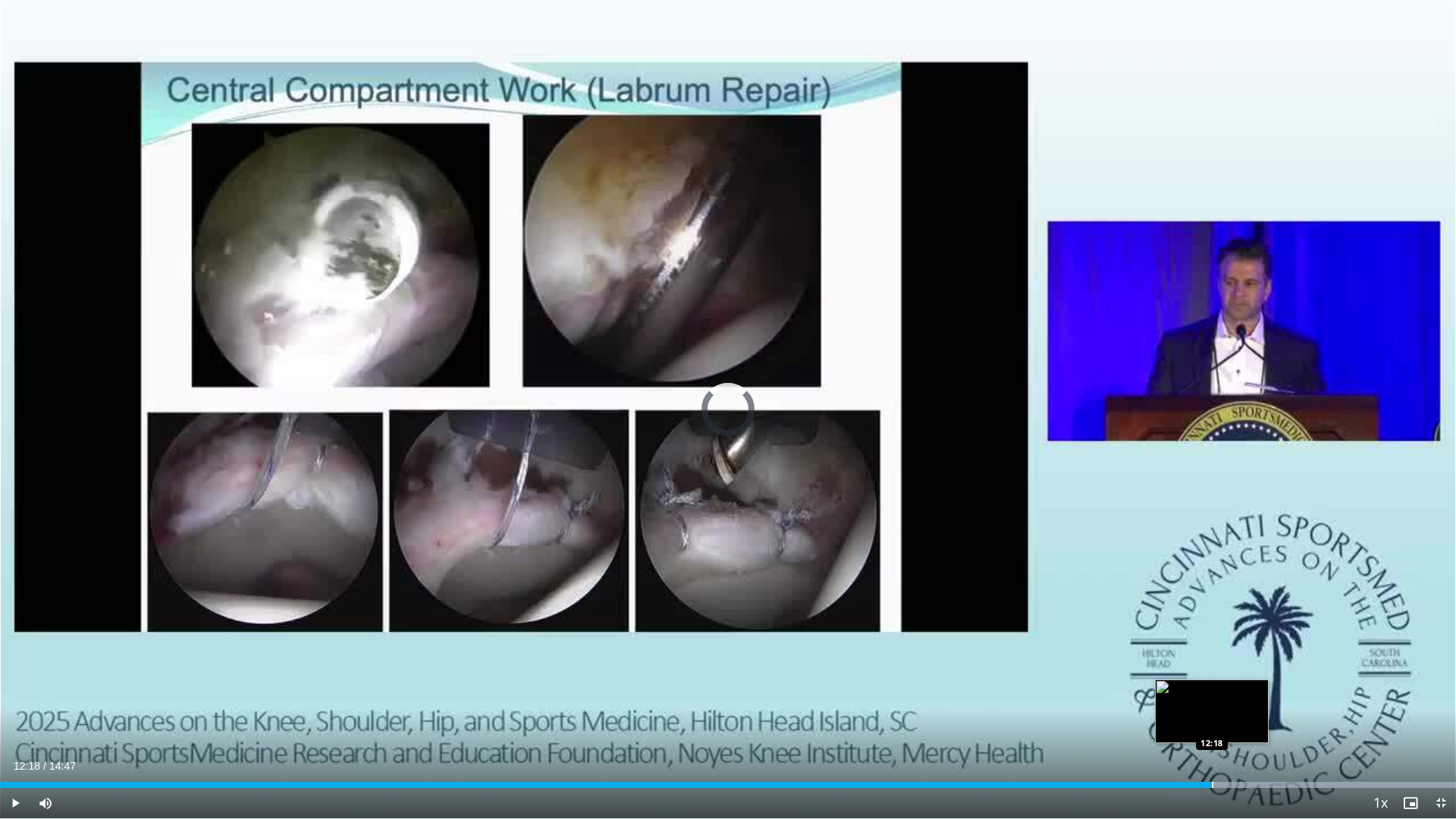
click at [1212, 740] on div "Progress Bar" at bounding box center [1213, 785] width 2 height 6
click at [1215, 740] on div "Progress Bar" at bounding box center [1216, 785] width 2 height 6
click at [1219, 740] on div "Progress Bar" at bounding box center [1220, 785] width 2 height 6
click at [1221, 740] on div "Progress Bar" at bounding box center [1222, 785] width 2 height 6
click at [1225, 740] on div "Progress Bar" at bounding box center [1225, 785] width 2 height 6
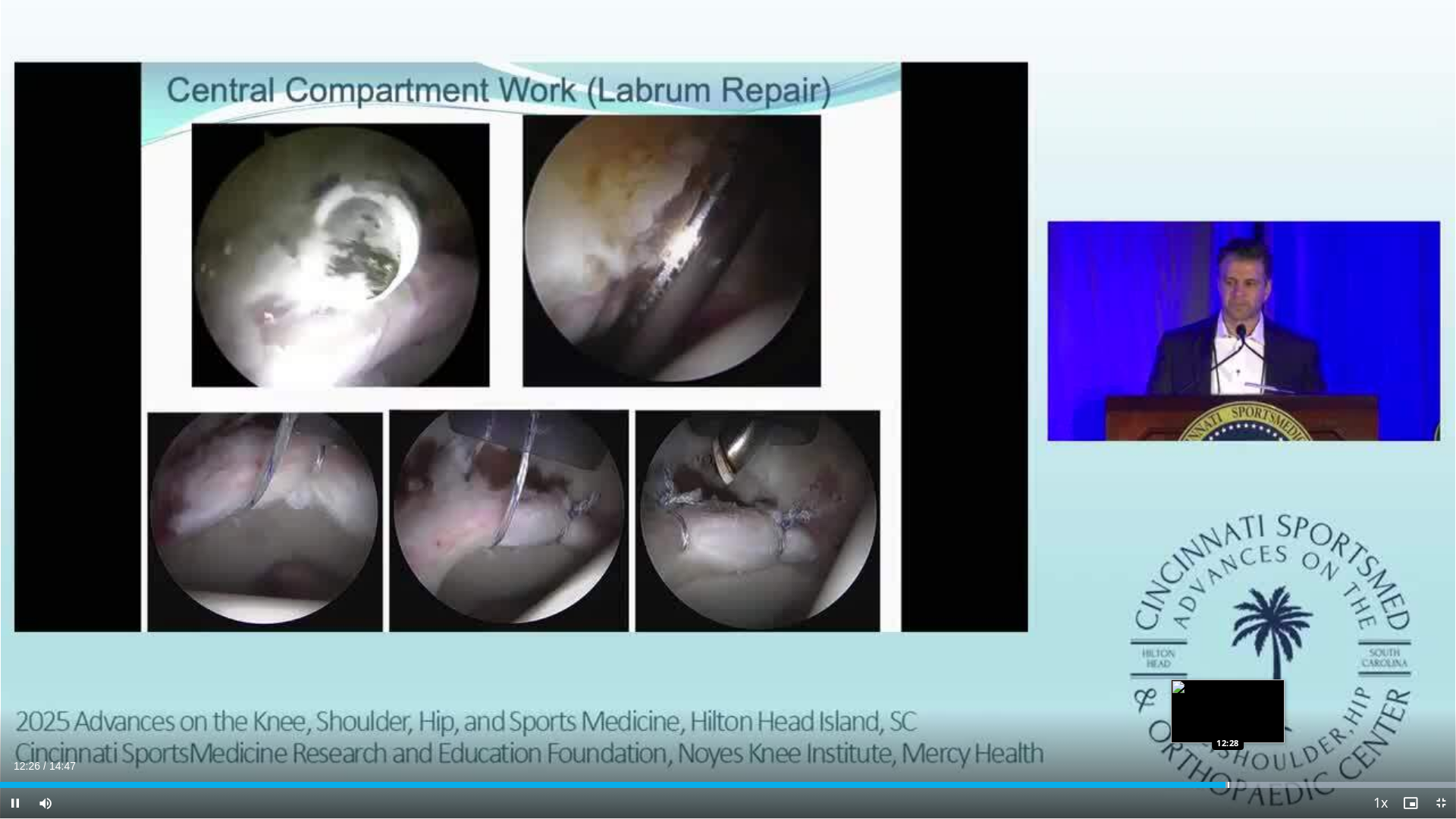
click at [1228, 740] on div "Progress Bar" at bounding box center [1229, 785] width 2 height 6
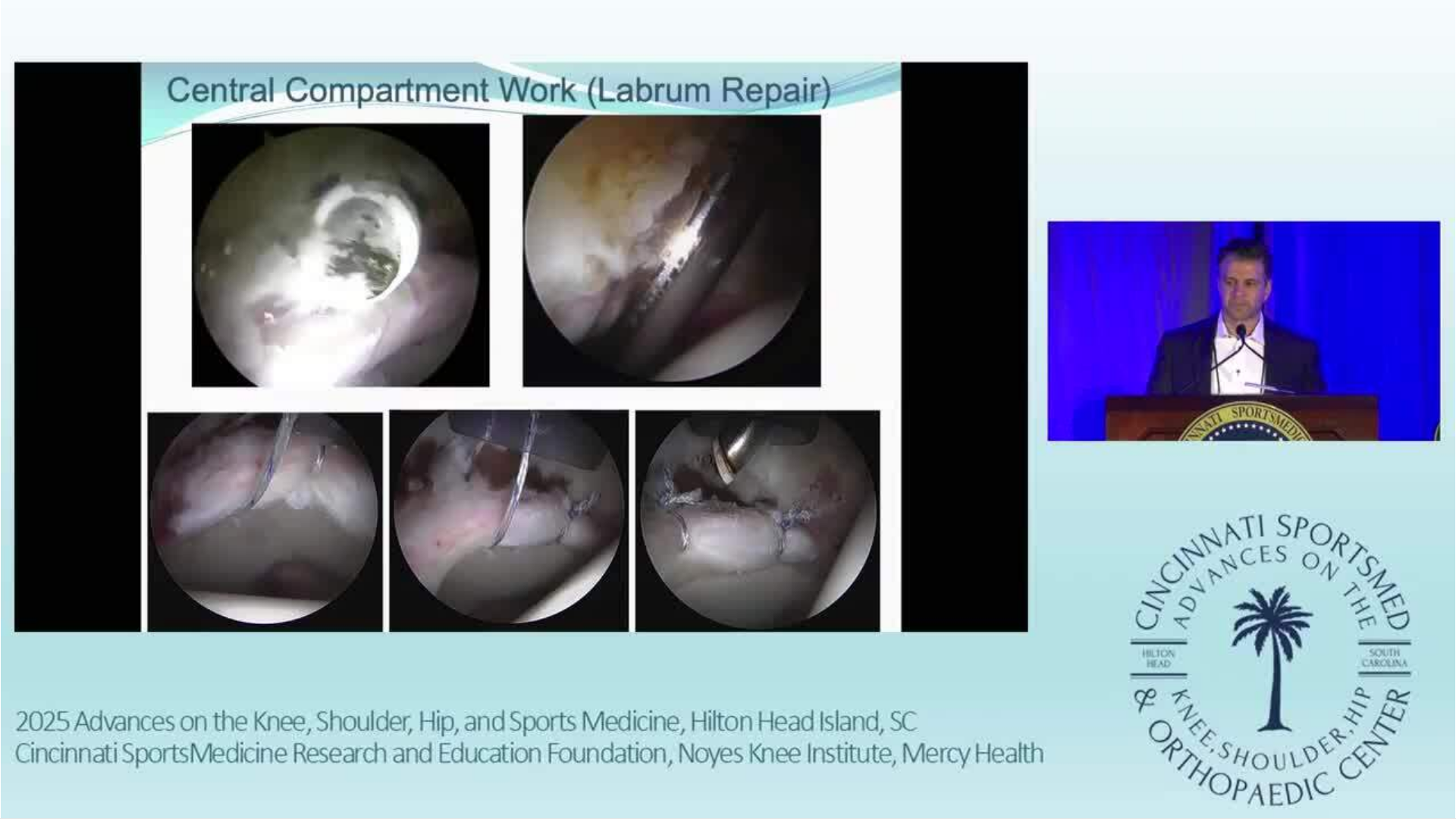
click at [1232, 740] on div "10 seconds Tap to unmute" at bounding box center [728, 409] width 1456 height 818
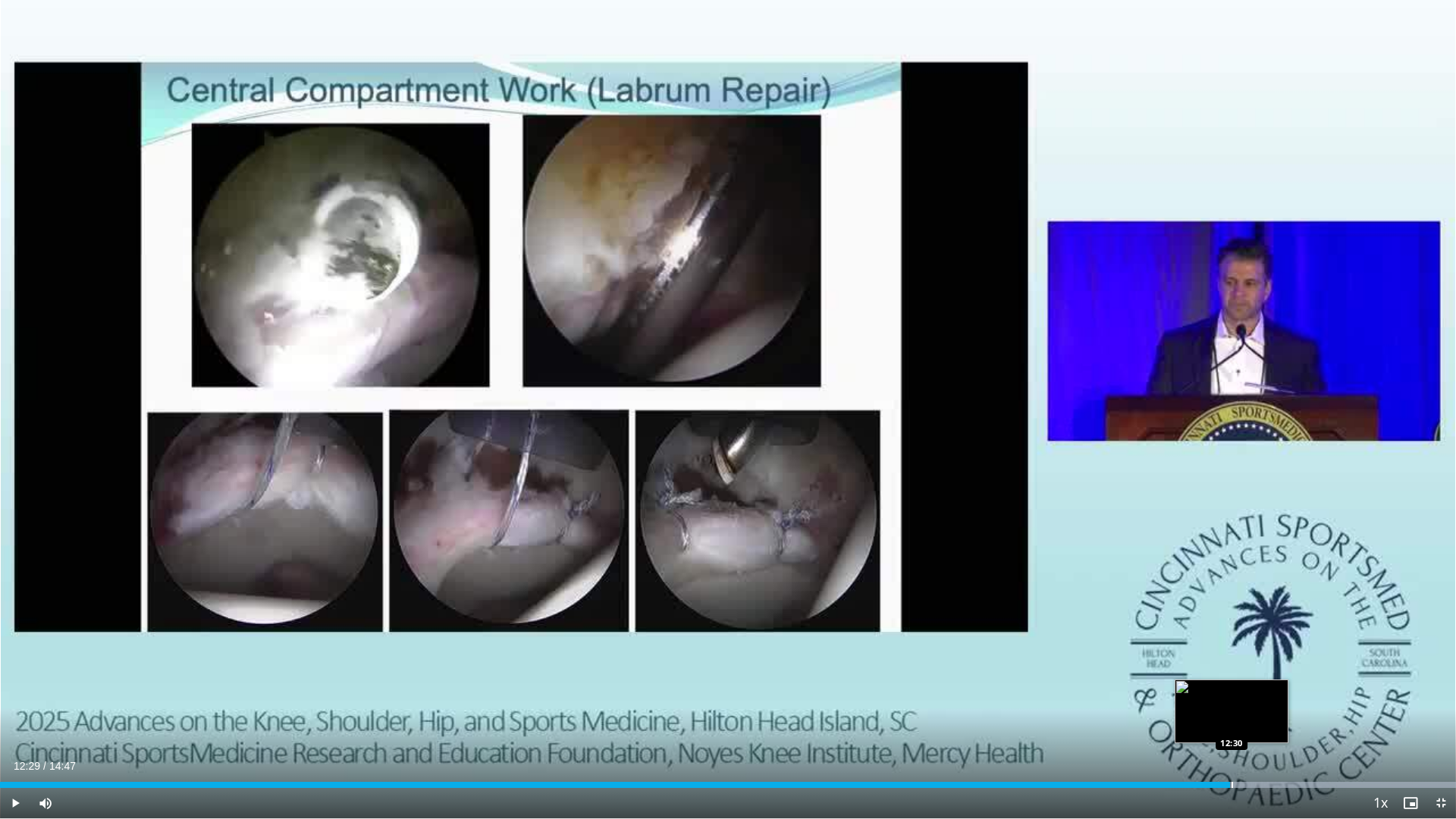
click at [1232, 740] on div "Loaded : 99.99% 12:29 12:30" at bounding box center [728, 785] width 1456 height 6
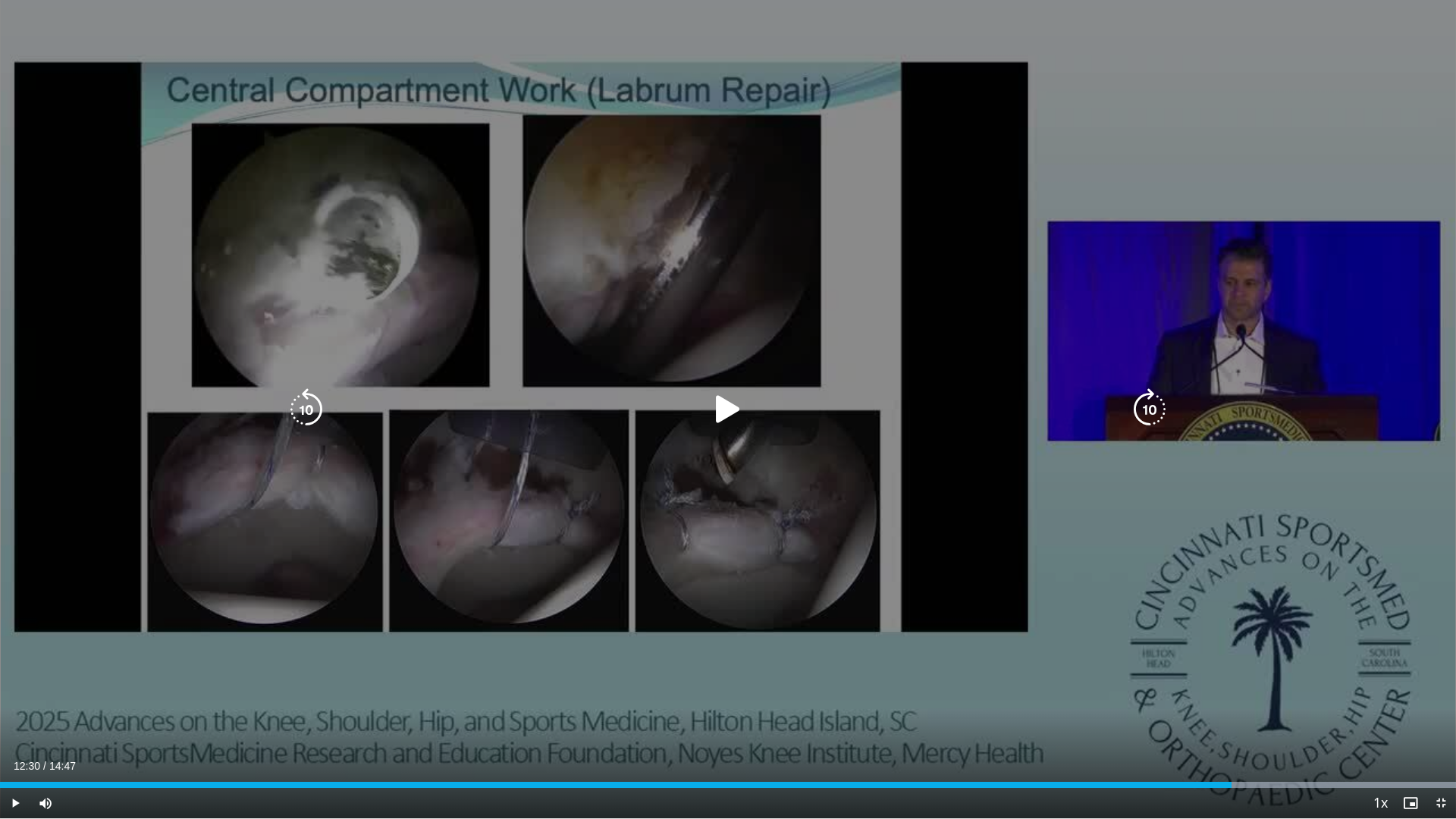
click at [719, 400] on icon "Video Player" at bounding box center [728, 409] width 42 height 42
click at [734, 391] on icon "Video Player" at bounding box center [728, 409] width 42 height 42
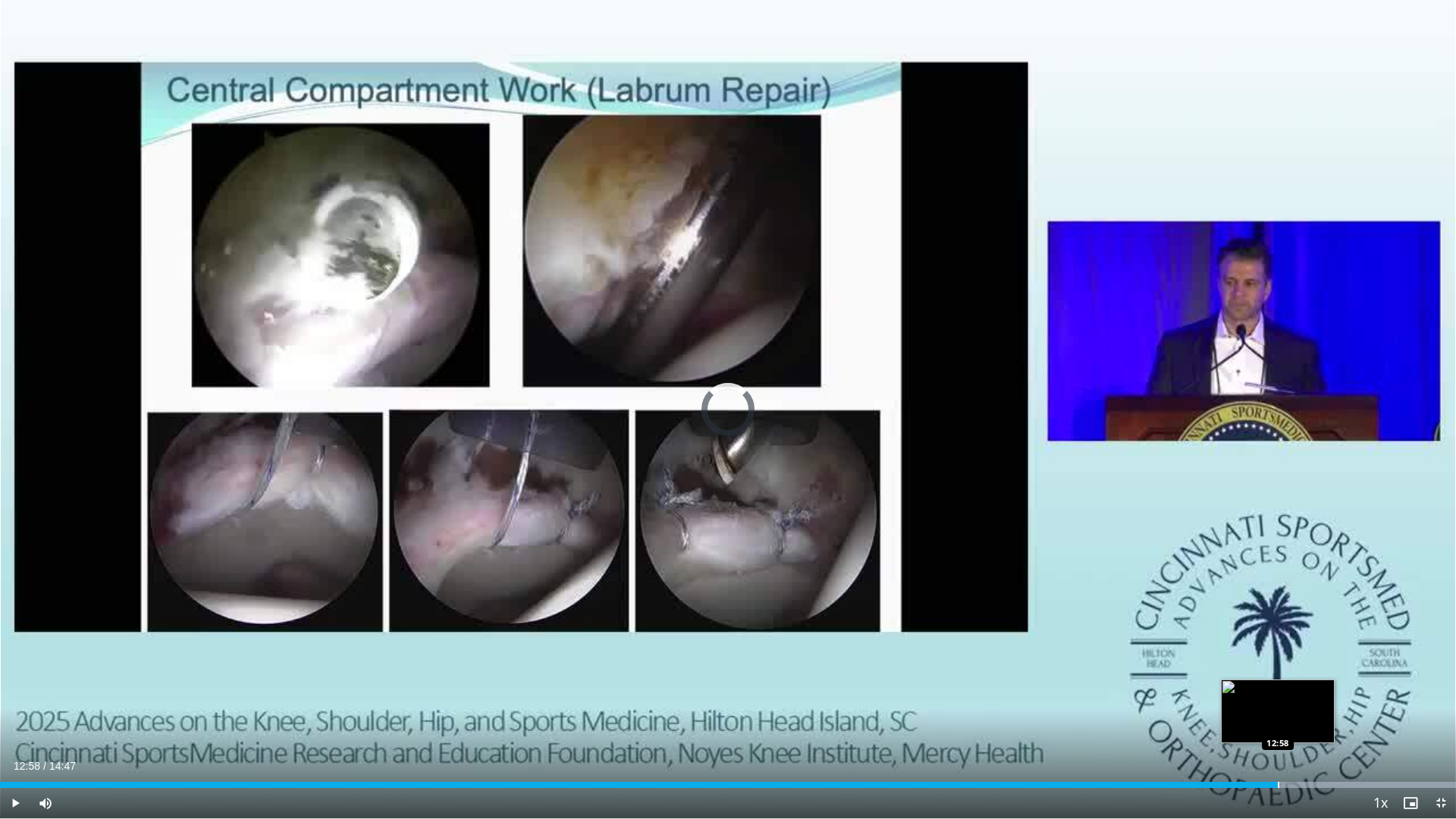
click at [1279, 740] on div "Progress Bar" at bounding box center [1279, 785] width 2 height 6
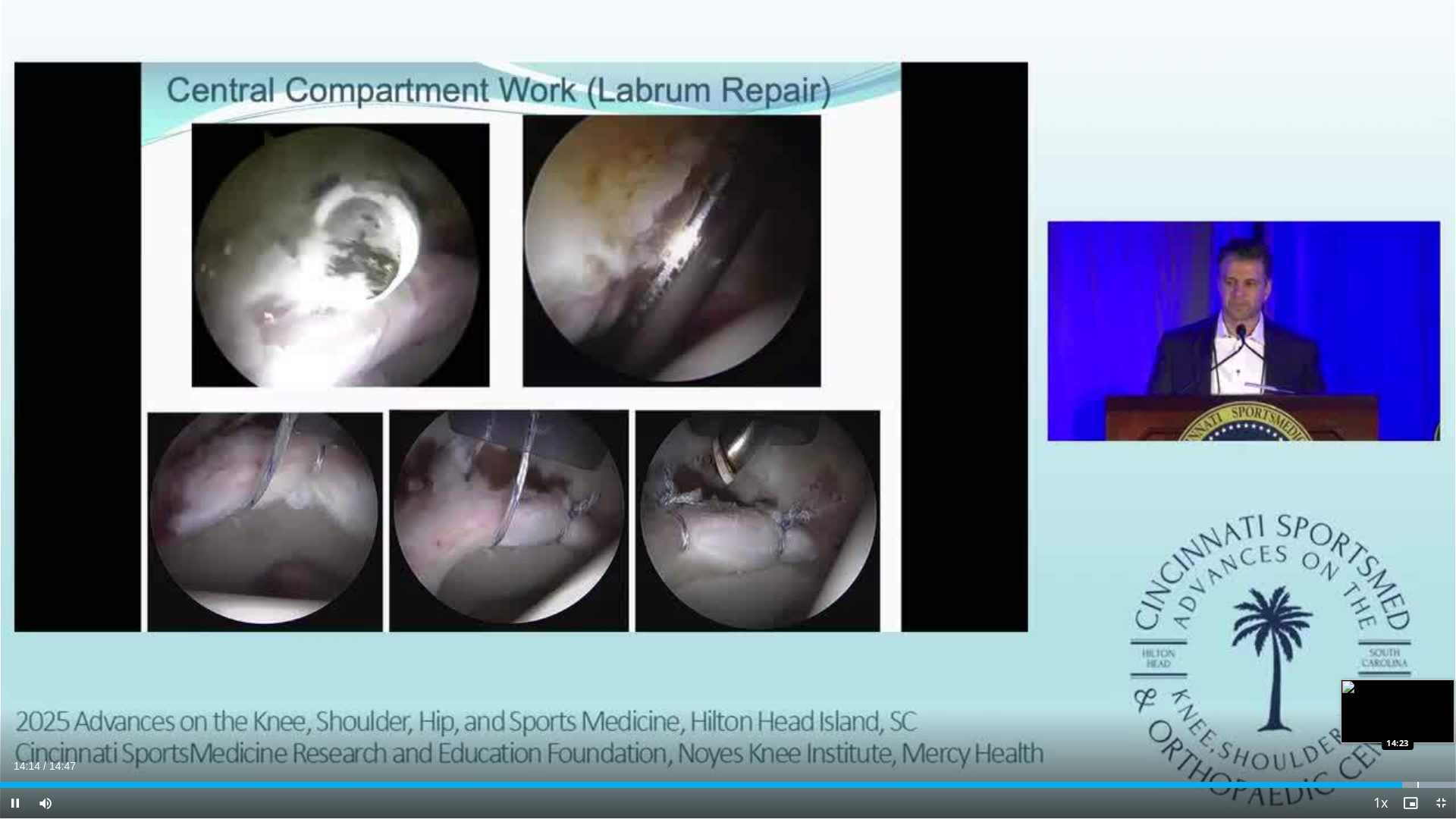
click at [1417, 740] on div "Progress Bar" at bounding box center [1418, 785] width 2 height 6
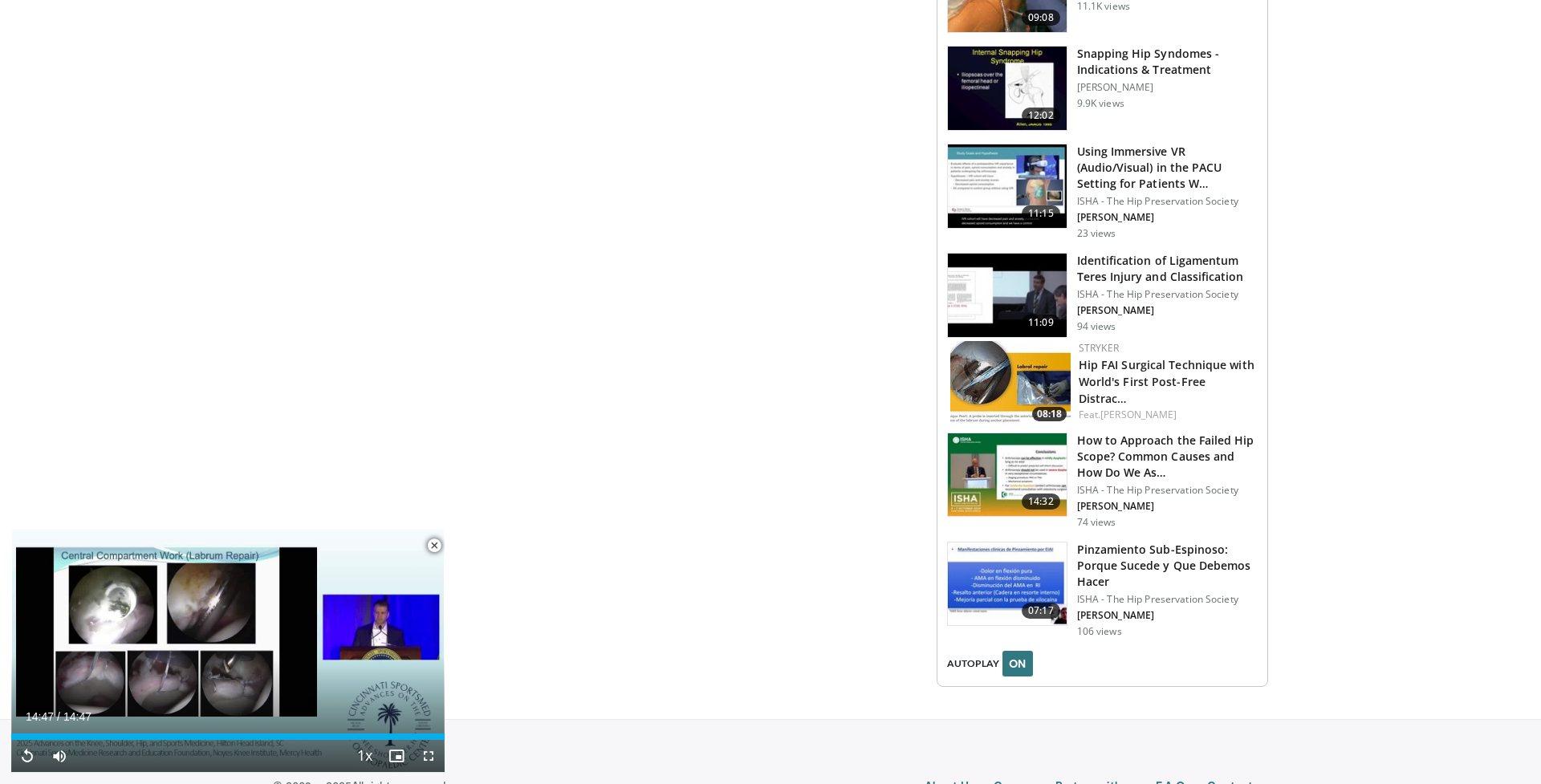
scroll to position [1863, 0]
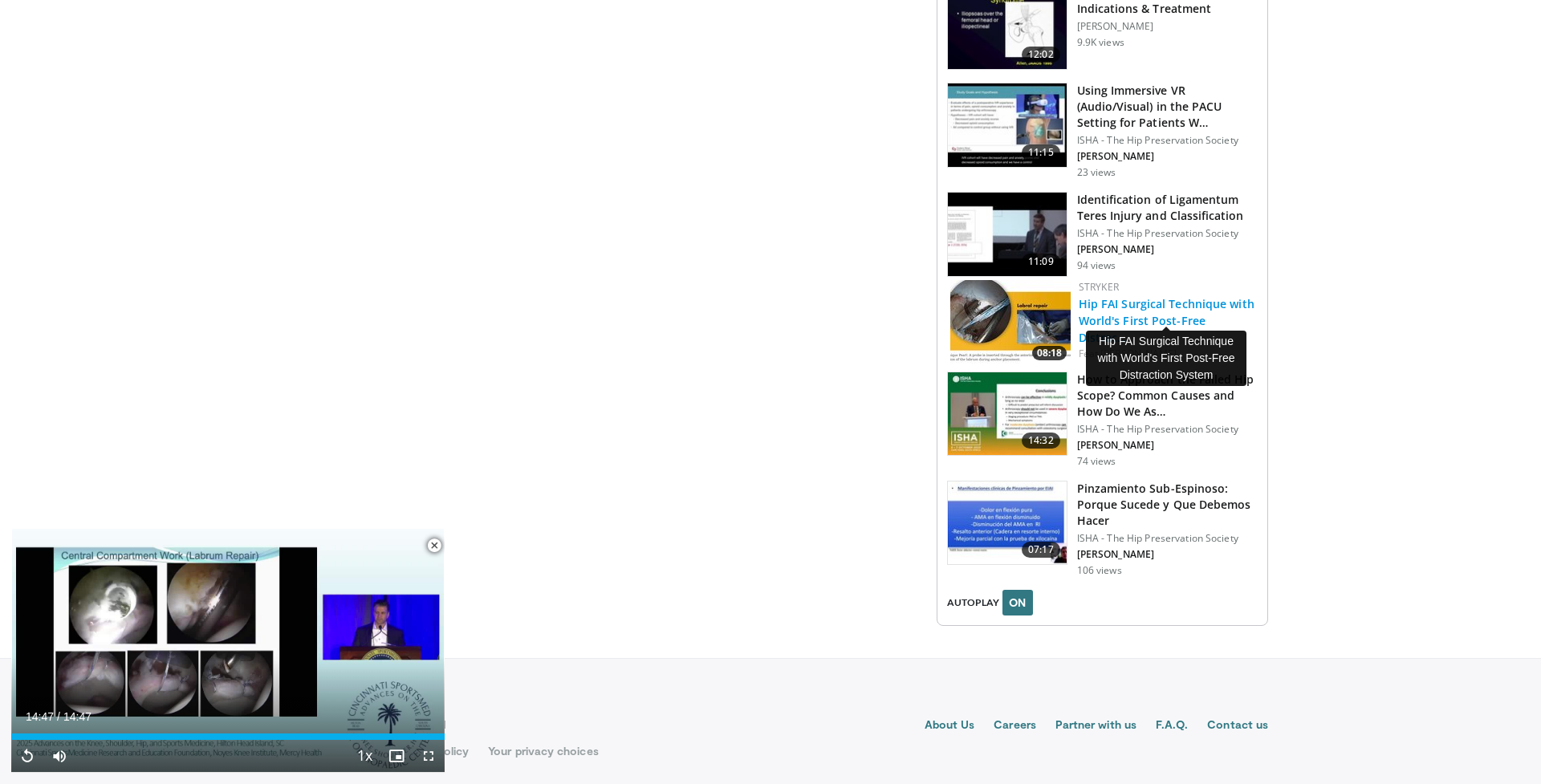
click at [1139, 305] on link "Hip FAI Surgical Technique with World's First Post-Free Distrac…" at bounding box center [1166, 320] width 175 height 49
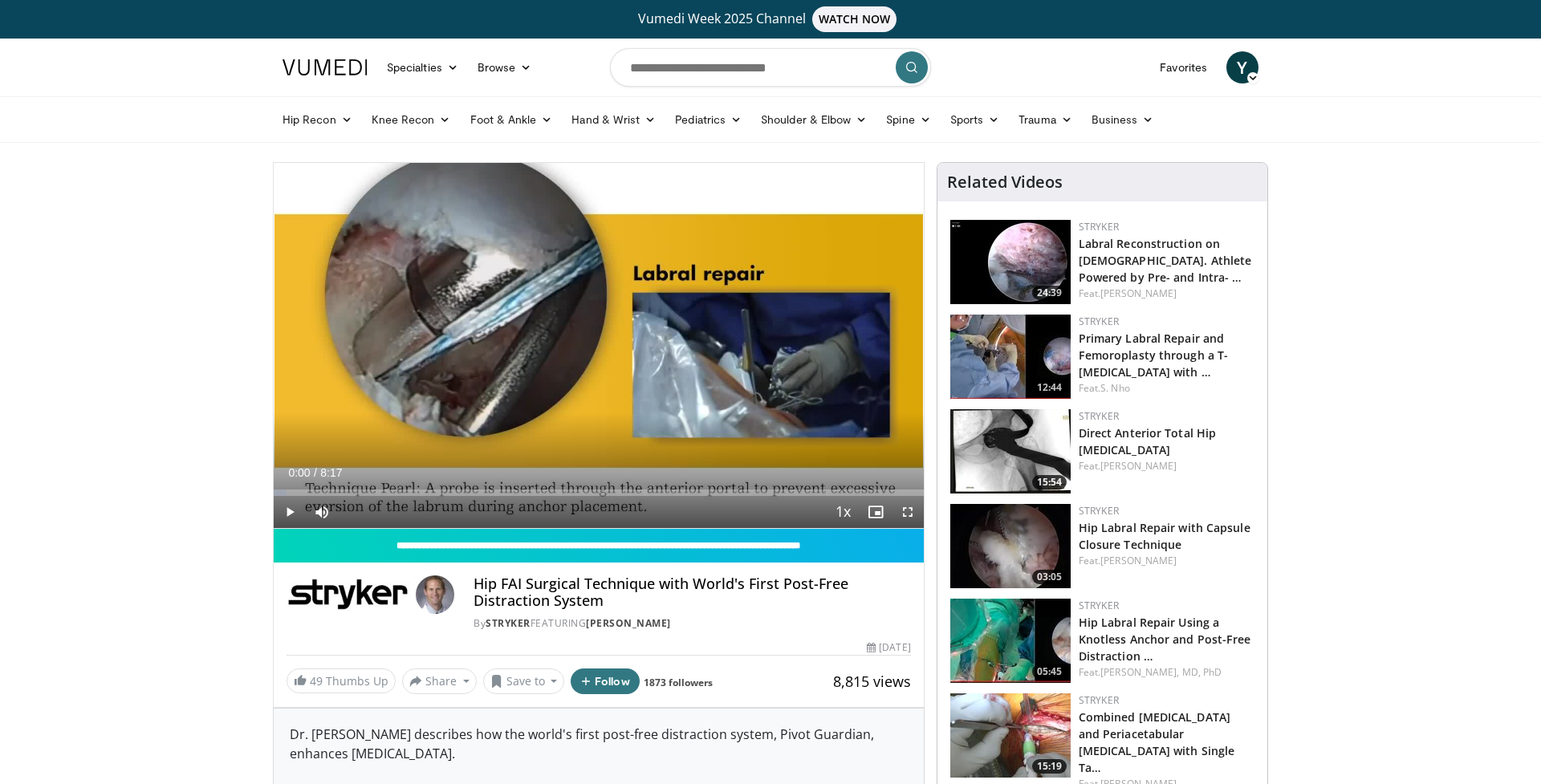
click at [289, 506] on span "Video Player" at bounding box center [290, 512] width 32 height 32
